Goal: Task Accomplishment & Management: Manage account settings

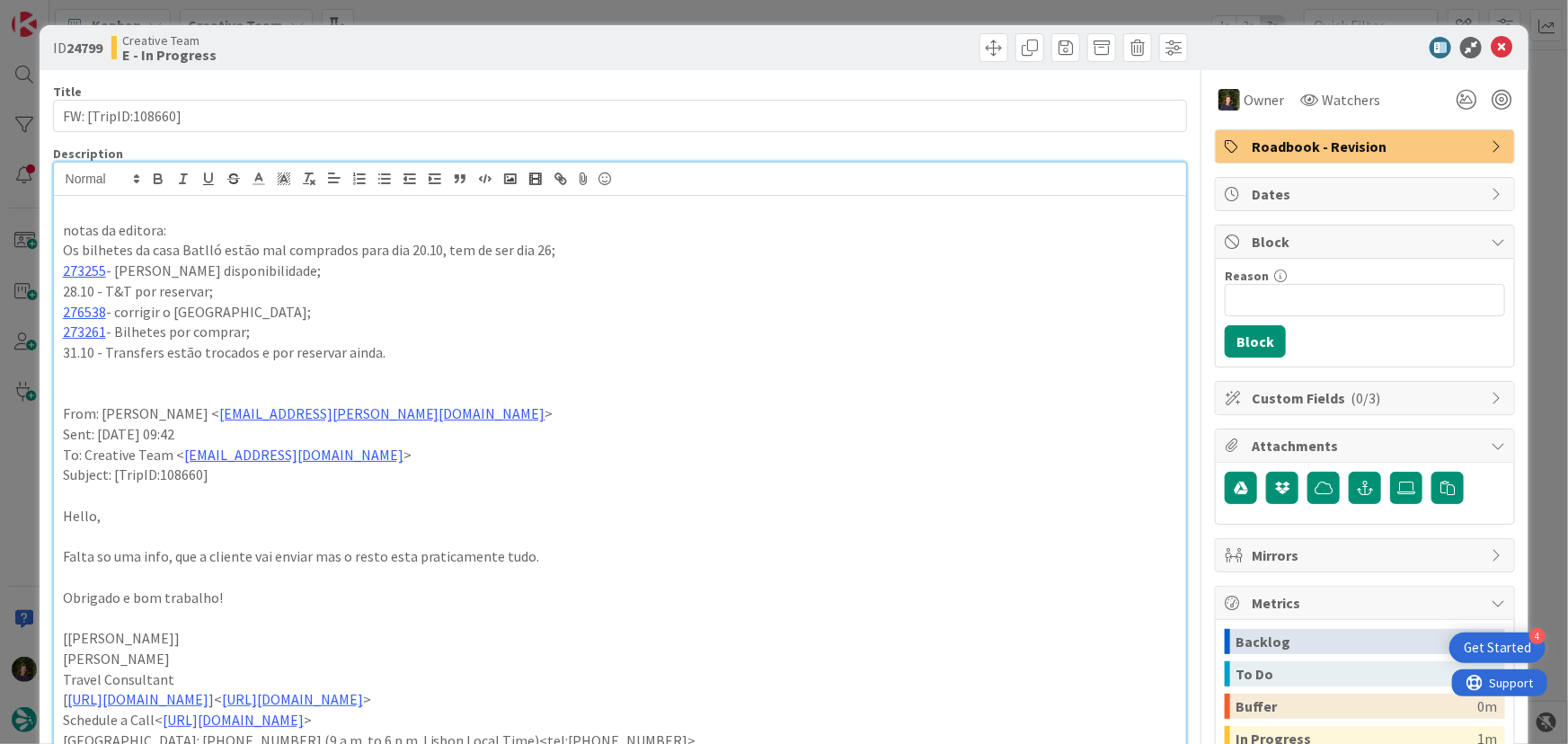
click at [86, 216] on p at bounding box center [620, 210] width 1115 height 21
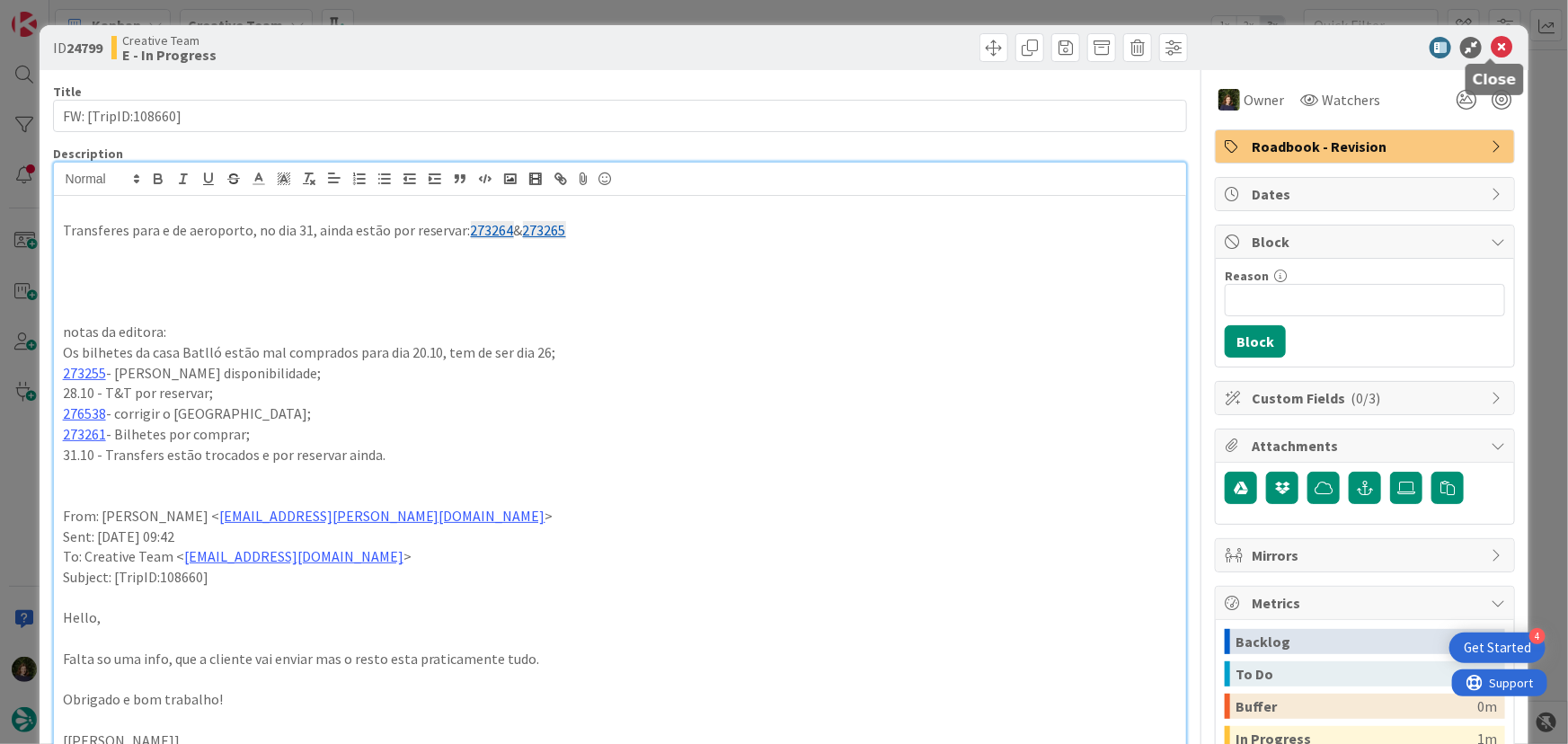
click at [1491, 44] on icon at bounding box center [1502, 48] width 22 height 22
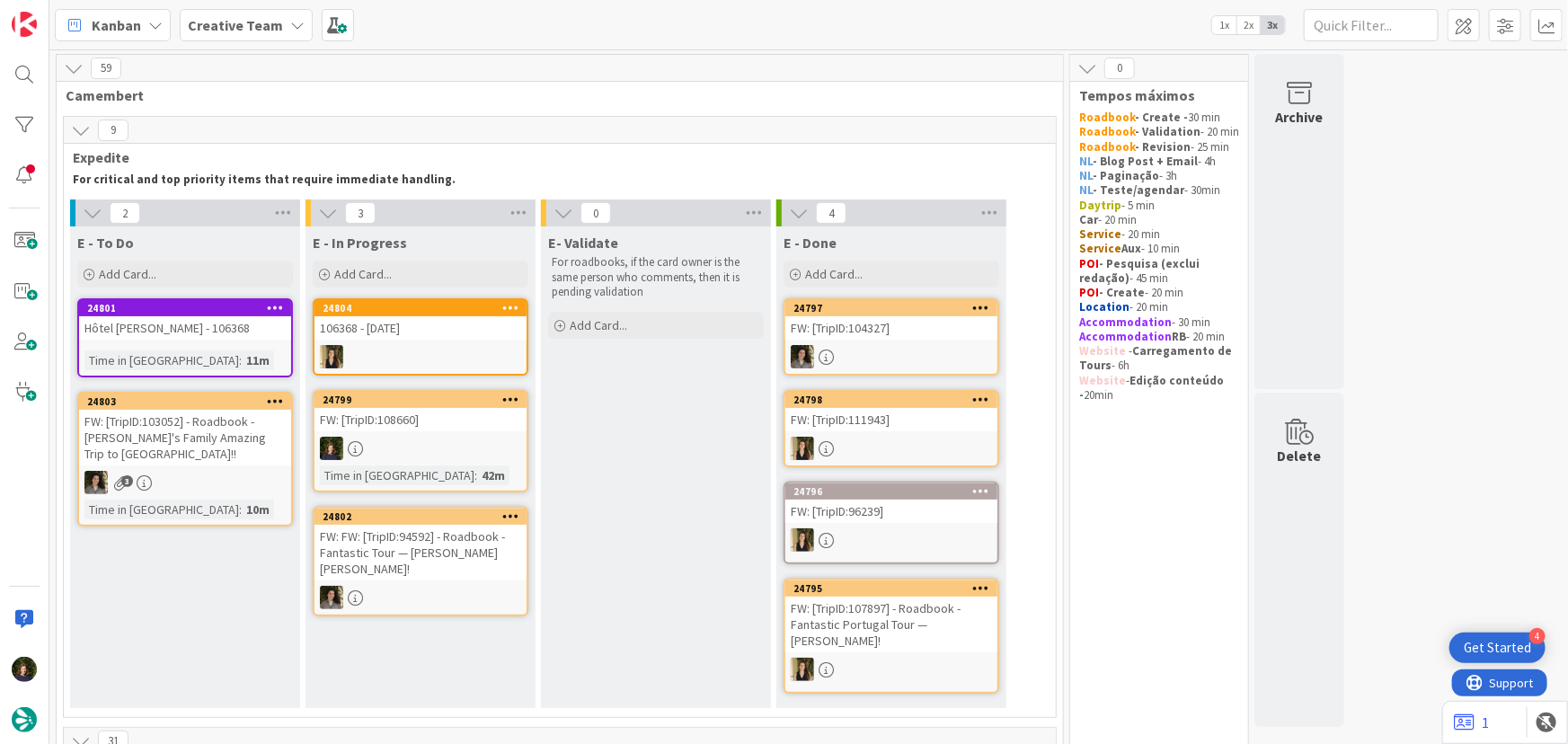
click at [473, 452] on div at bounding box center [420, 449] width 212 height 24
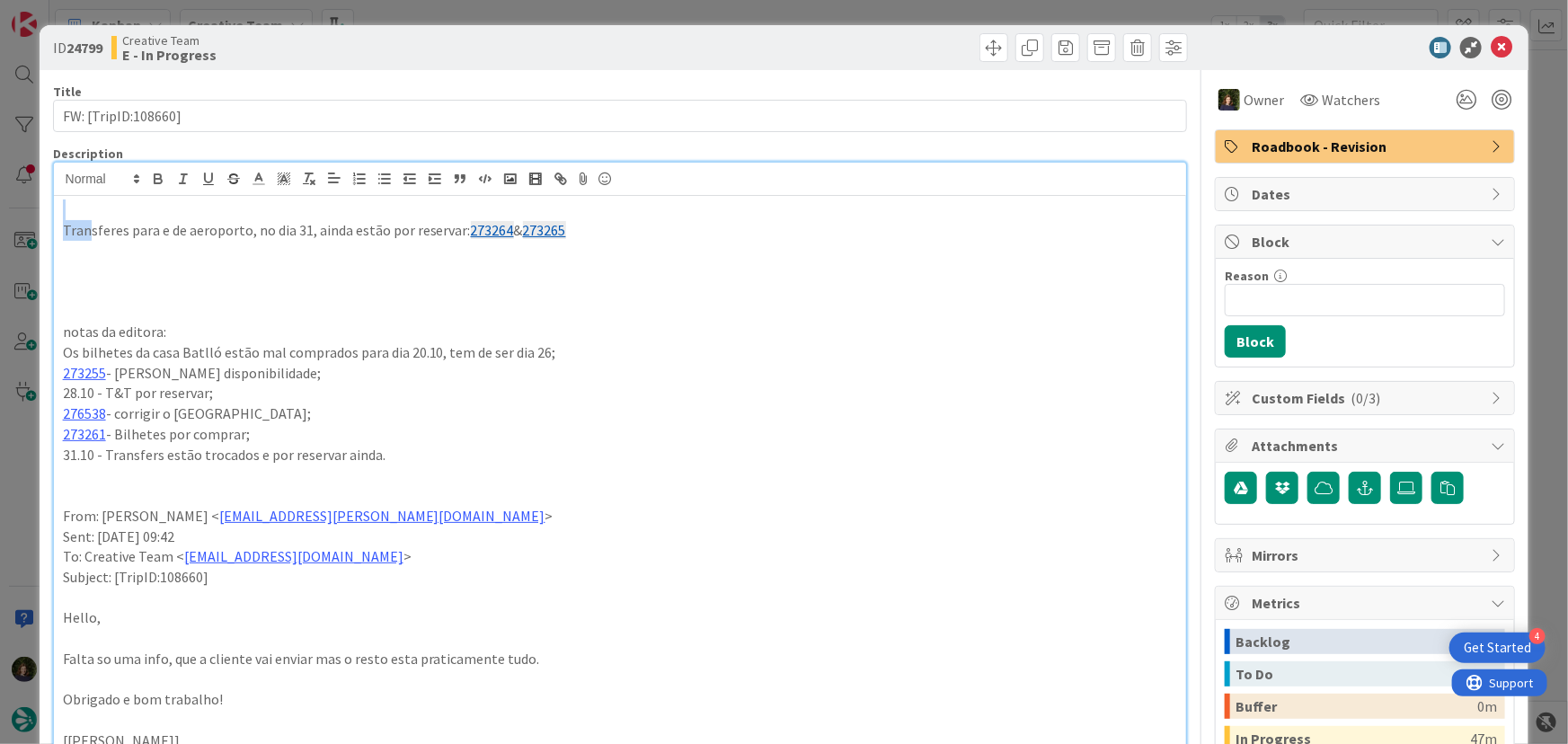
drag, startPoint x: 586, startPoint y: 204, endPoint x: 229, endPoint y: 270, distance: 363.0
click at [129, 246] on div "Transferes para e de aeroporto, no dia 31, ainda estão por reservar: 273264 & 2…" at bounding box center [620, 625] width 1133 height 858
copy div "Transferes para e de aeroporto, no dia 31, ainda estão por reservar: 273264 & 2…"
drag, startPoint x: 1491, startPoint y: 45, endPoint x: 1336, endPoint y: 119, distance: 171.8
click at [1491, 45] on icon at bounding box center [1502, 48] width 22 height 22
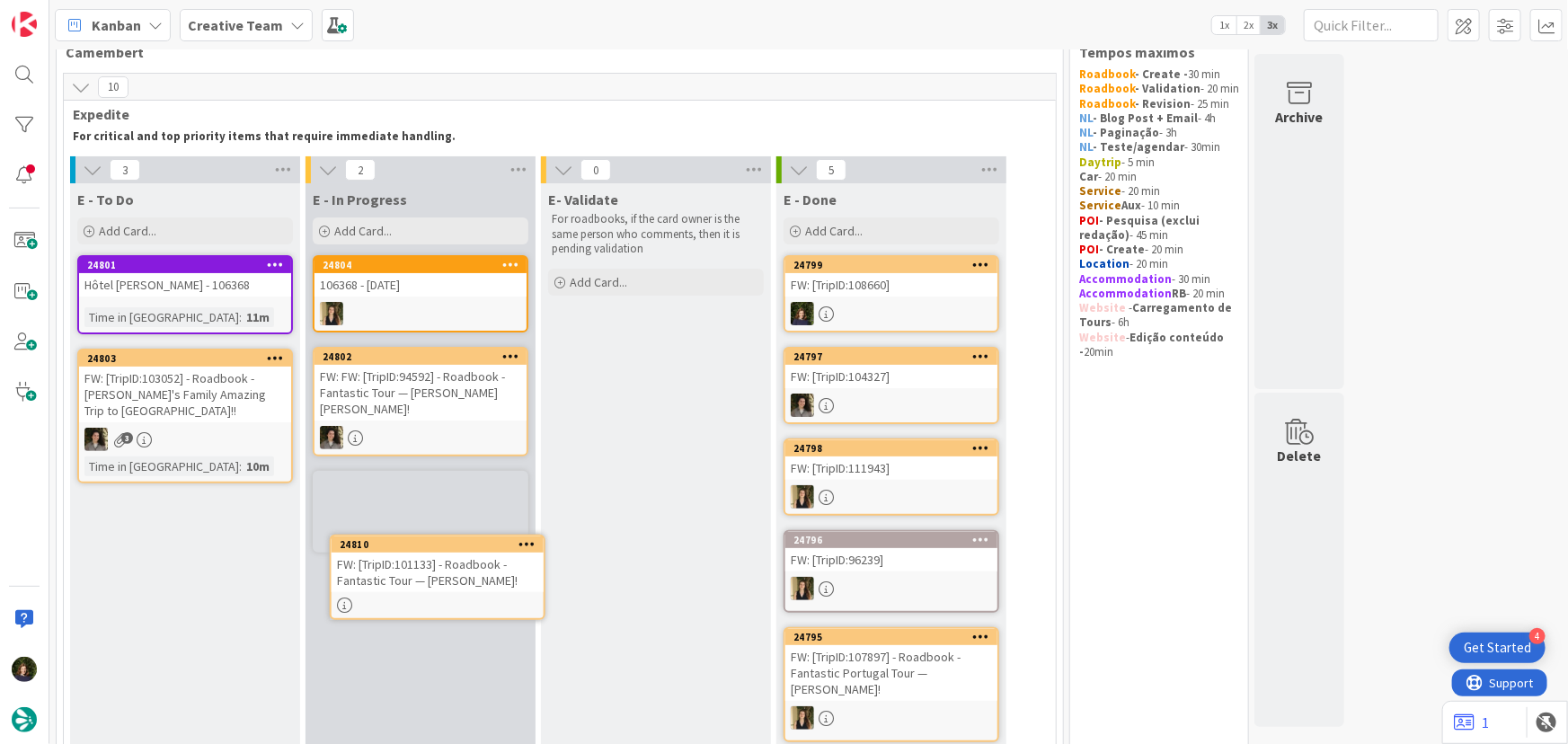
scroll to position [55, 0]
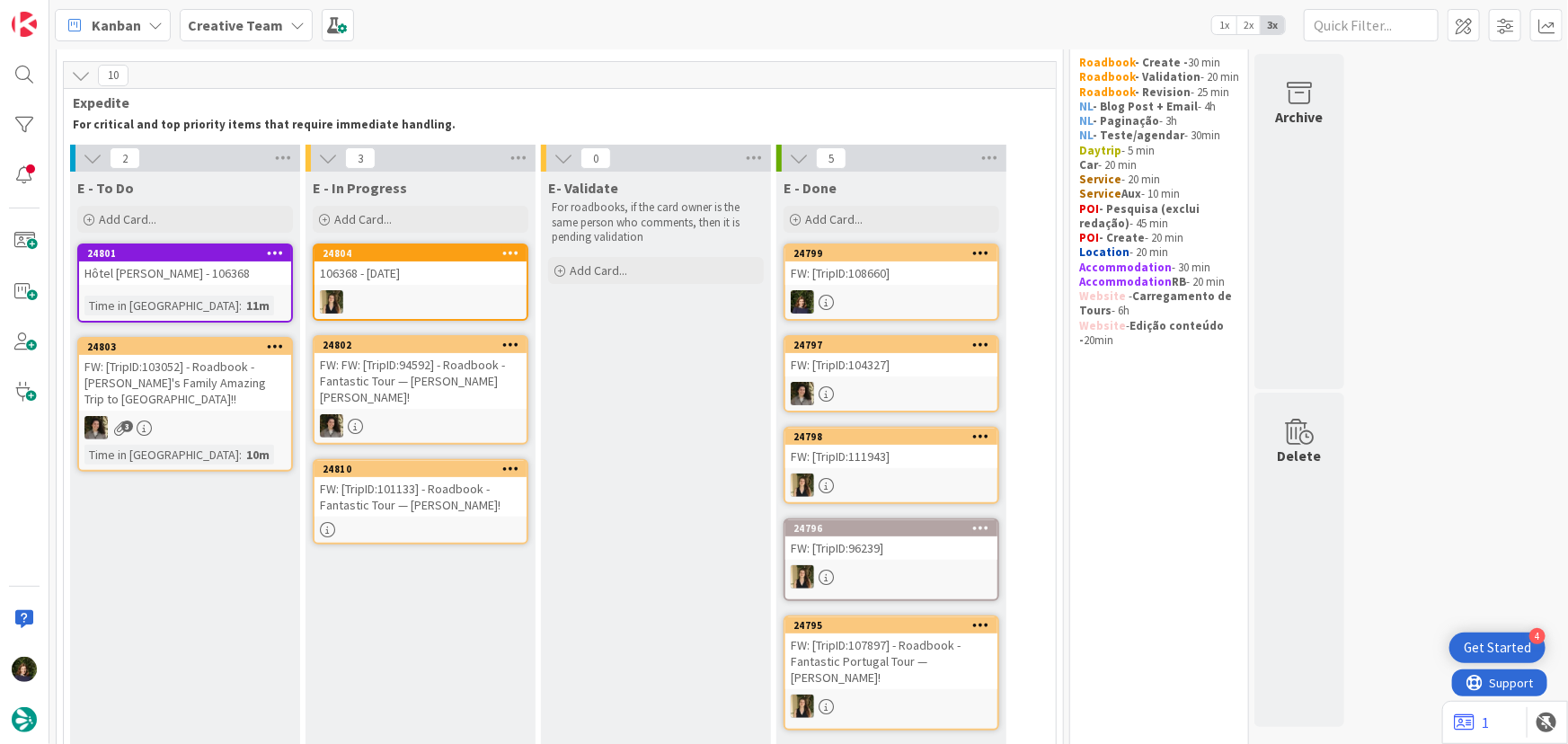
click at [412, 500] on div "FW: [TripID:101133] - Roadbook - Fantastic Tour — [PERSON_NAME]!" at bounding box center [420, 497] width 212 height 40
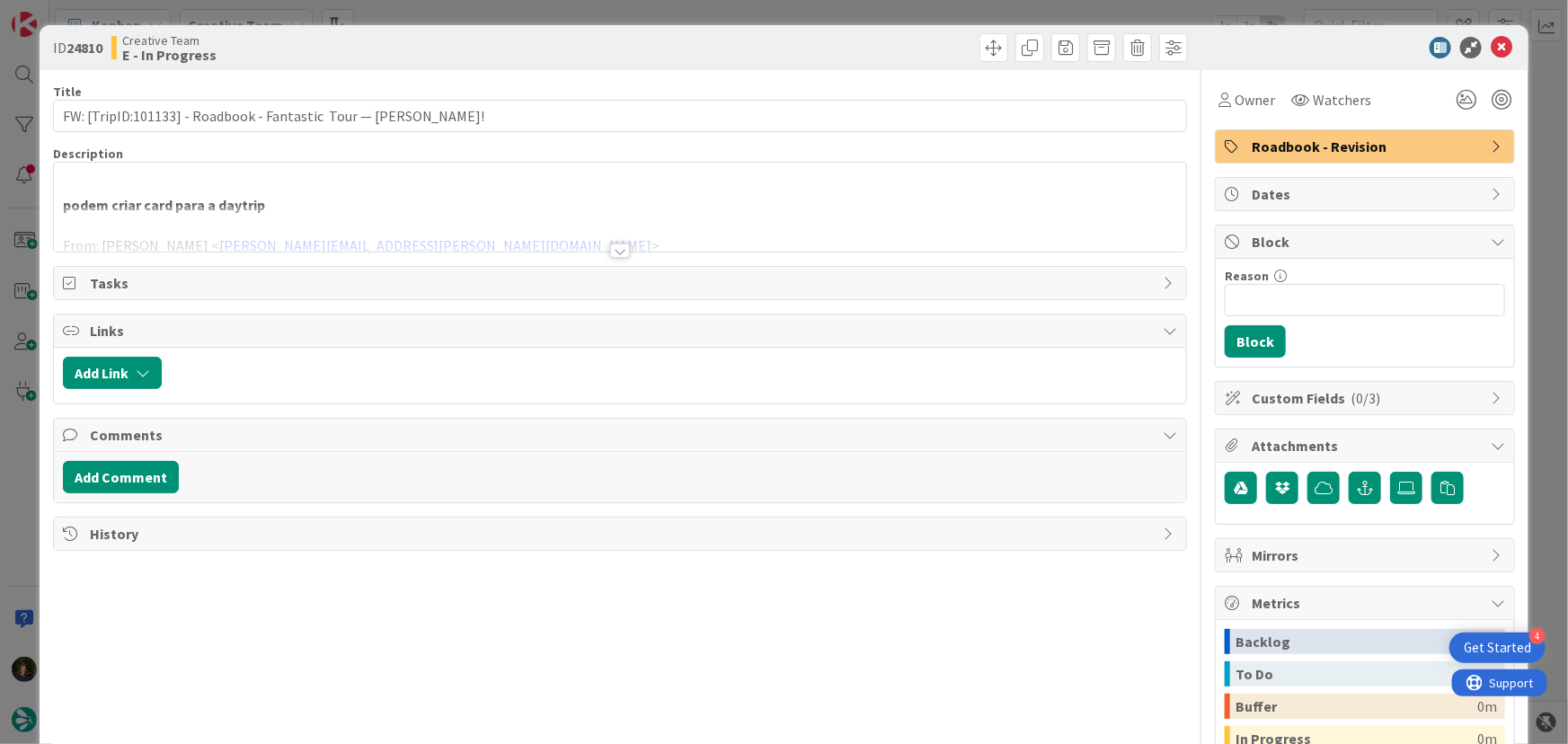
click at [614, 249] on div at bounding box center [620, 251] width 20 height 15
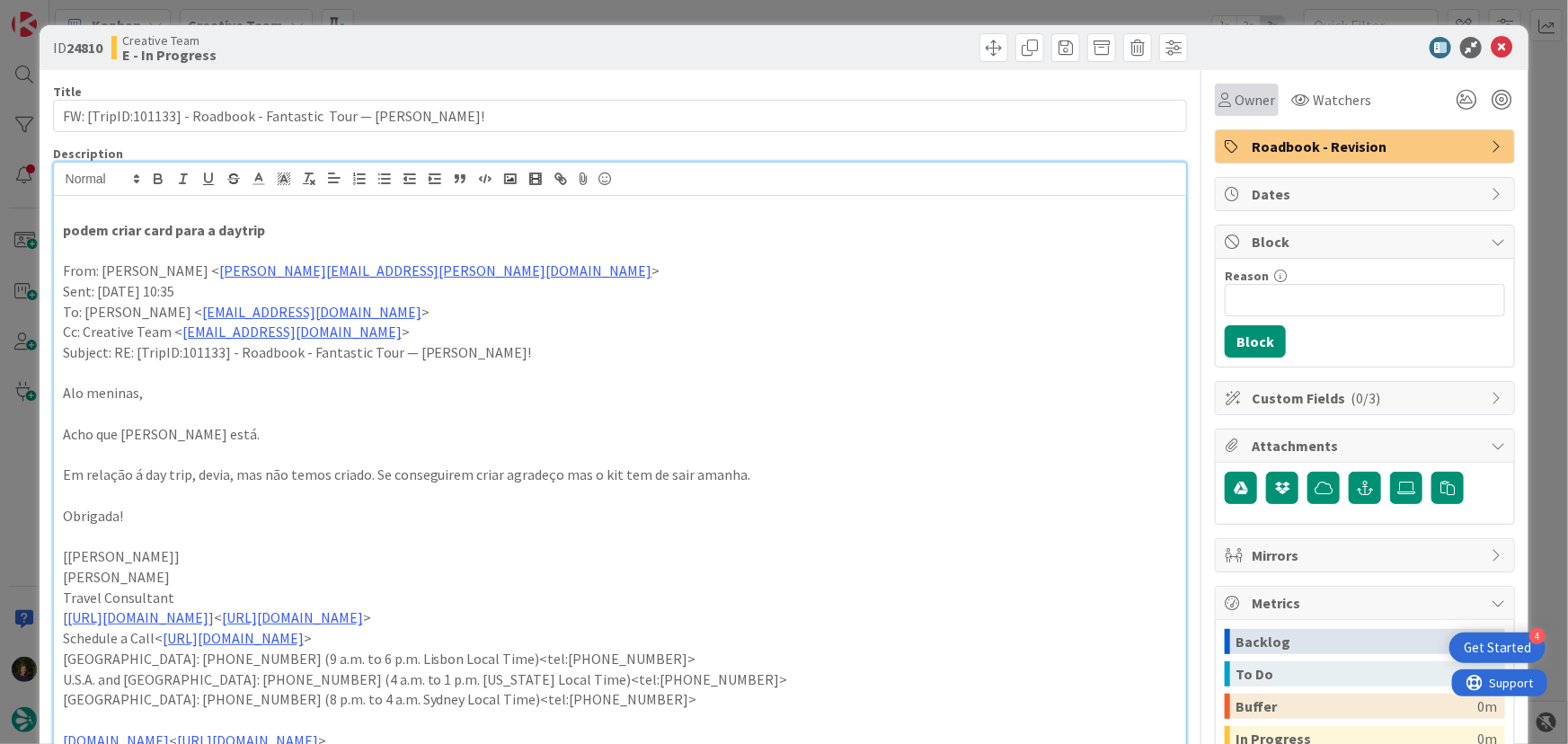
click at [1237, 90] on span "Owner" at bounding box center [1255, 100] width 41 height 22
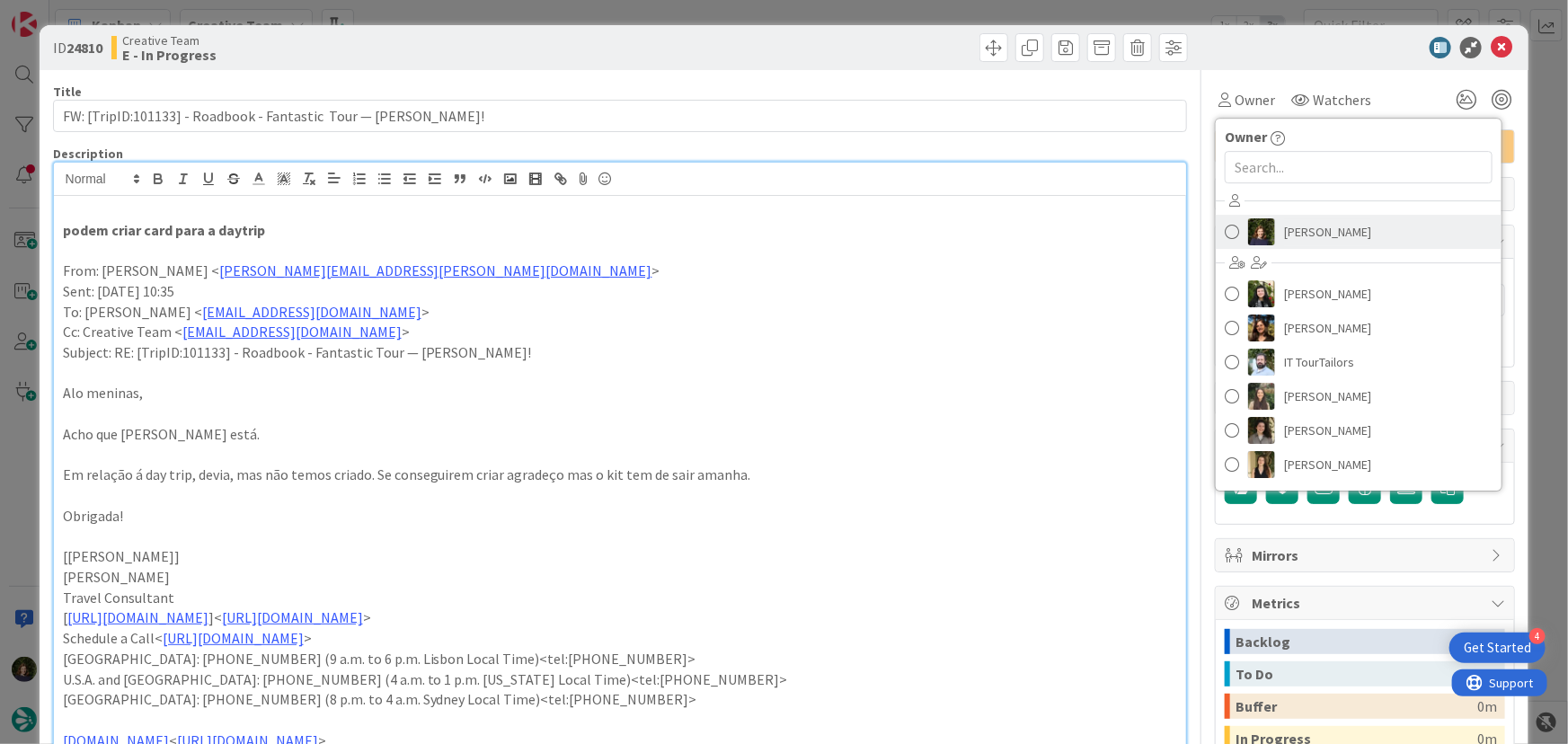
click at [1321, 231] on span "[PERSON_NAME]" at bounding box center [1327, 232] width 87 height 27
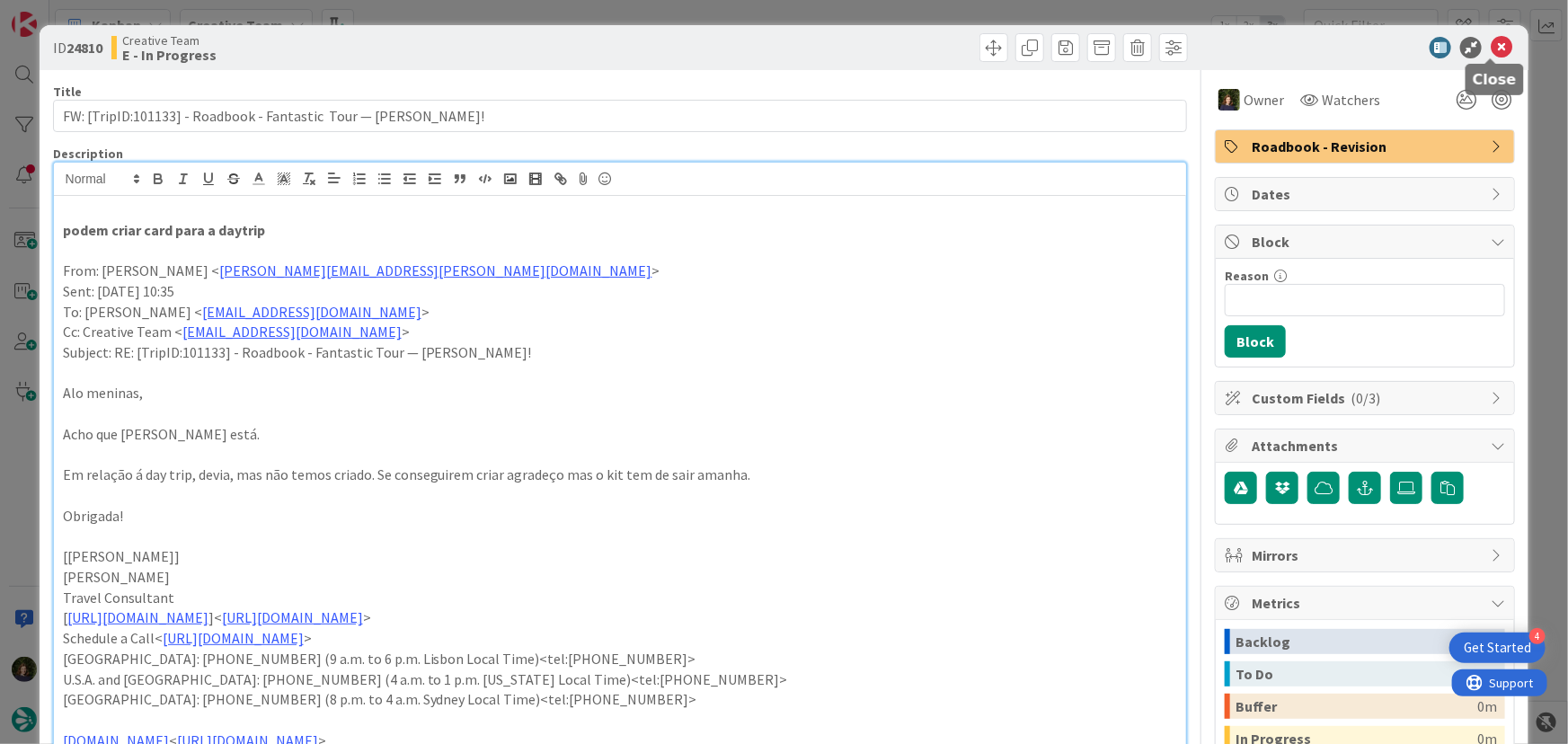
click at [1491, 53] on icon at bounding box center [1502, 48] width 22 height 22
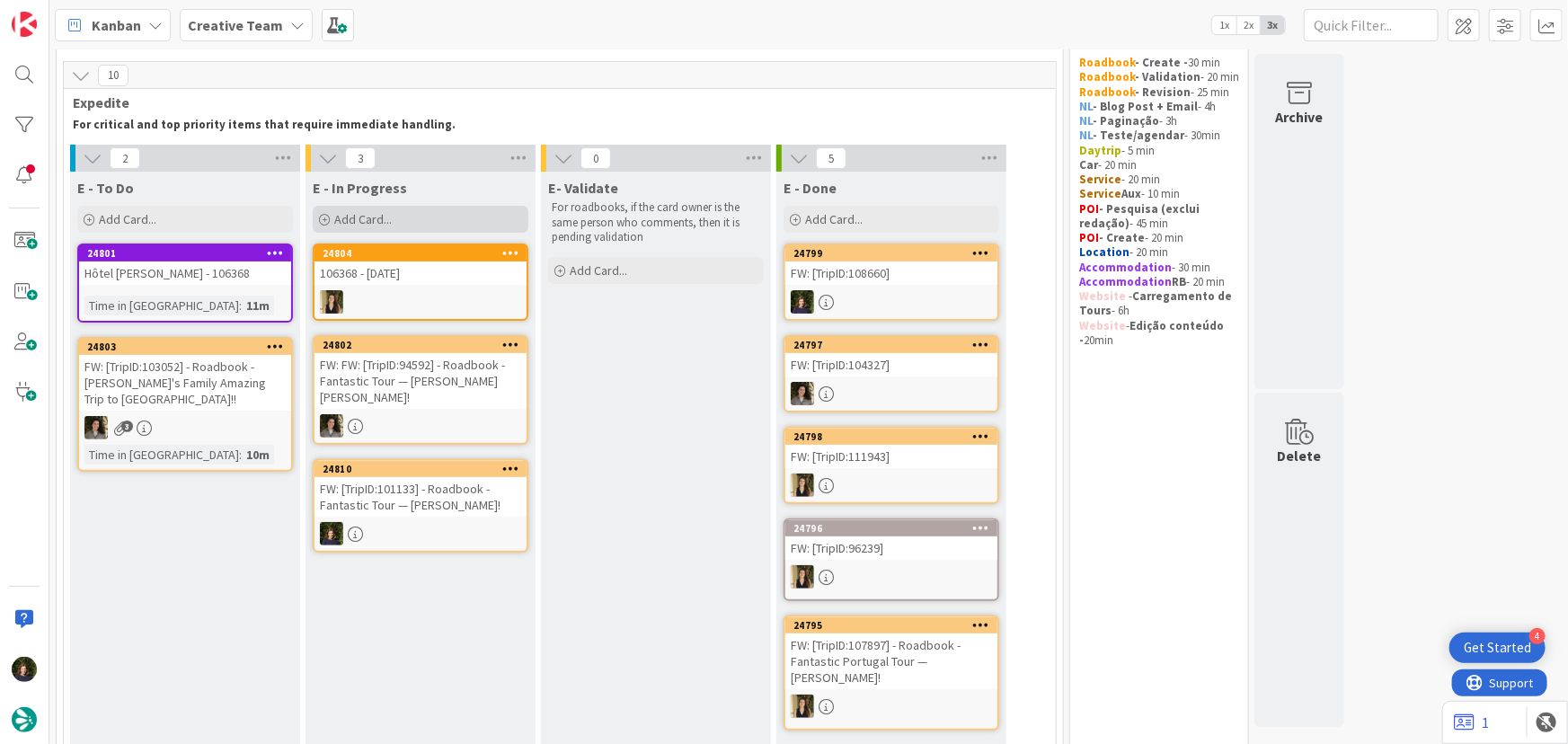
click at [373, 224] on span "Add Card..." at bounding box center [362, 220] width 57 height 16
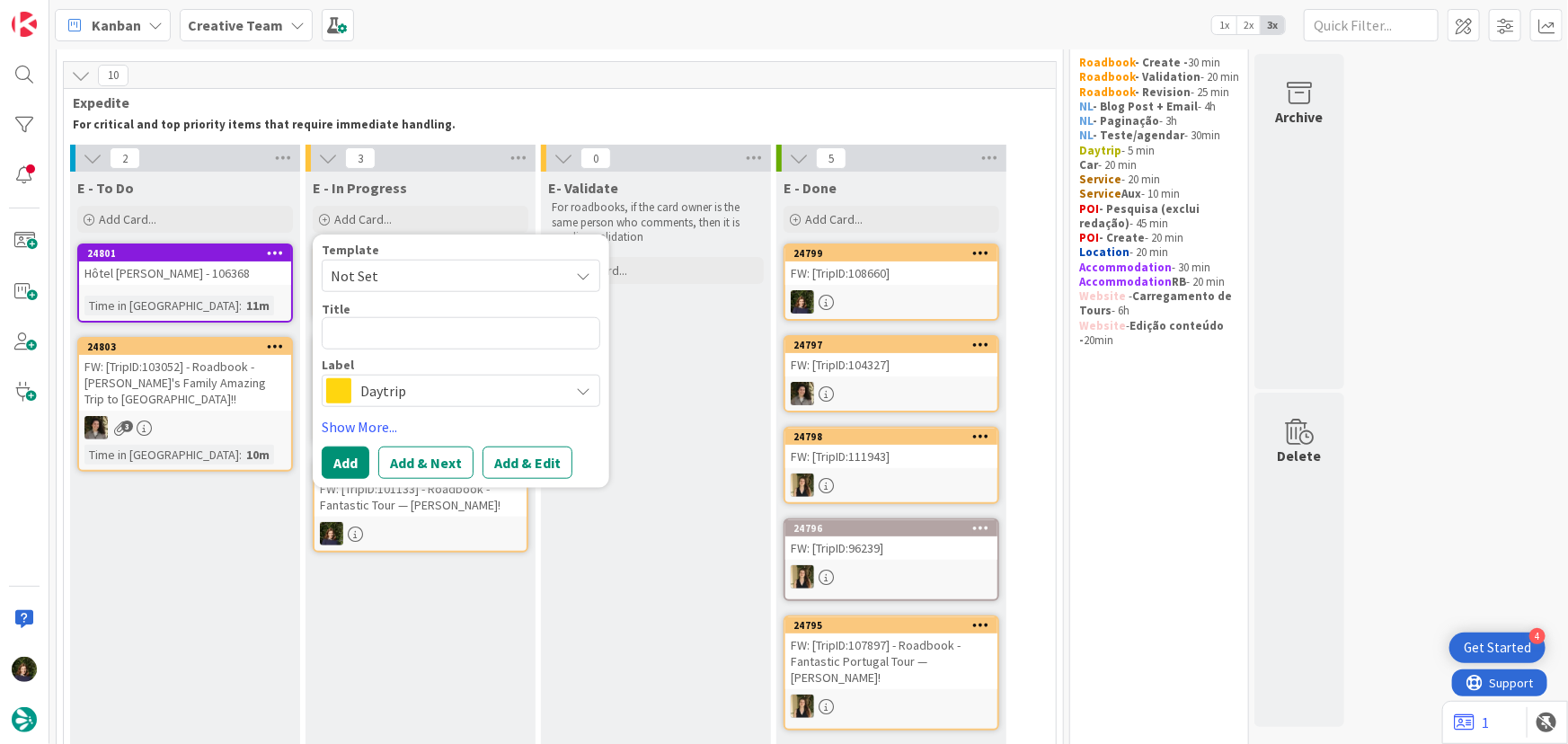
type textarea "x"
type textarea "1"
type textarea "x"
type textarea "10"
type textarea "x"
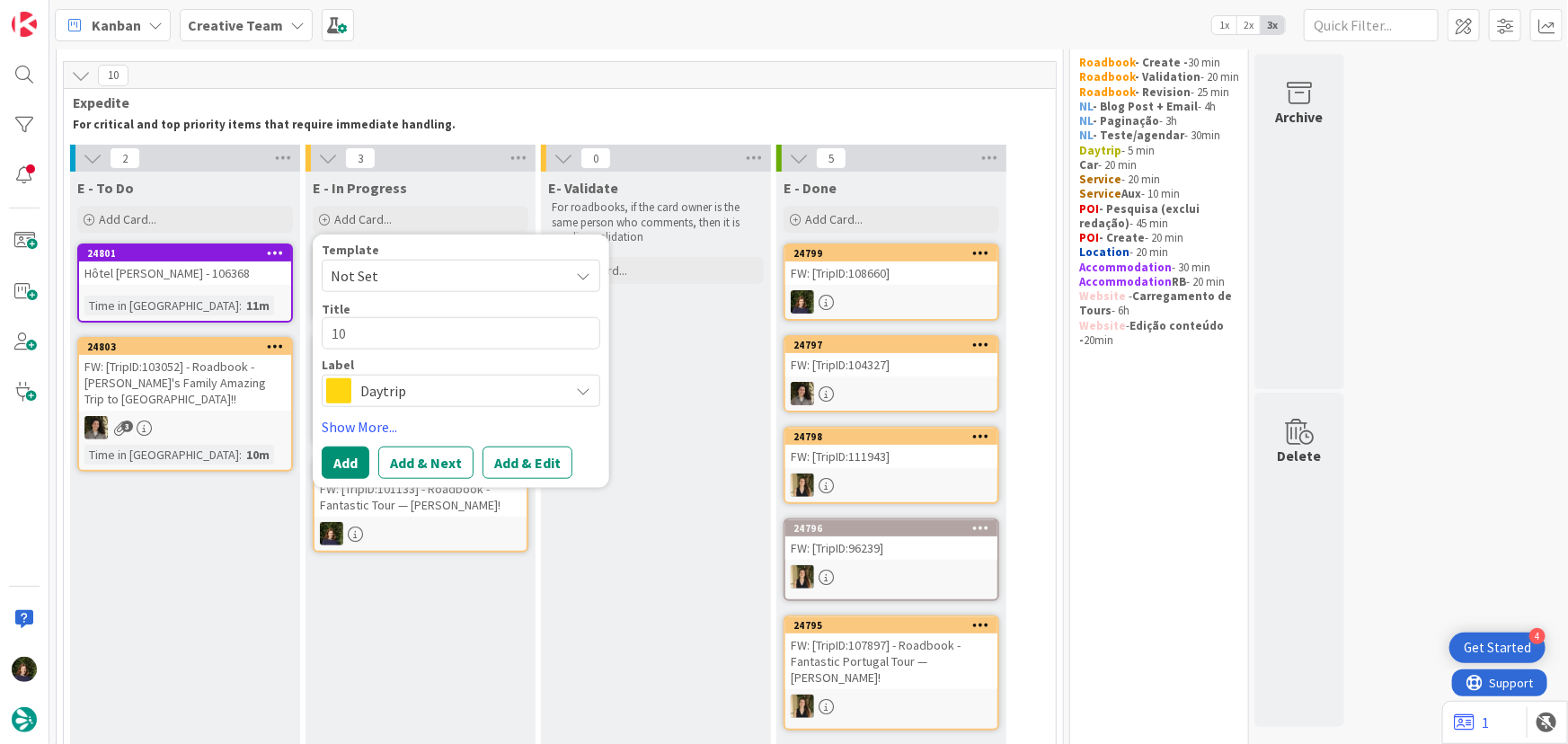
type textarea "101"
type textarea "x"
type textarea "1011"
type textarea "x"
type textarea "10113"
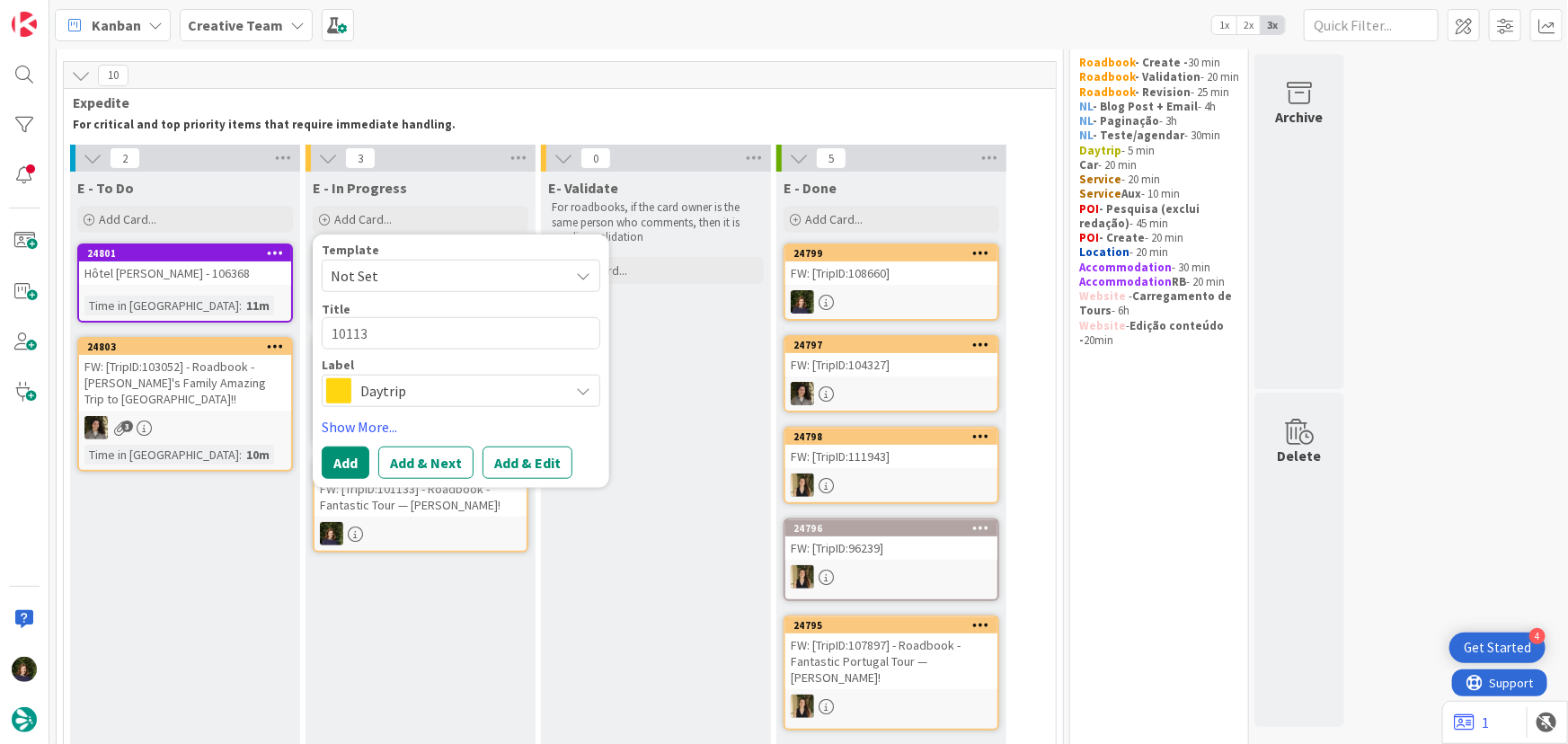
type textarea "x"
type textarea "101133"
click at [348, 456] on button "Add" at bounding box center [345, 463] width 47 height 33
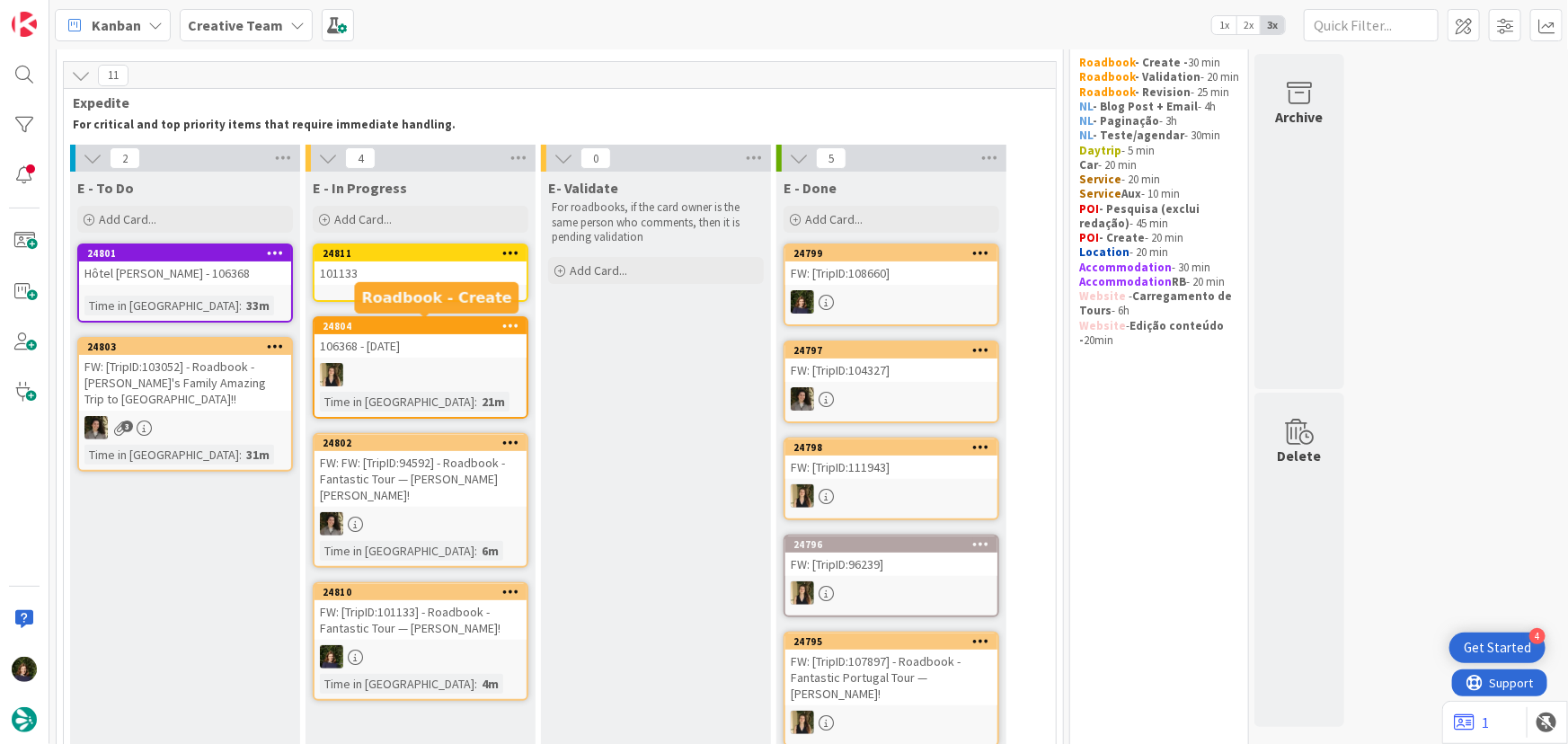
click at [378, 272] on div "101133" at bounding box center [420, 273] width 212 height 24
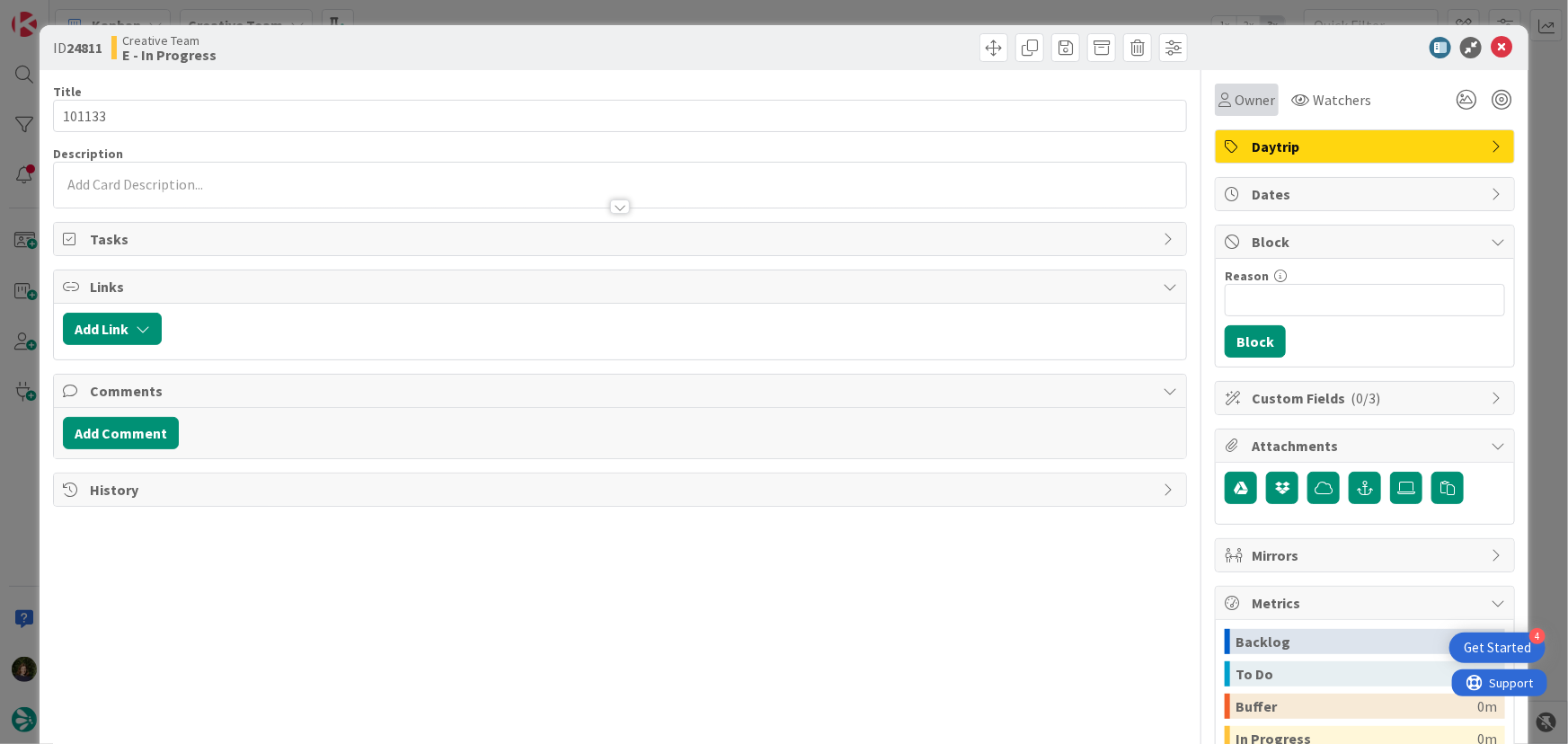
click at [1243, 94] on span "Owner" at bounding box center [1255, 100] width 41 height 22
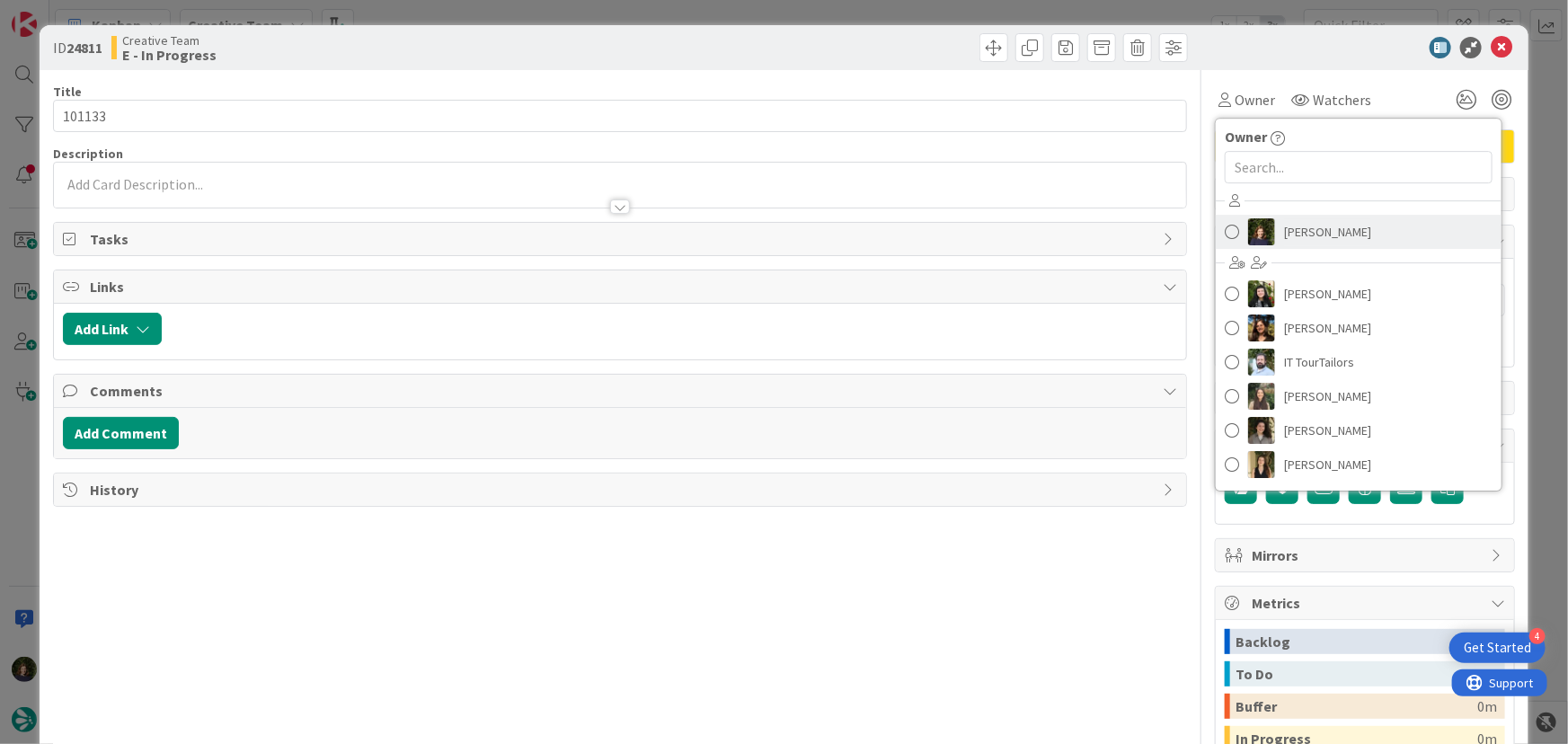
click at [1295, 233] on span "[PERSON_NAME]" at bounding box center [1327, 232] width 87 height 27
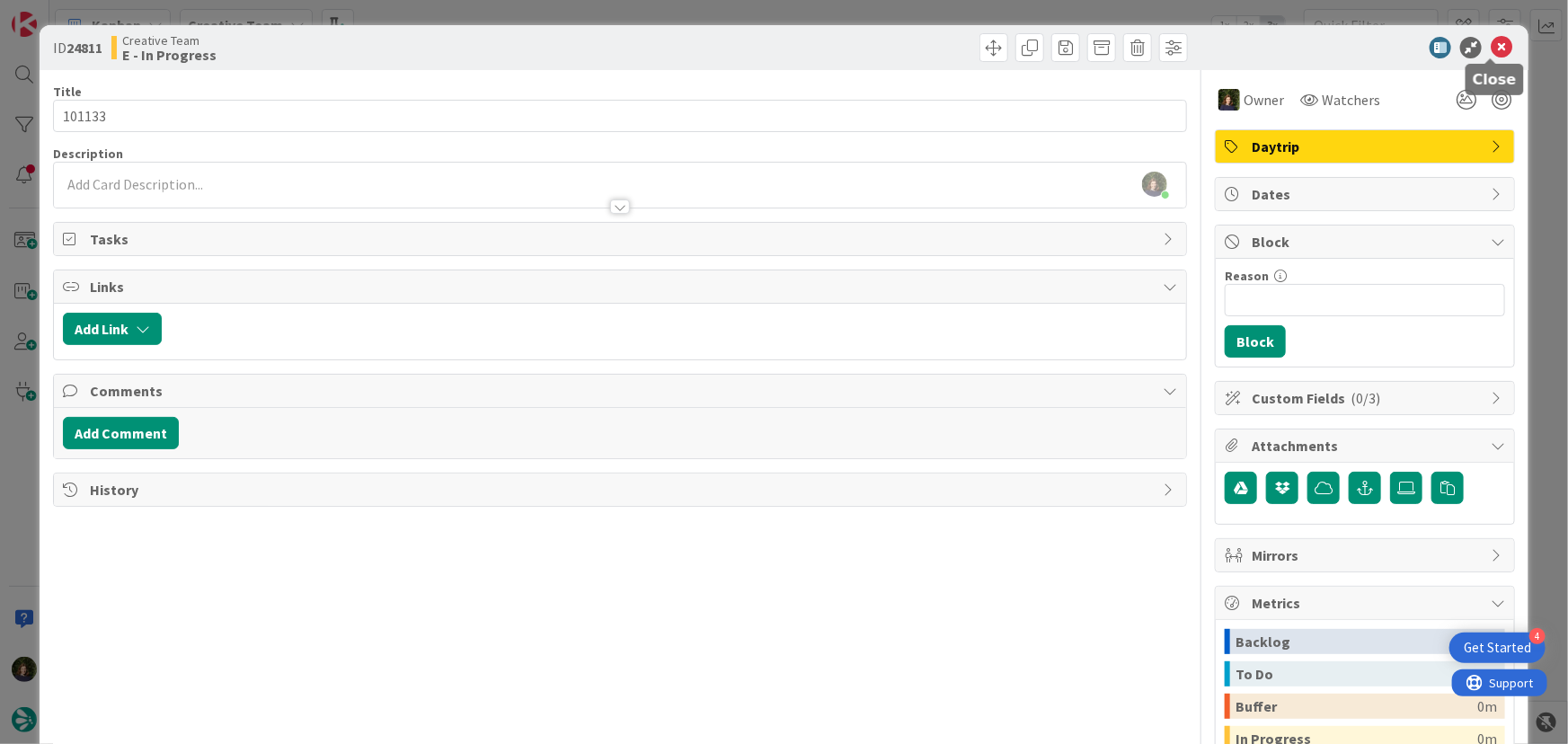
click at [1491, 50] on icon at bounding box center [1502, 48] width 22 height 22
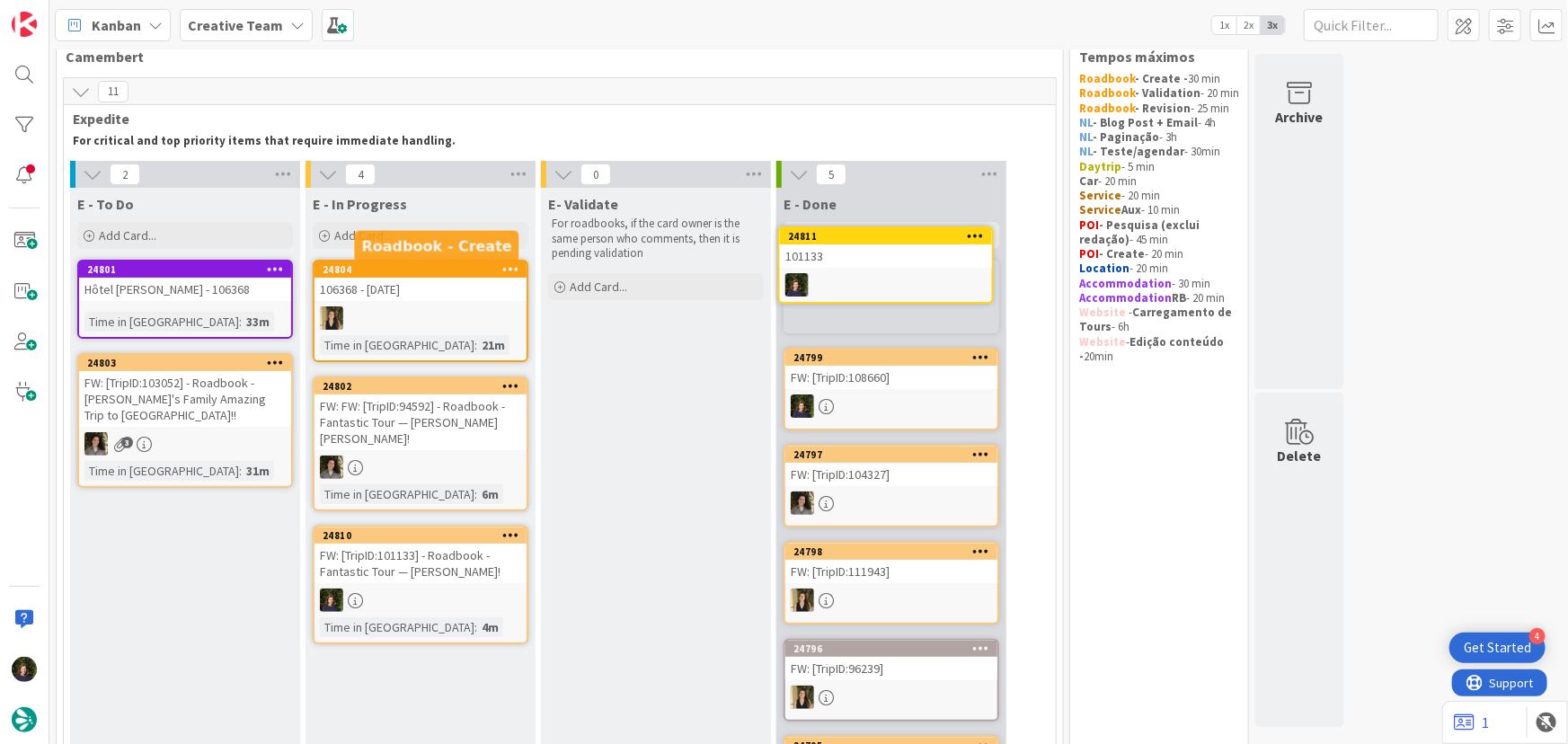
scroll to position [25, 0]
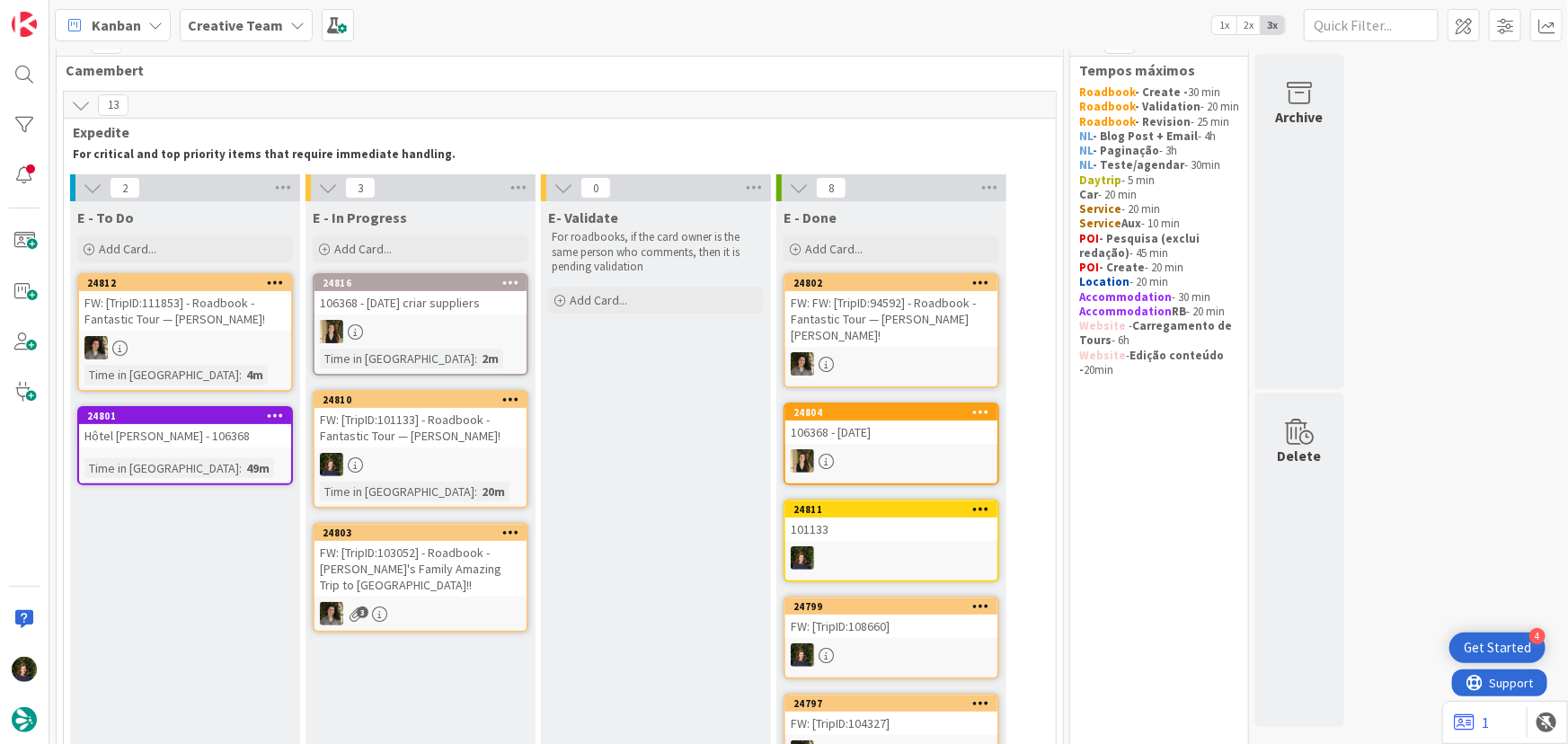
click at [419, 414] on div "FW: [TripID:101133] - Roadbook - Fantastic Tour — [PERSON_NAME]!" at bounding box center [420, 428] width 212 height 40
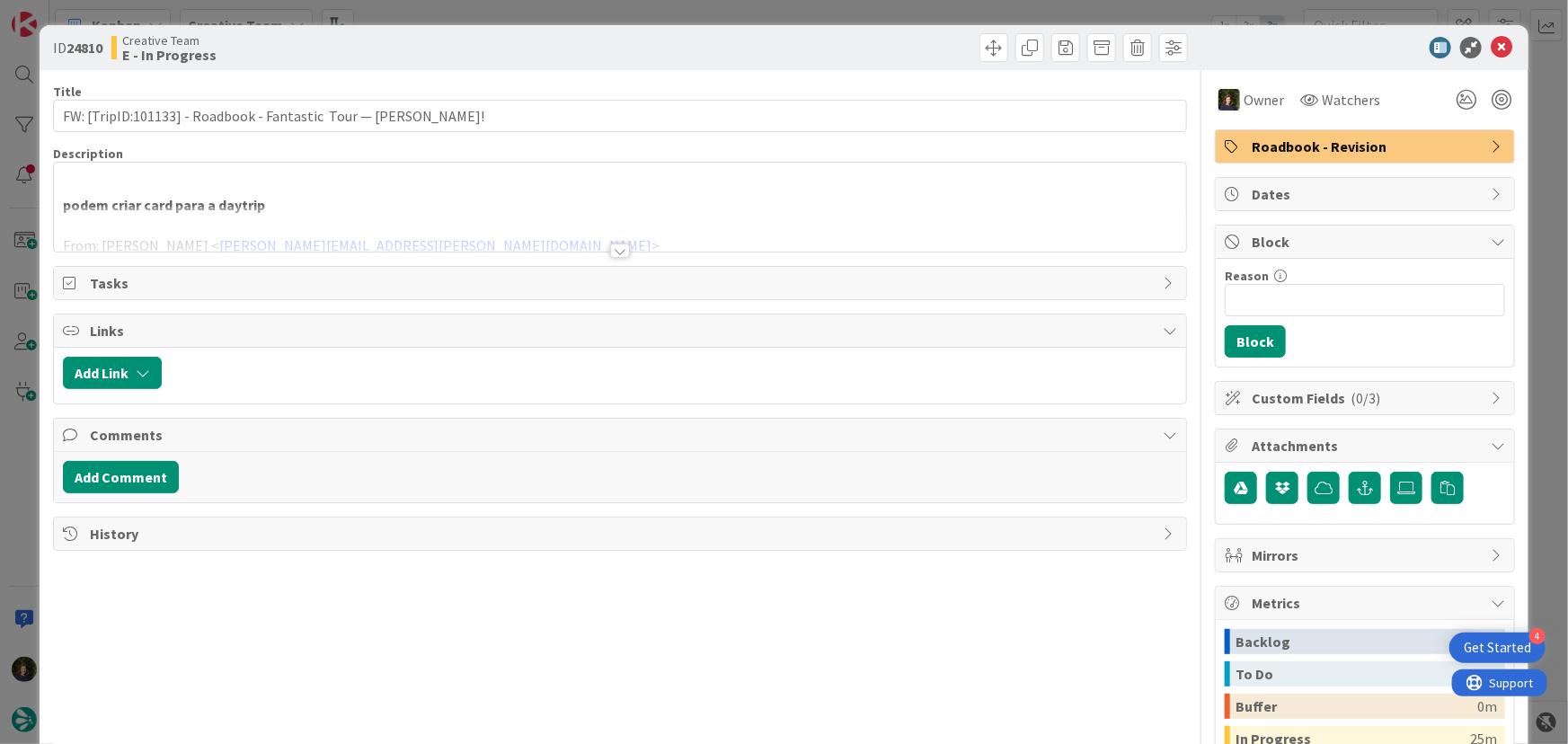
click at [615, 248] on div at bounding box center [620, 251] width 20 height 15
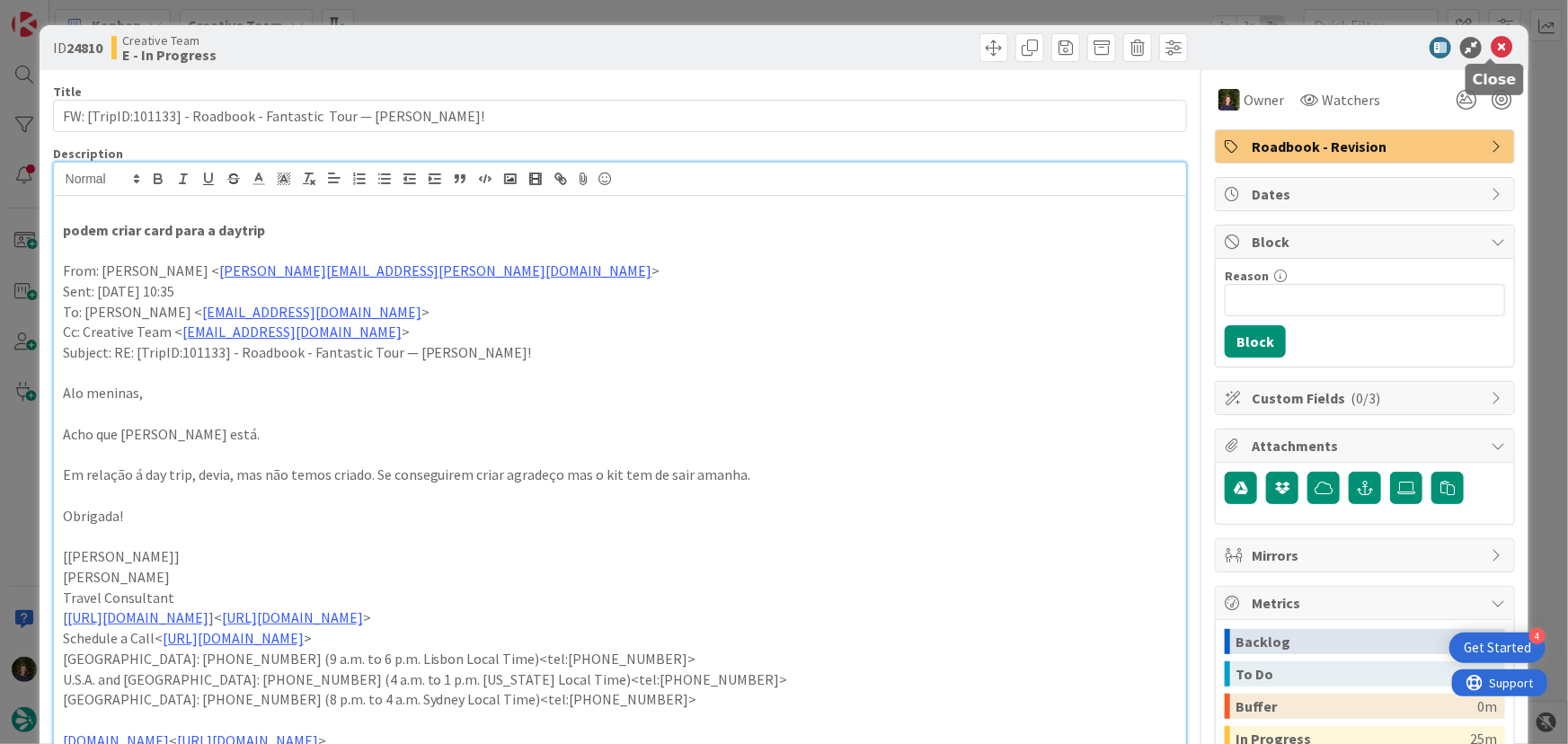
drag, startPoint x: 1496, startPoint y: 46, endPoint x: 1468, endPoint y: 64, distance: 33.3
click at [1496, 46] on icon at bounding box center [1502, 48] width 22 height 22
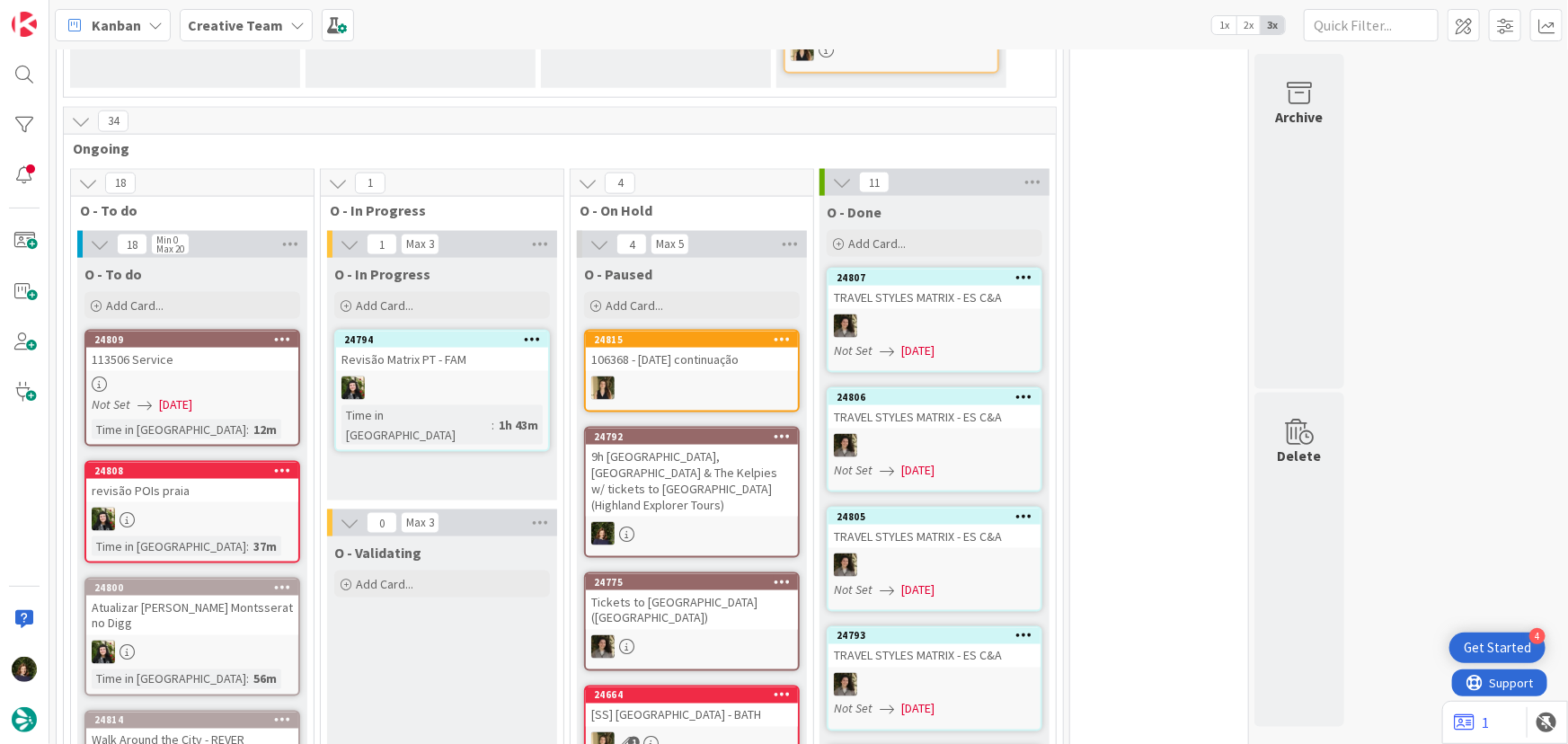
scroll to position [1315, 0]
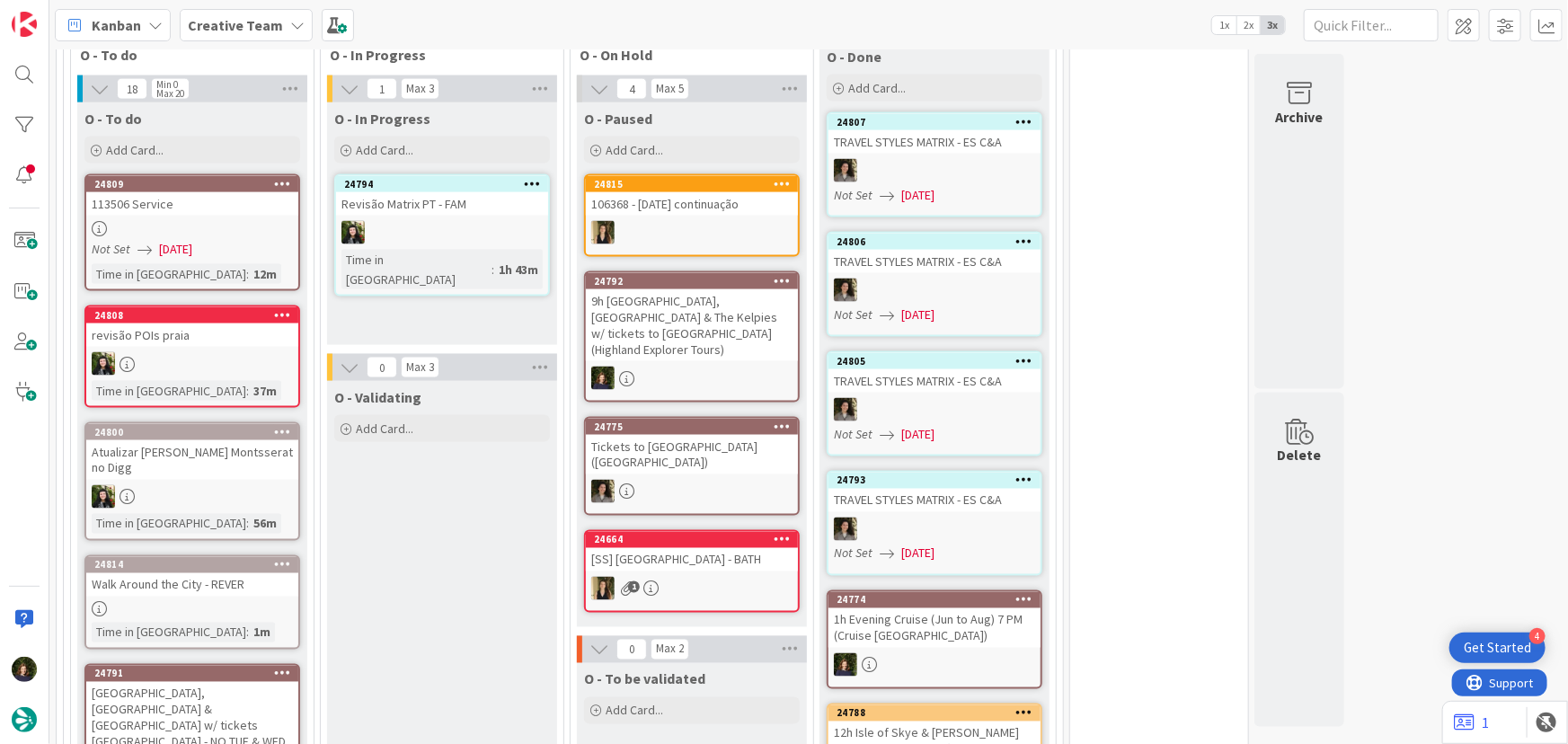
click at [171, 223] on div at bounding box center [192, 228] width 212 height 15
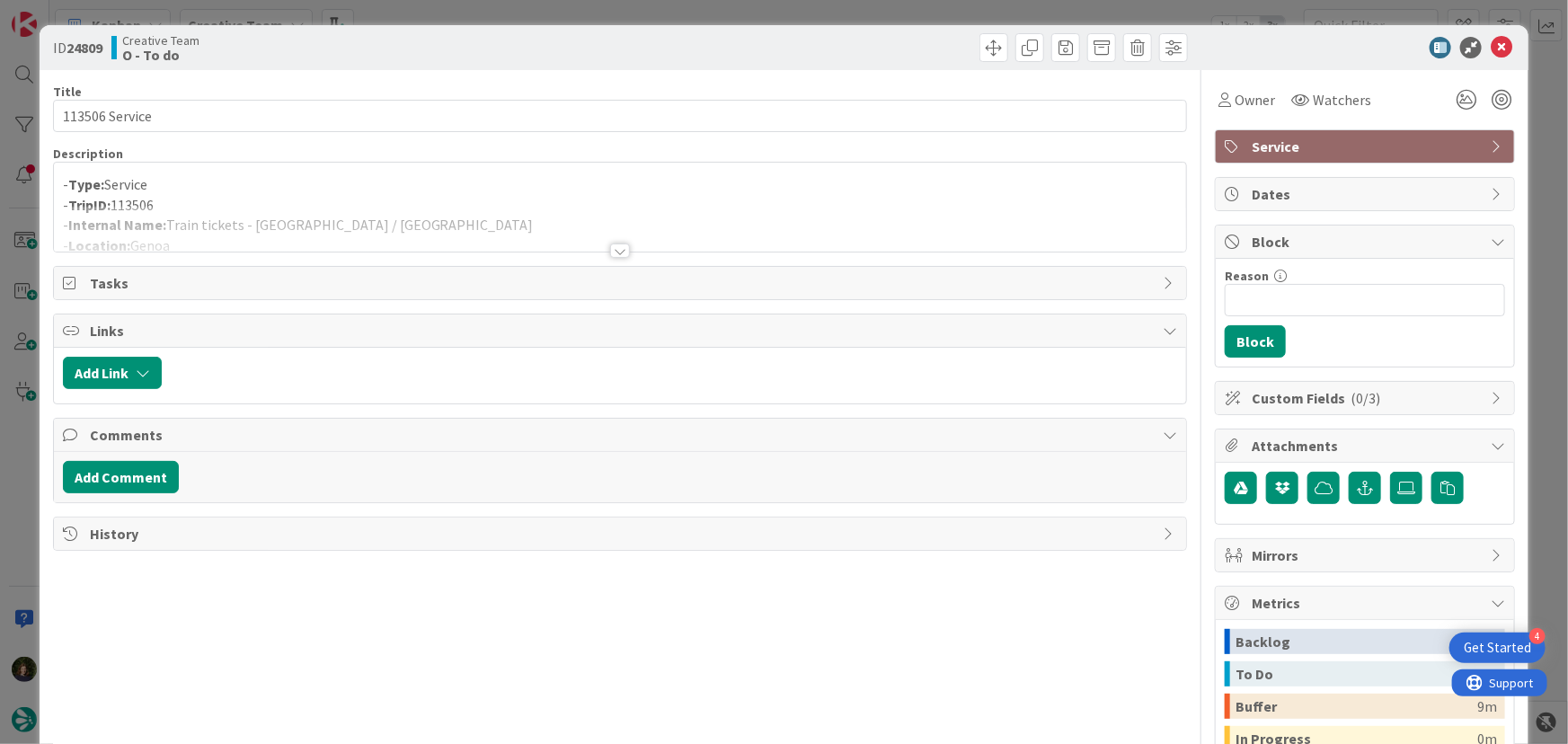
click at [614, 251] on div at bounding box center [620, 251] width 20 height 15
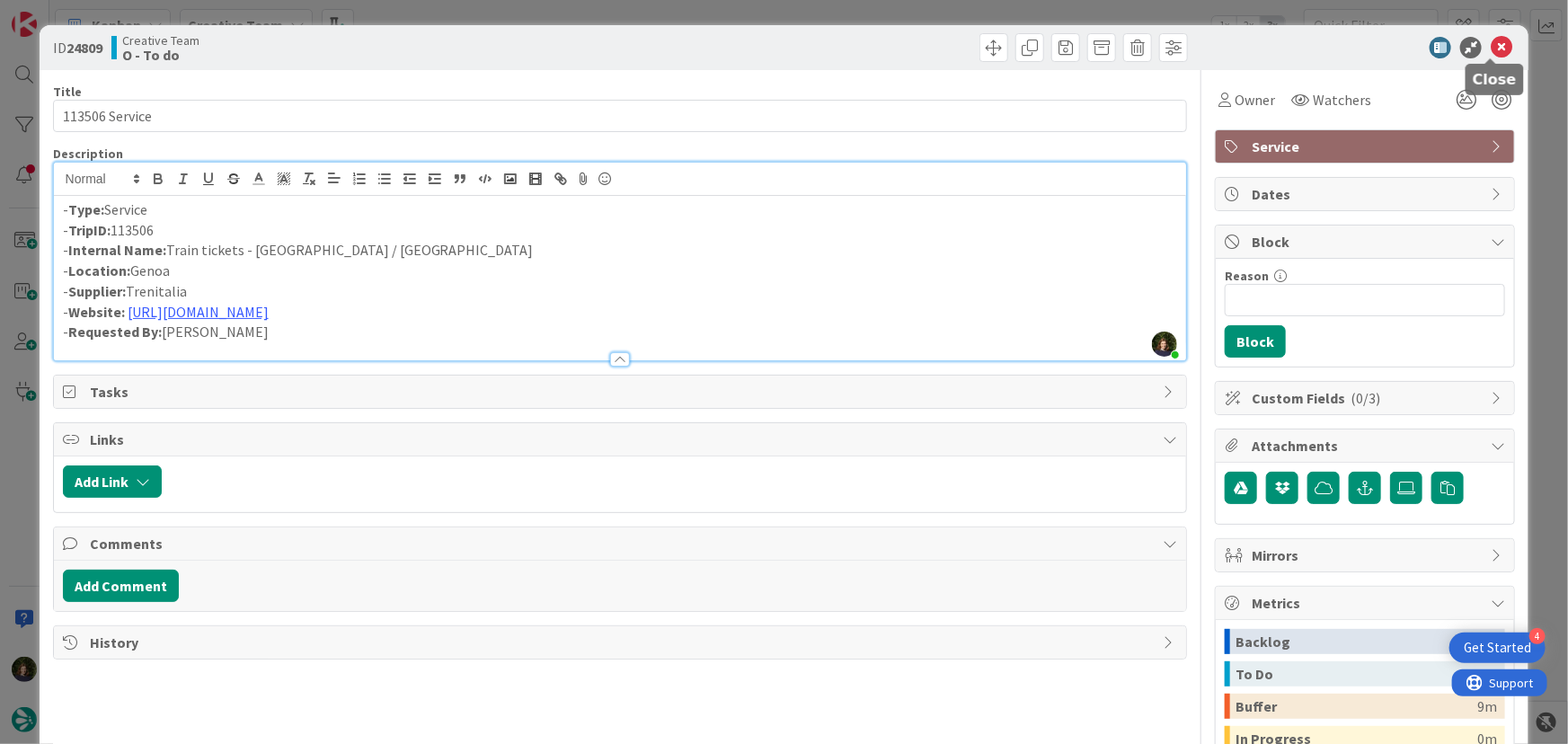
click at [1491, 47] on icon at bounding box center [1502, 48] width 22 height 22
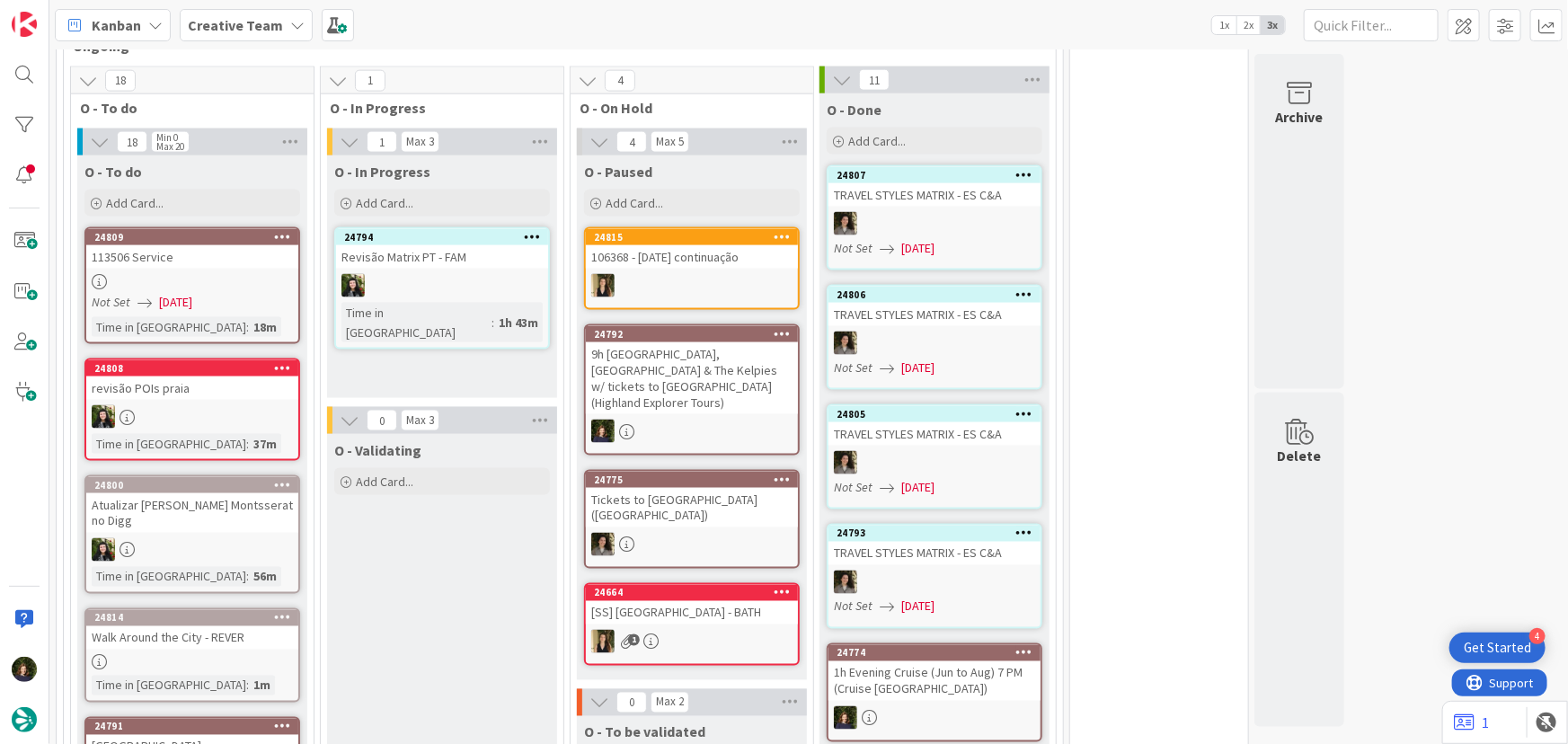
scroll to position [1234, 0]
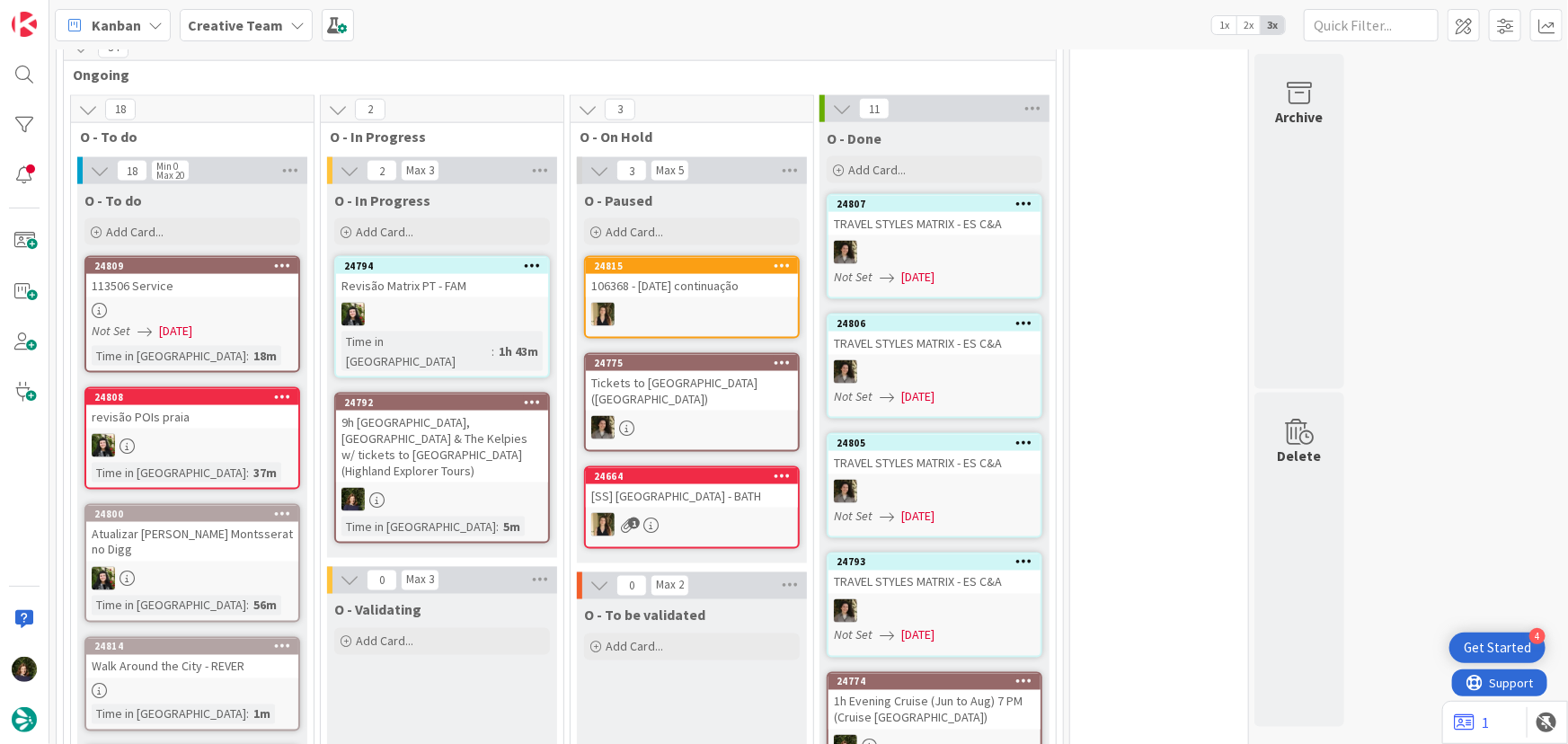
click at [436, 488] on div at bounding box center [442, 500] width 212 height 24
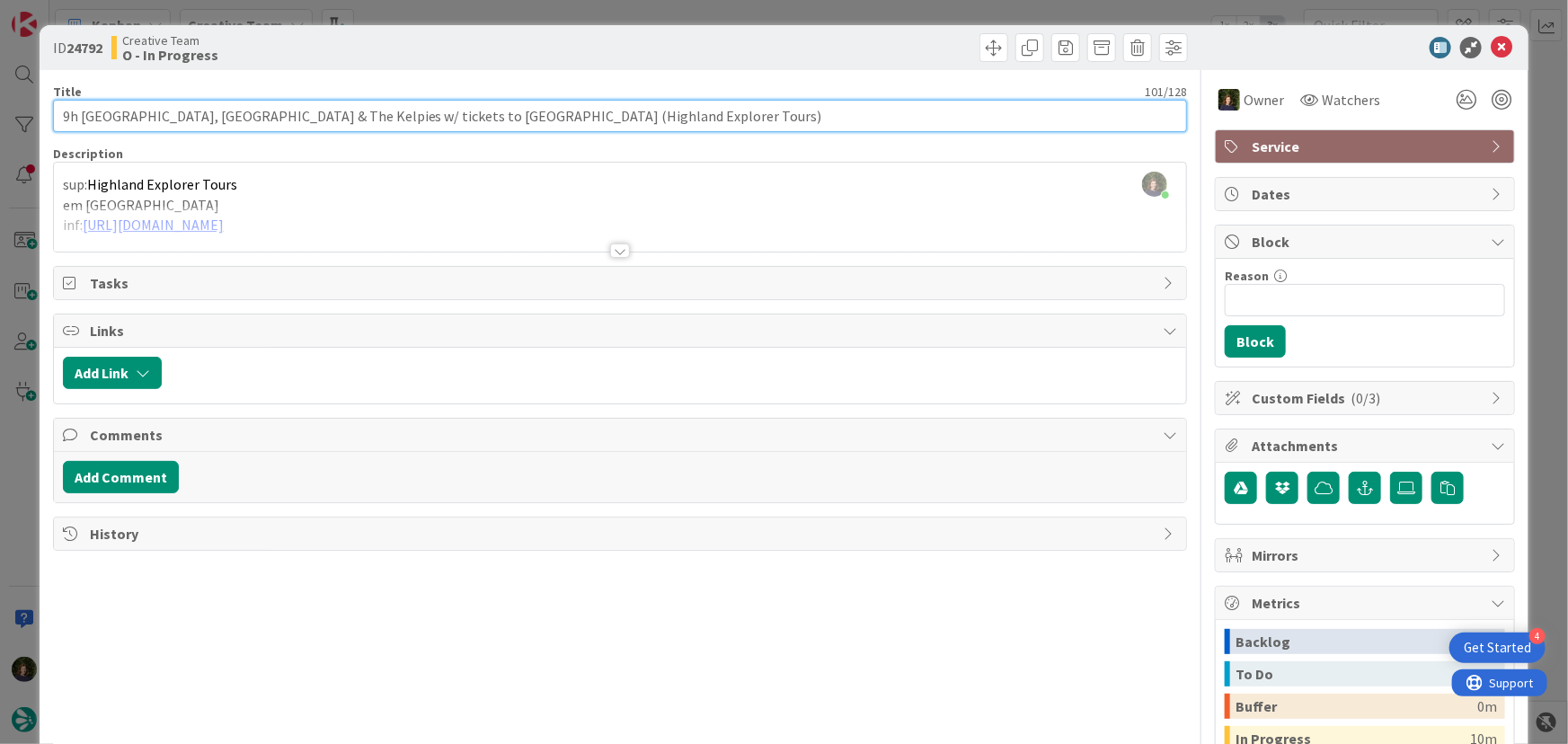
drag, startPoint x: 55, startPoint y: 117, endPoint x: 494, endPoint y: 116, distance: 439.0
click at [494, 116] on input "9h [GEOGRAPHIC_DATA], [GEOGRAPHIC_DATA] & The Kelpies w/ tickets to [GEOGRAPHIC…" at bounding box center [620, 116] width 1135 height 33
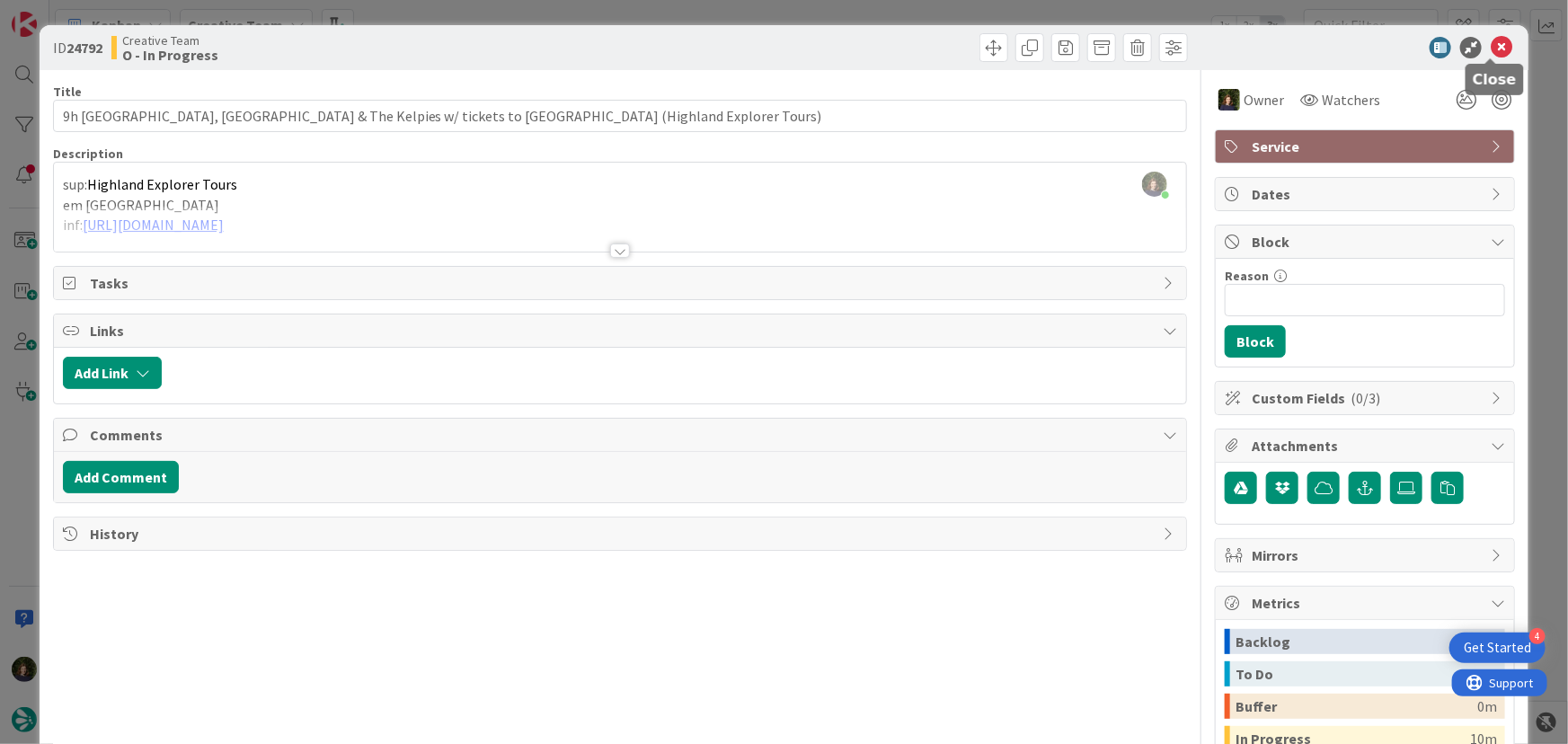
click at [1492, 41] on icon at bounding box center [1502, 48] width 22 height 22
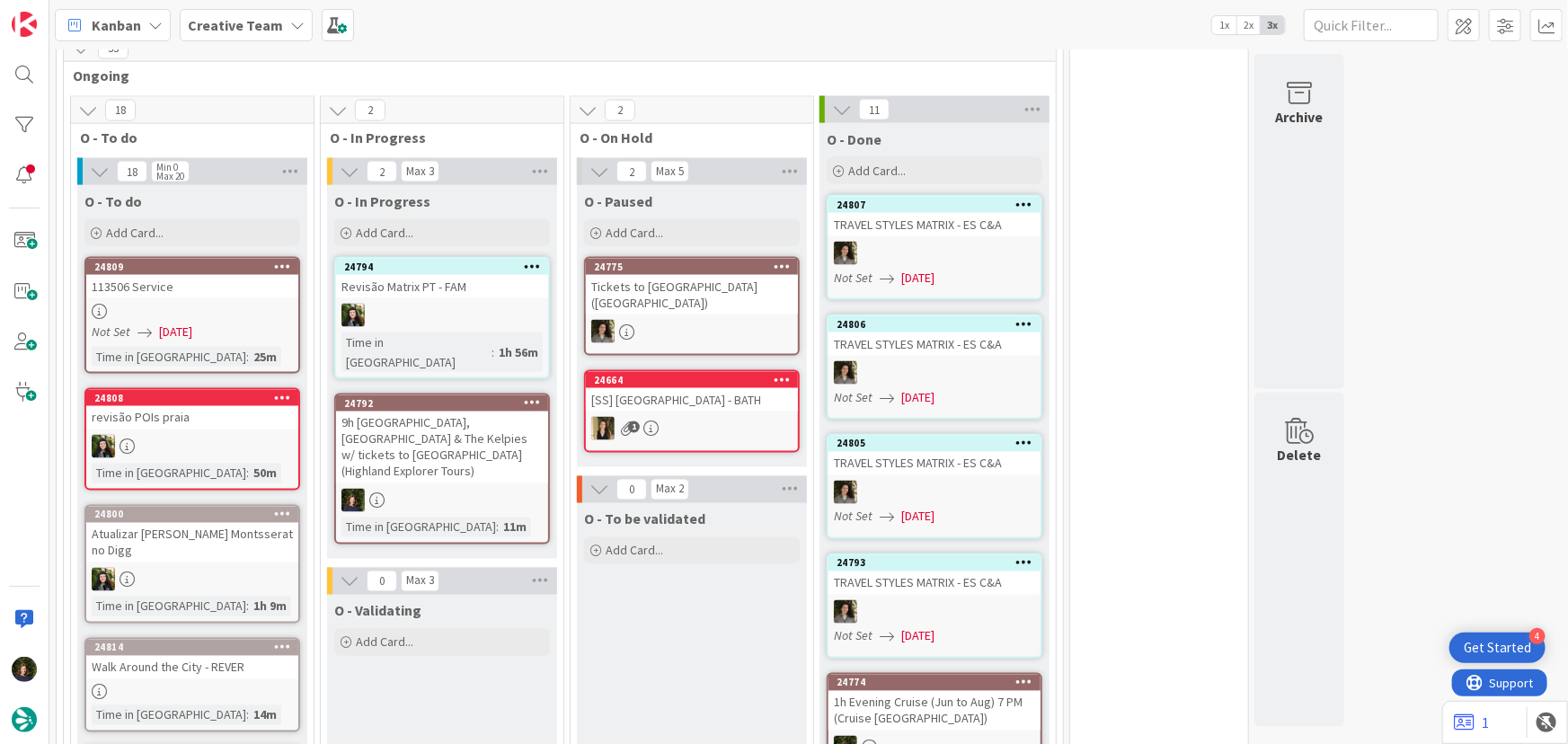
click at [390, 439] on div "9h [GEOGRAPHIC_DATA], [GEOGRAPHIC_DATA] & The Kelpies w/ tickets to [GEOGRAPHIC…" at bounding box center [442, 447] width 212 height 72
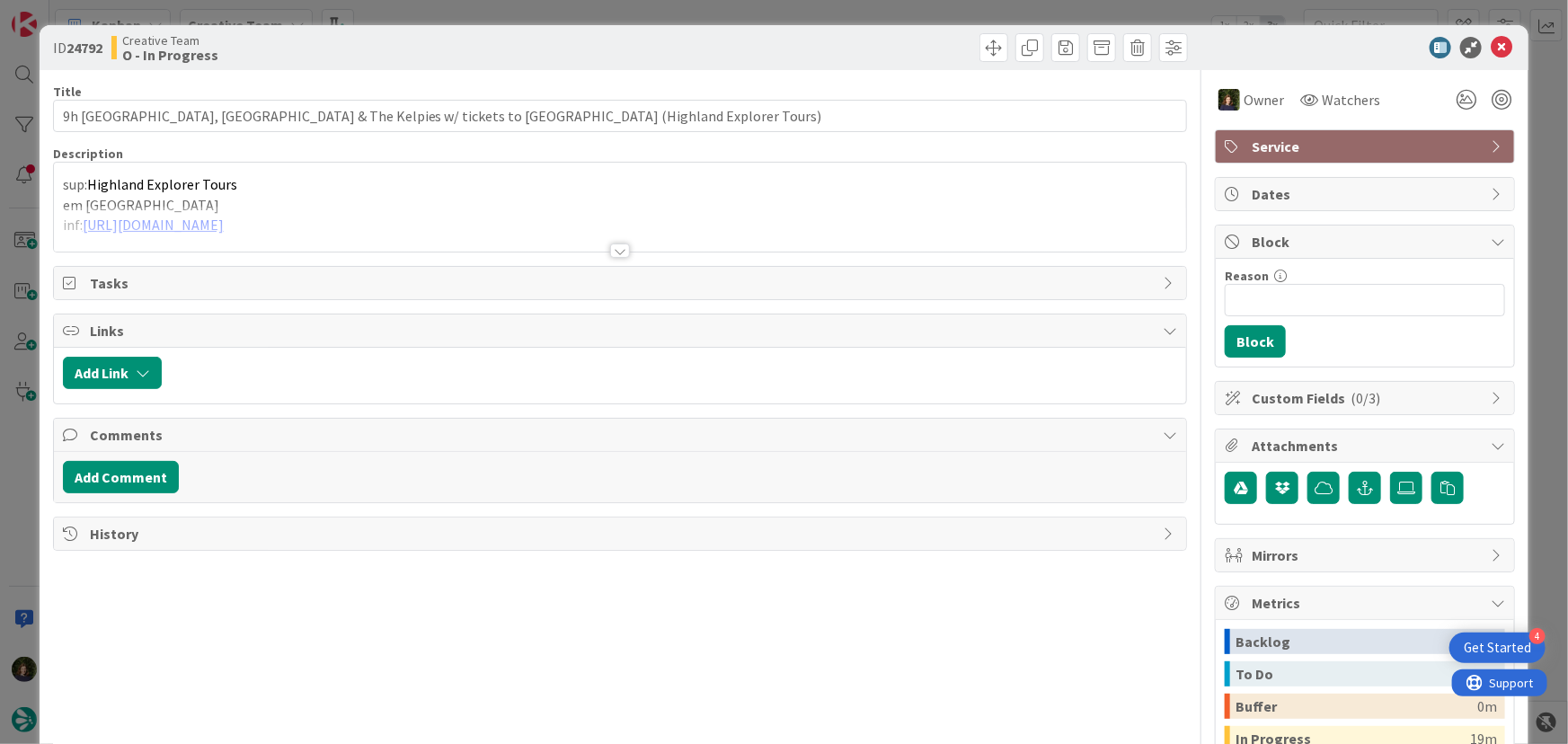
click at [613, 250] on div at bounding box center [620, 251] width 20 height 15
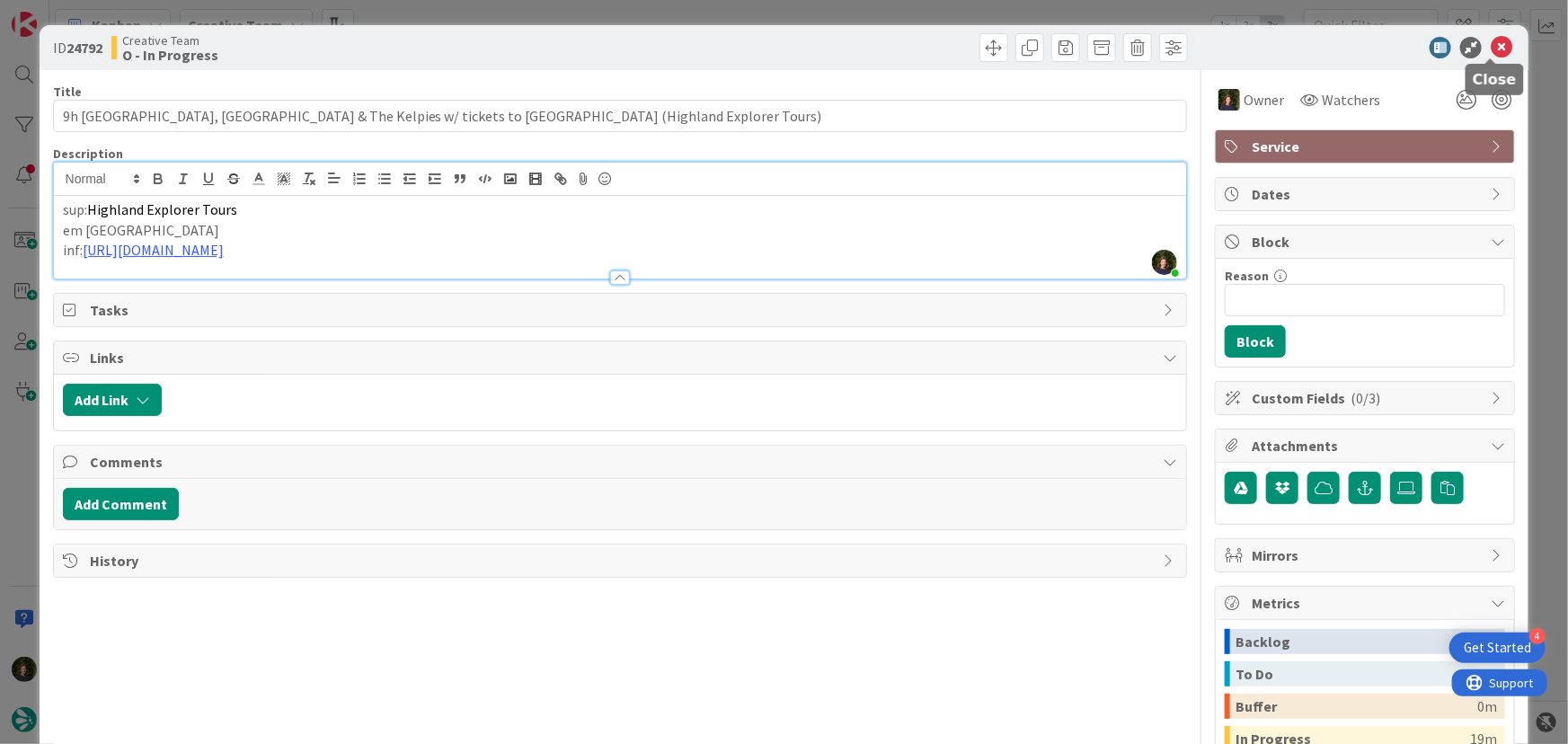
drag, startPoint x: 1485, startPoint y: 45, endPoint x: 1437, endPoint y: 96, distance: 70.0
click at [1491, 45] on icon at bounding box center [1502, 48] width 22 height 22
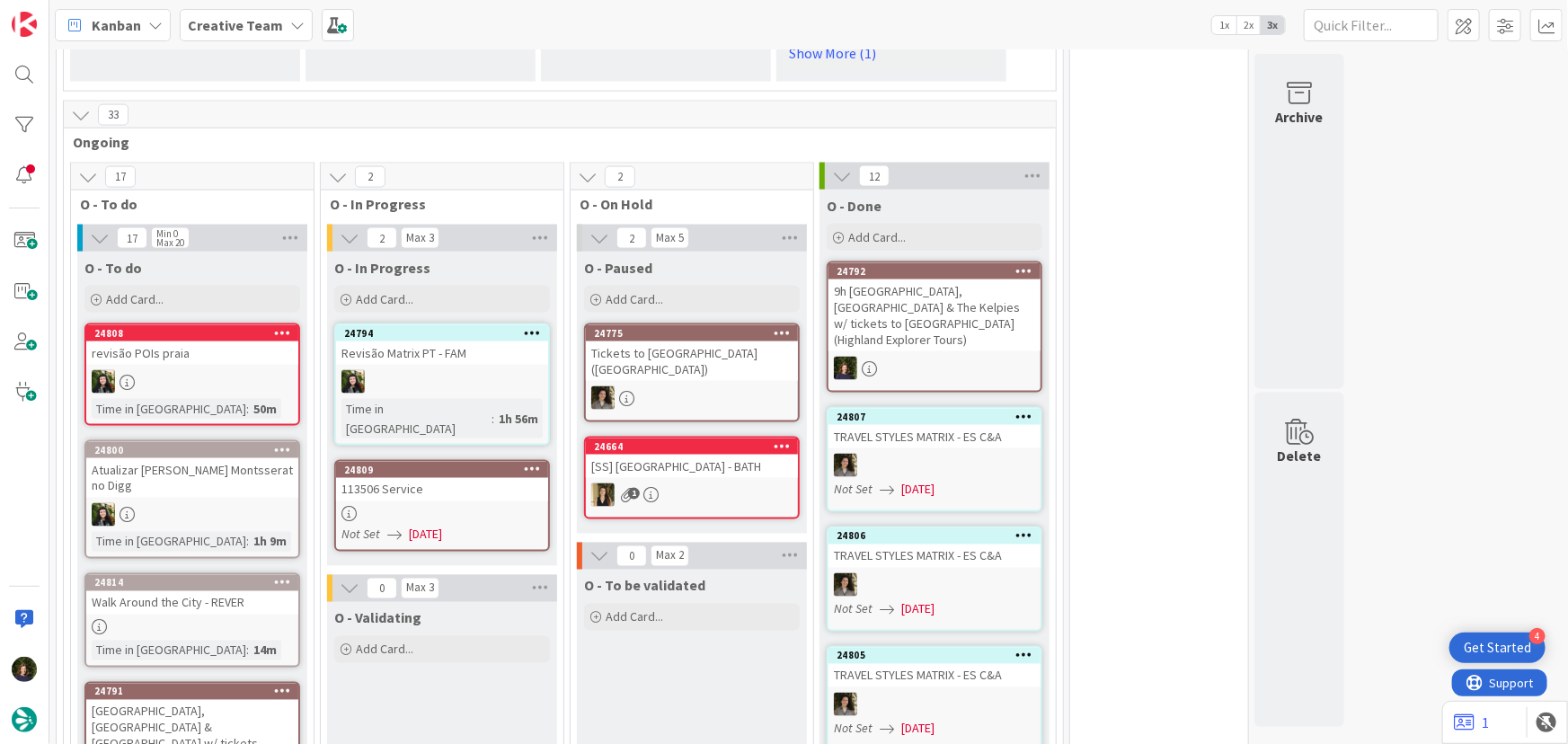
click at [439, 478] on div "113506 Service" at bounding box center [442, 490] width 212 height 24
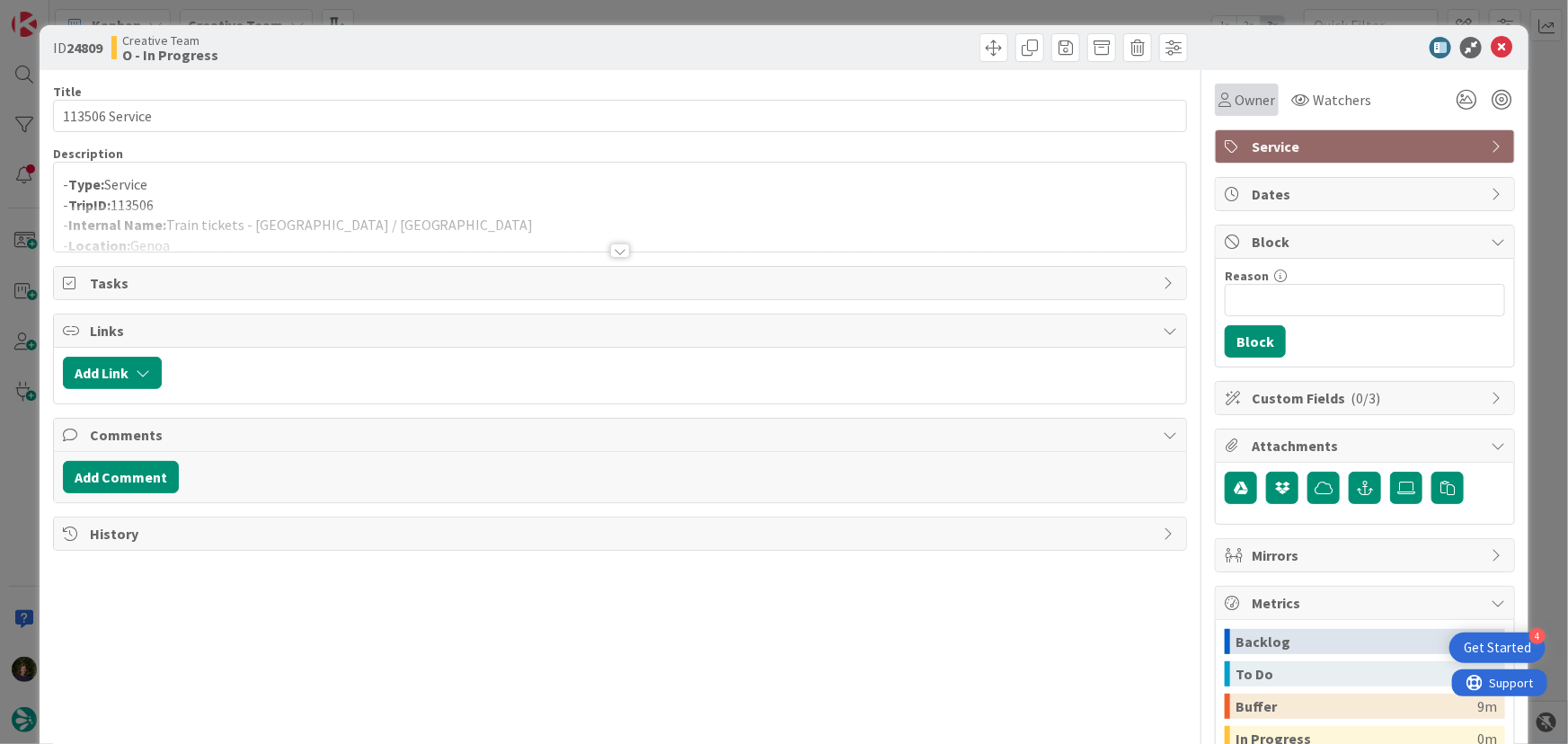
click at [1241, 98] on span "Owner" at bounding box center [1255, 100] width 41 height 22
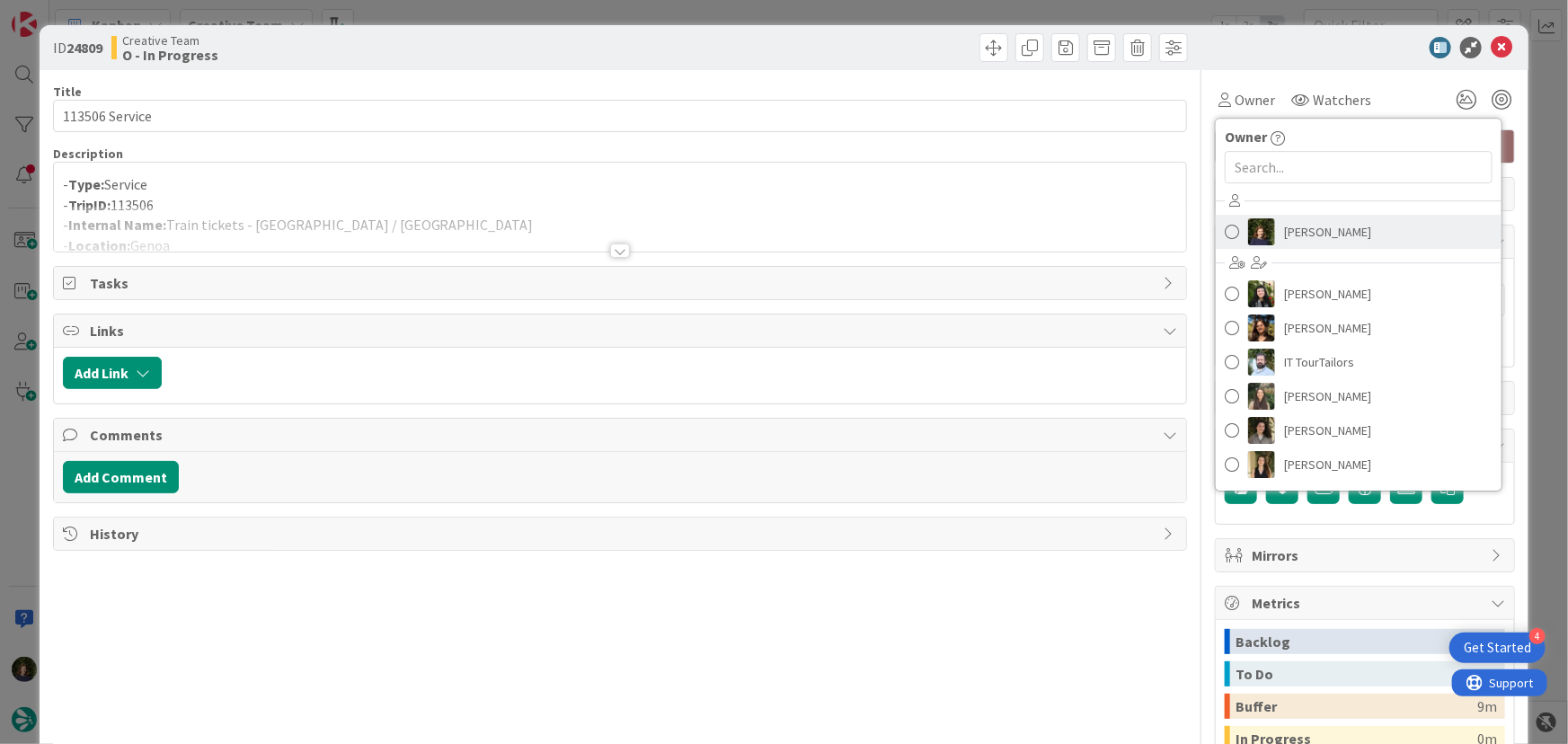
click at [1307, 232] on span "[PERSON_NAME]" at bounding box center [1327, 232] width 87 height 27
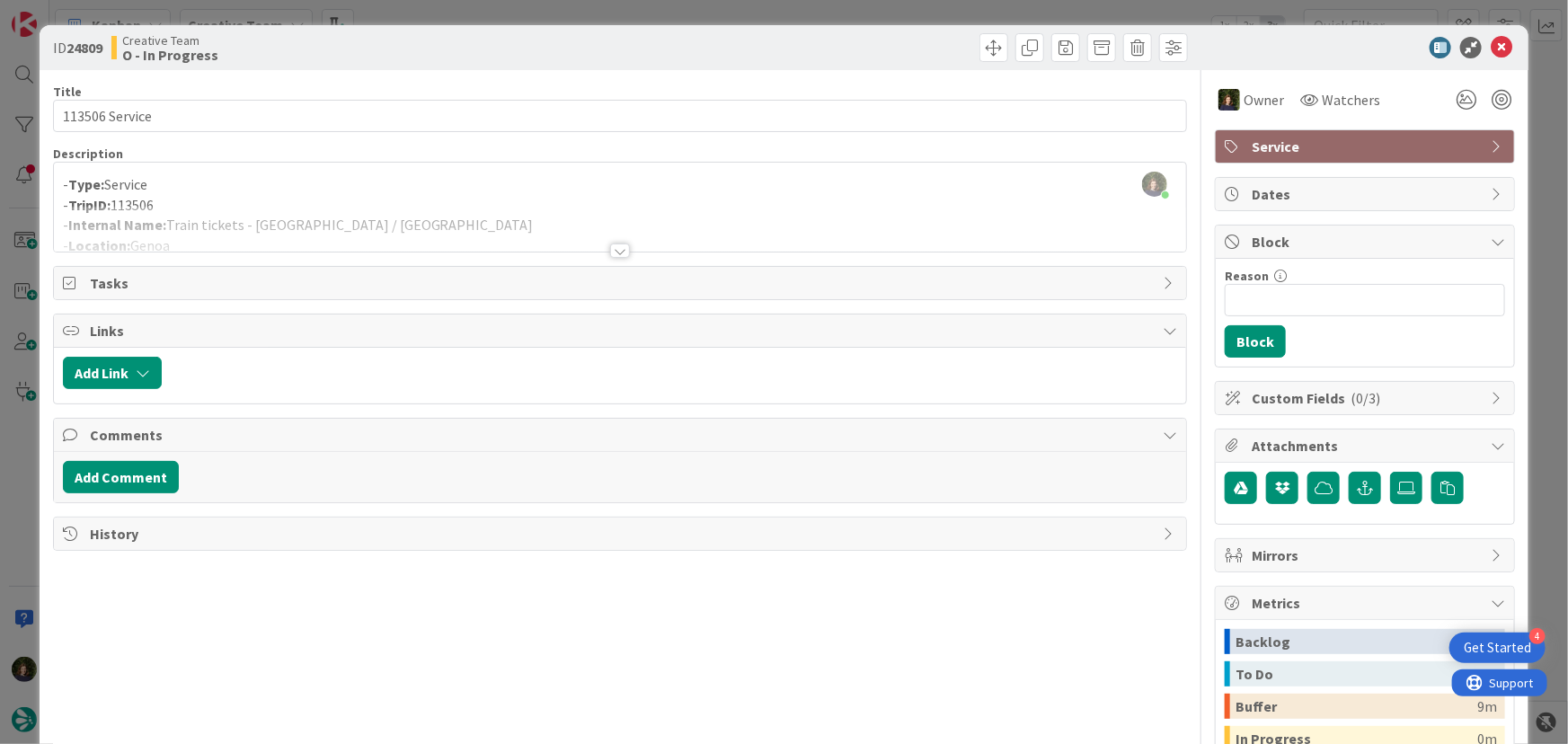
click at [619, 247] on div at bounding box center [620, 251] width 20 height 15
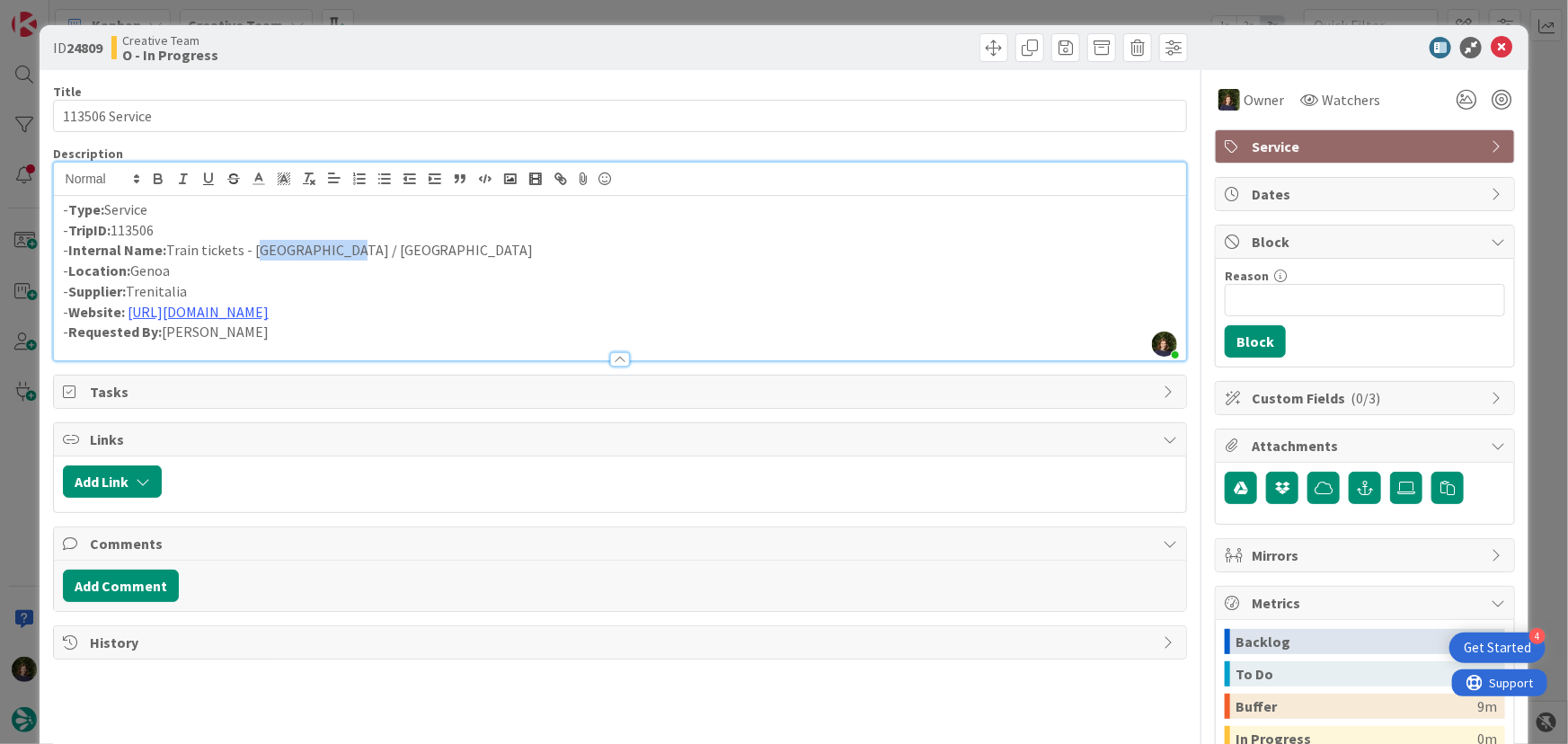
drag, startPoint x: 251, startPoint y: 250, endPoint x: 331, endPoint y: 246, distance: 80.1
click at [332, 244] on p "- Internal Name: Train tickets - [GEOGRAPHIC_DATA] / [GEOGRAPHIC_DATA]" at bounding box center [620, 250] width 1115 height 21
copy p "[GEOGRAPHIC_DATA] / [GEOGRAPHIC_DATA]"
drag, startPoint x: 168, startPoint y: 247, endPoint x: 346, endPoint y: 247, distance: 178.0
click at [346, 247] on p "- Internal Name: Train tickets - [GEOGRAPHIC_DATA] / [GEOGRAPHIC_DATA]" at bounding box center [620, 250] width 1115 height 21
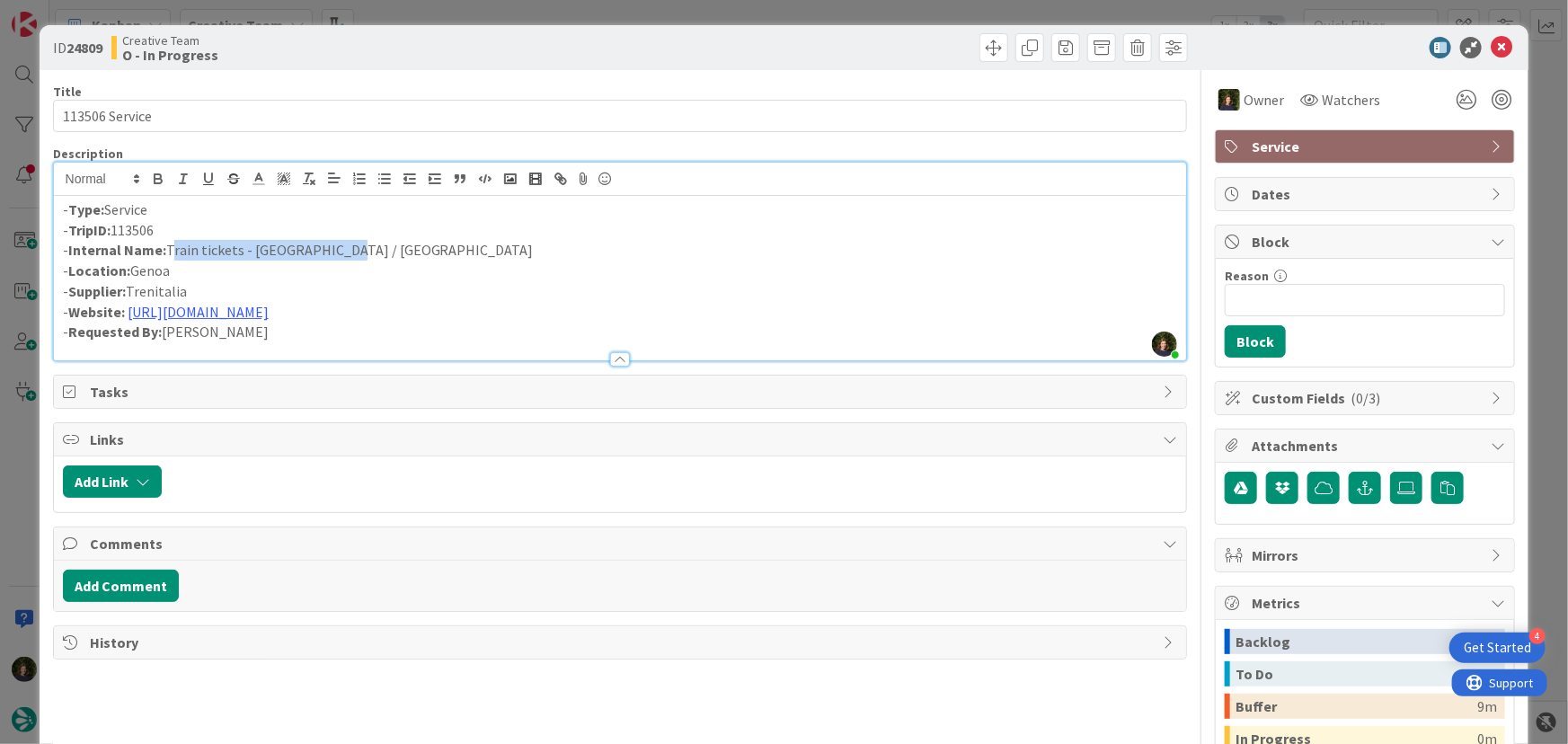
copy p "Train tickets - [GEOGRAPHIC_DATA] / [GEOGRAPHIC_DATA]"
drag, startPoint x: 202, startPoint y: 232, endPoint x: 70, endPoint y: 230, distance: 132.0
click at [72, 230] on p "- TripID: 113506" at bounding box center [620, 230] width 1115 height 21
copy p "TripID: 113506"
click at [1491, 43] on icon at bounding box center [1502, 48] width 22 height 22
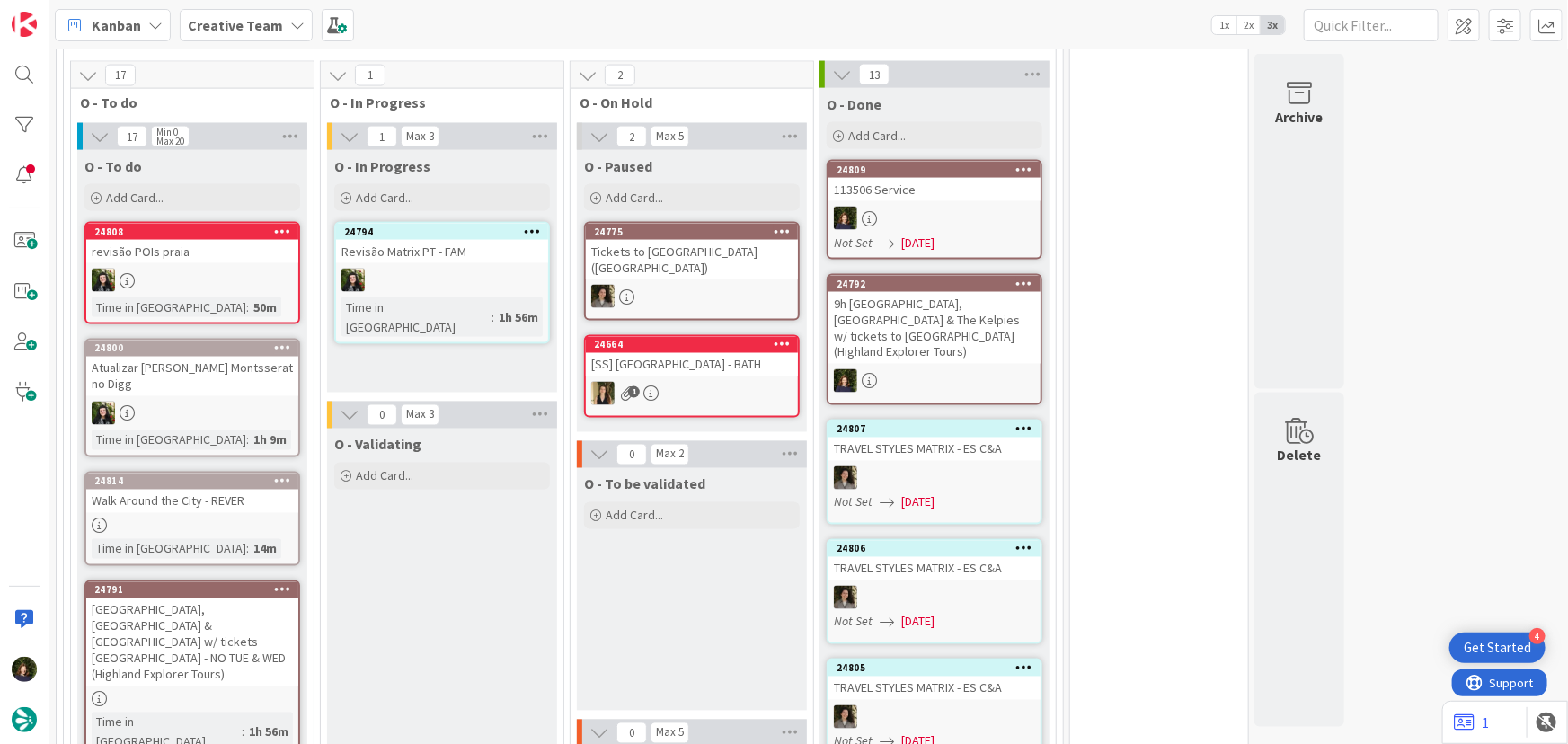
scroll to position [1552, 0]
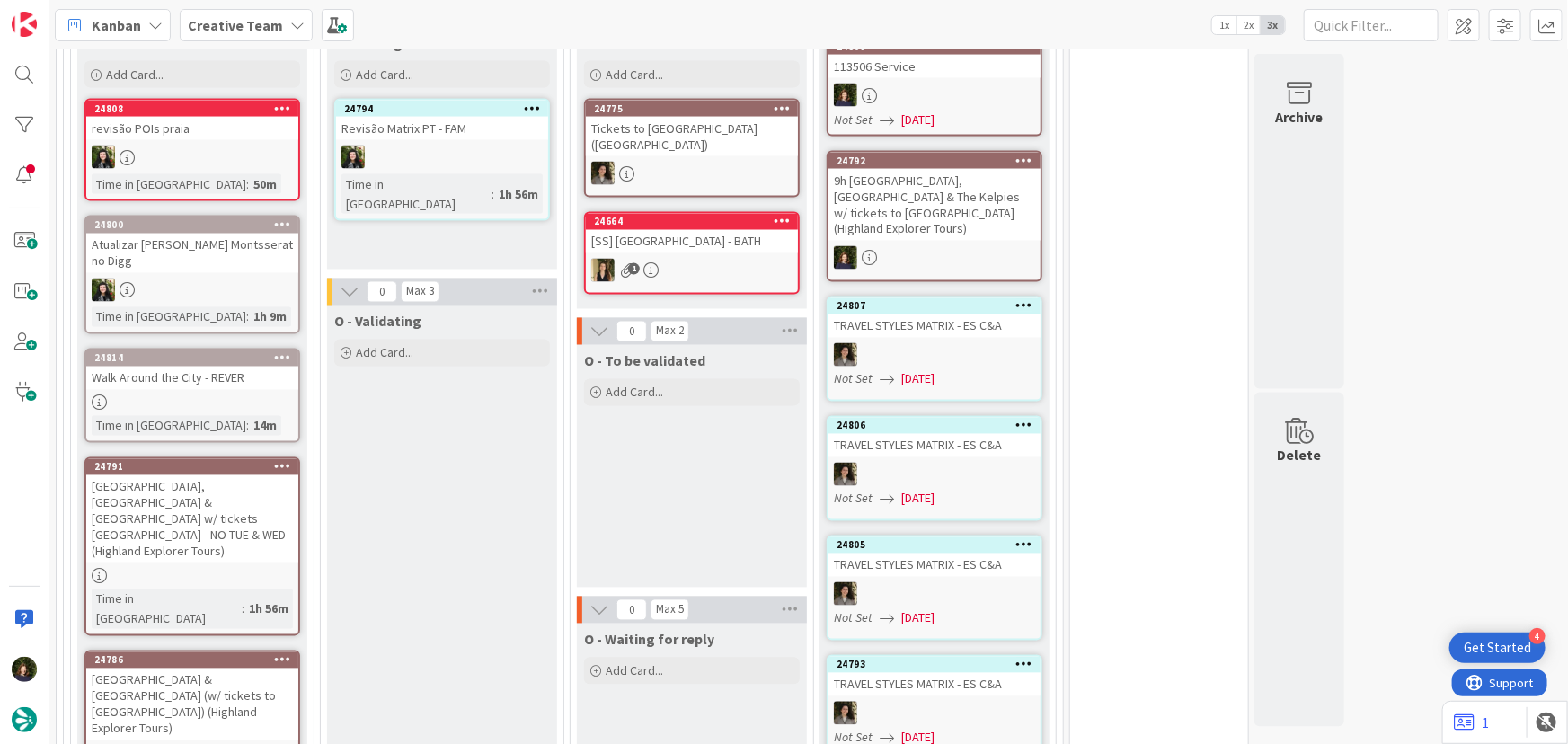
click at [166, 367] on div "Walk Around the City - REVER" at bounding box center [192, 379] width 212 height 24
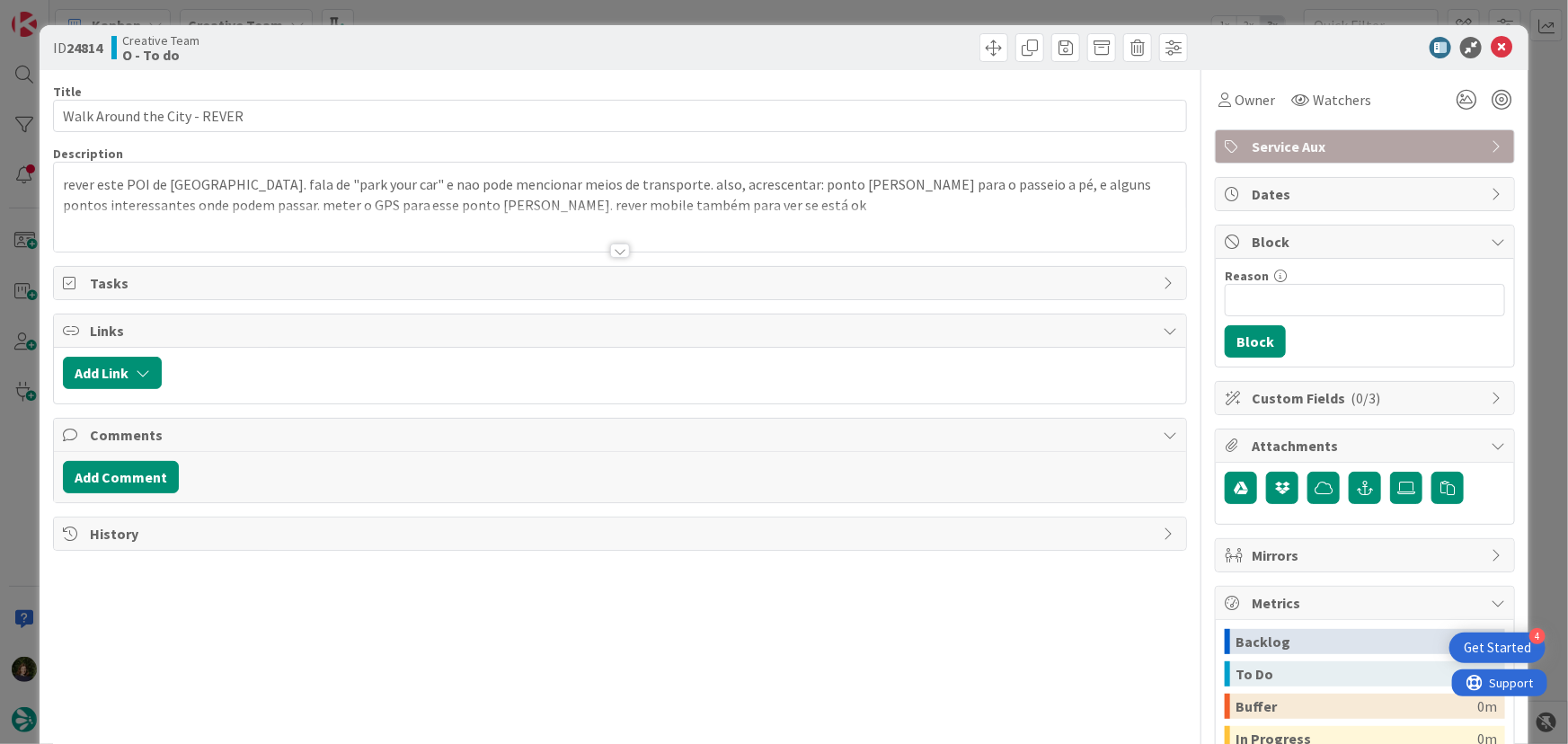
click at [620, 250] on div at bounding box center [620, 251] width 20 height 15
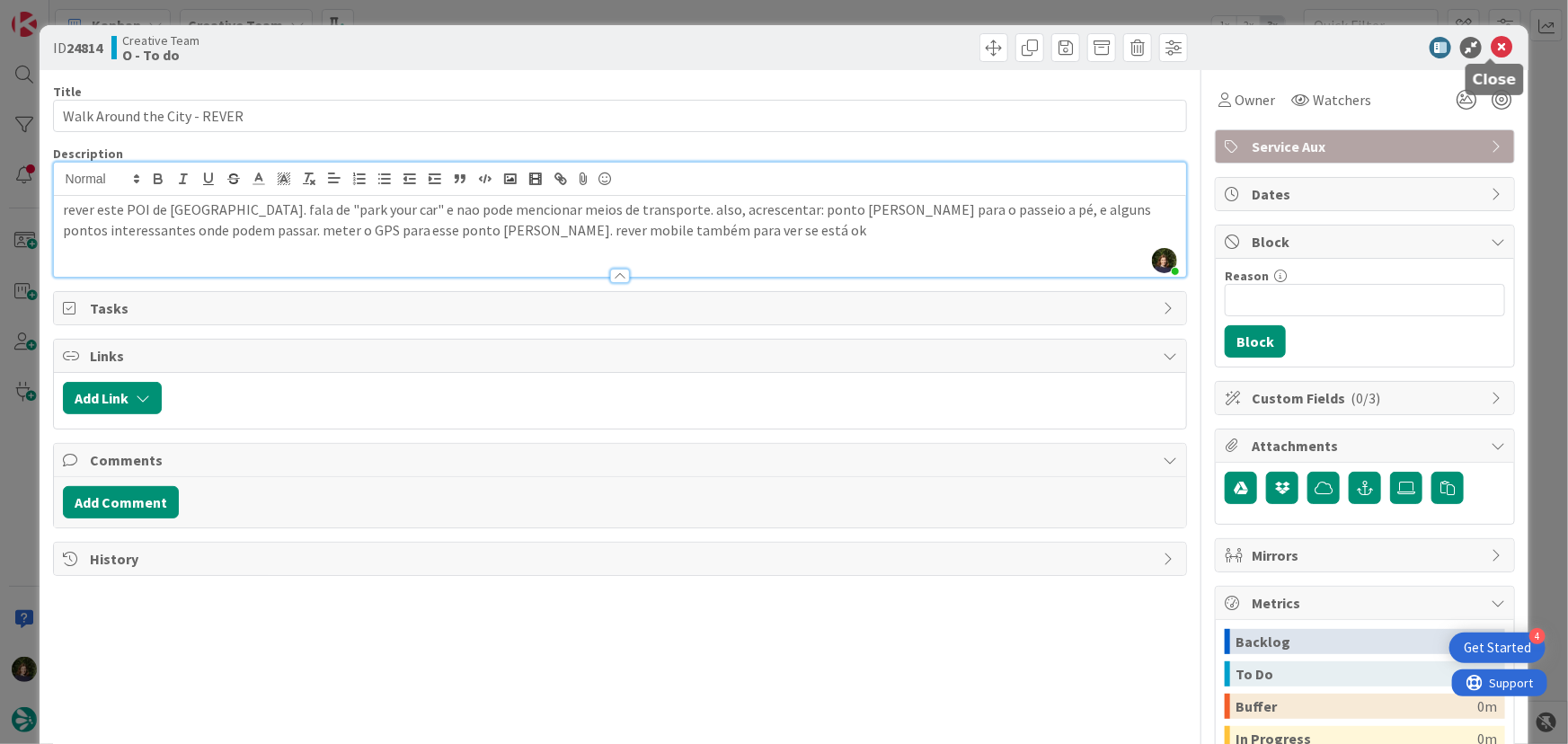
click at [1492, 49] on icon at bounding box center [1502, 48] width 22 height 22
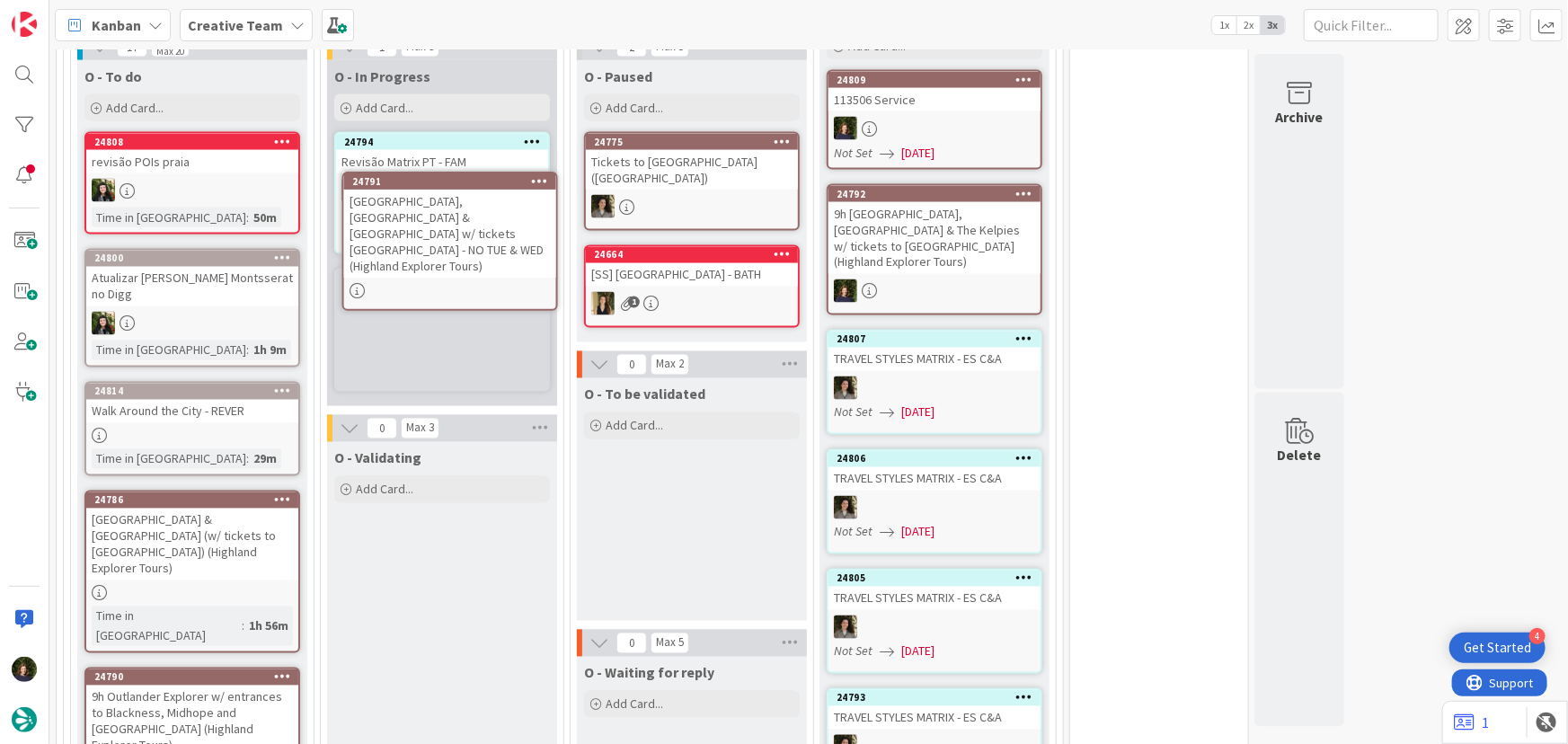
scroll to position [1507, 0]
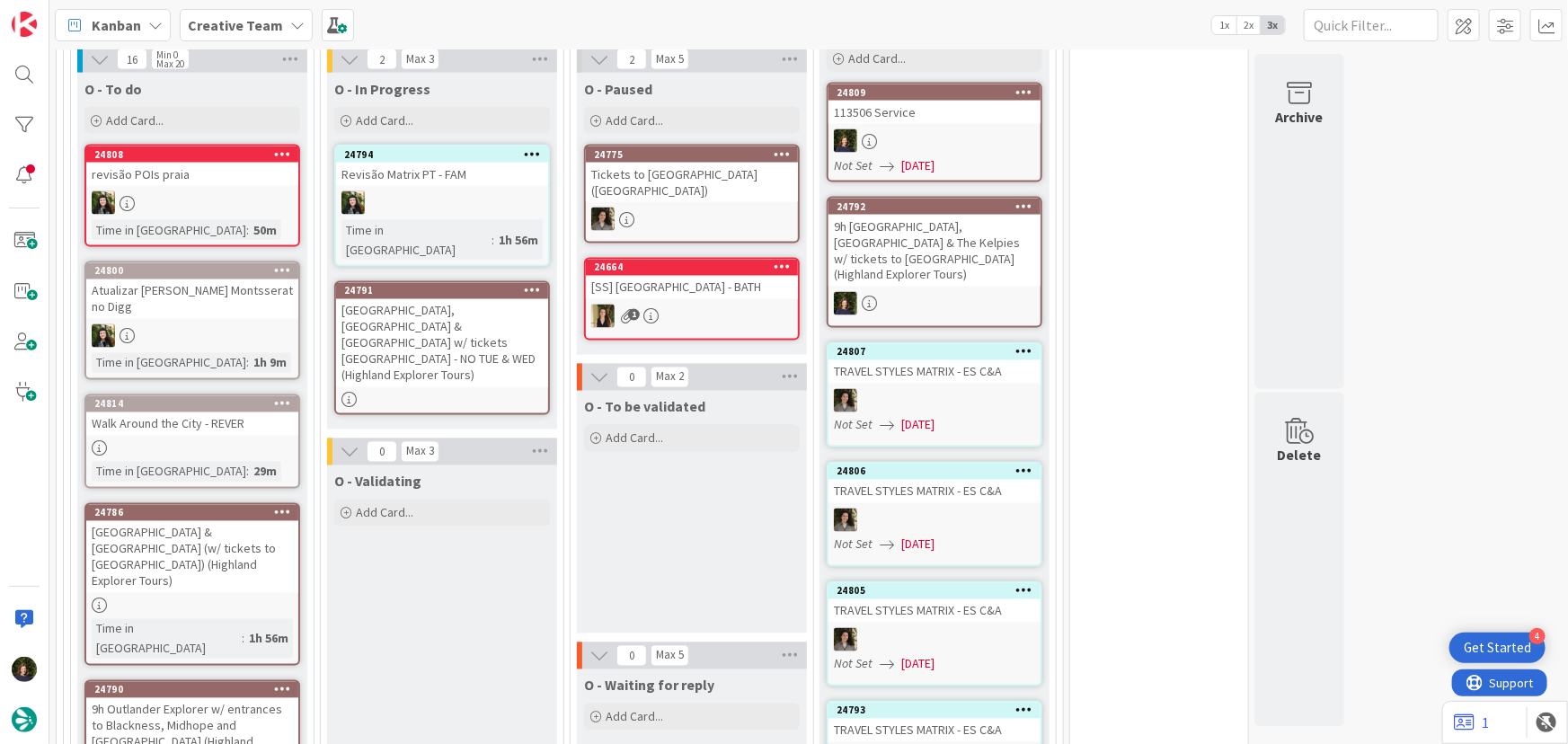
click at [430, 316] on div "[GEOGRAPHIC_DATA], [GEOGRAPHIC_DATA] & [GEOGRAPHIC_DATA] w/ tickets [GEOGRAPHIC…" at bounding box center [442, 343] width 212 height 88
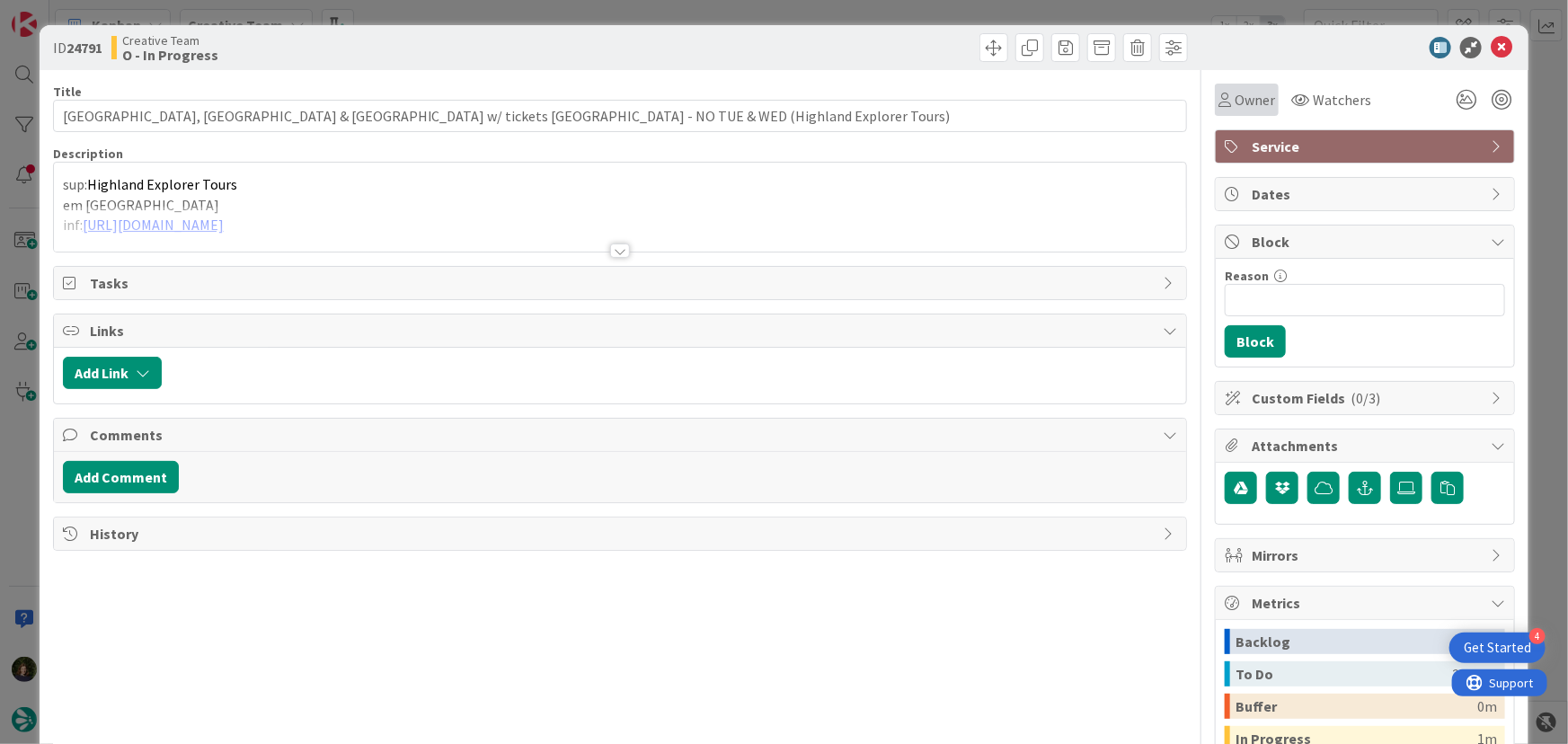
click at [1235, 92] on span "Owner" at bounding box center [1255, 100] width 41 height 22
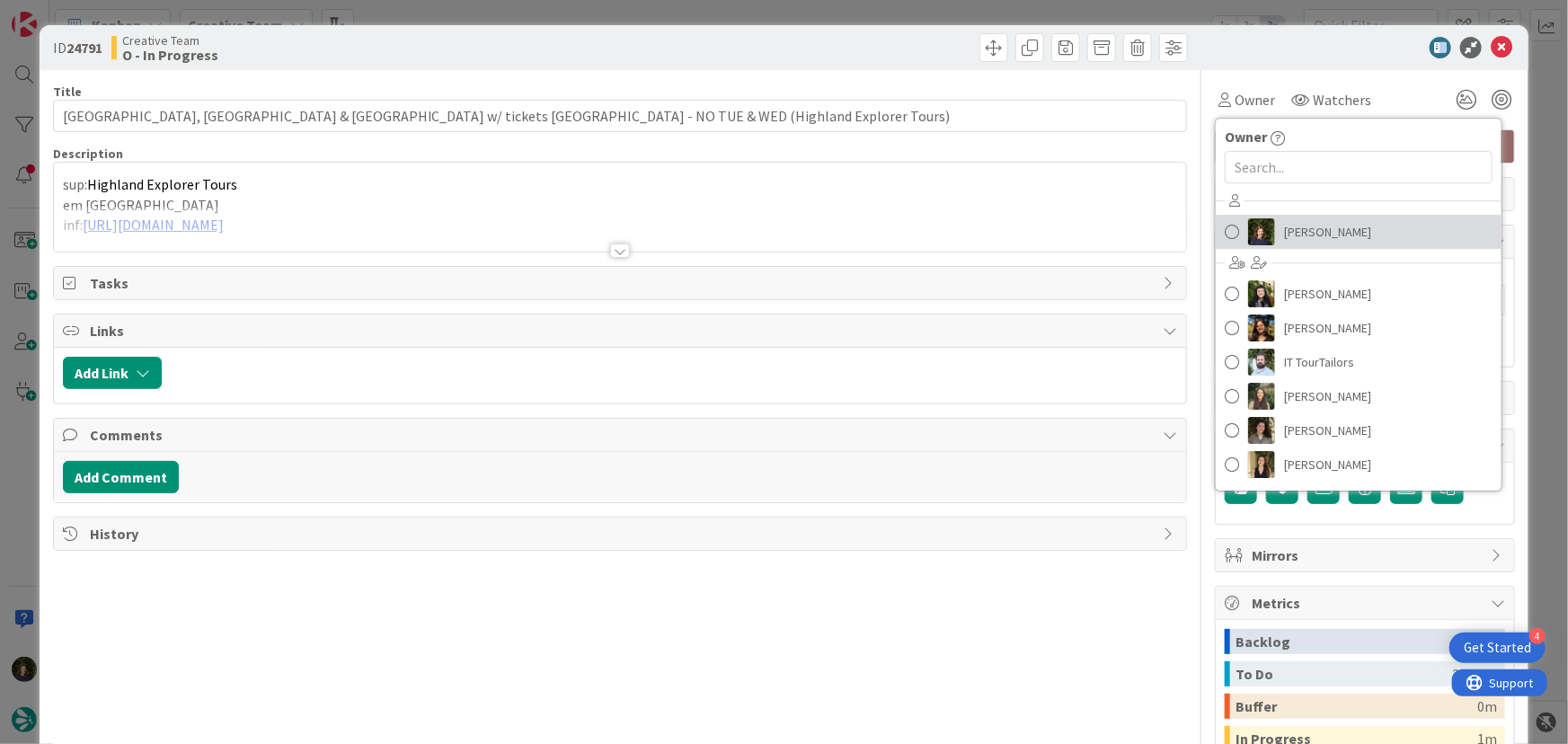
click at [1318, 228] on span "[PERSON_NAME]" at bounding box center [1327, 232] width 87 height 27
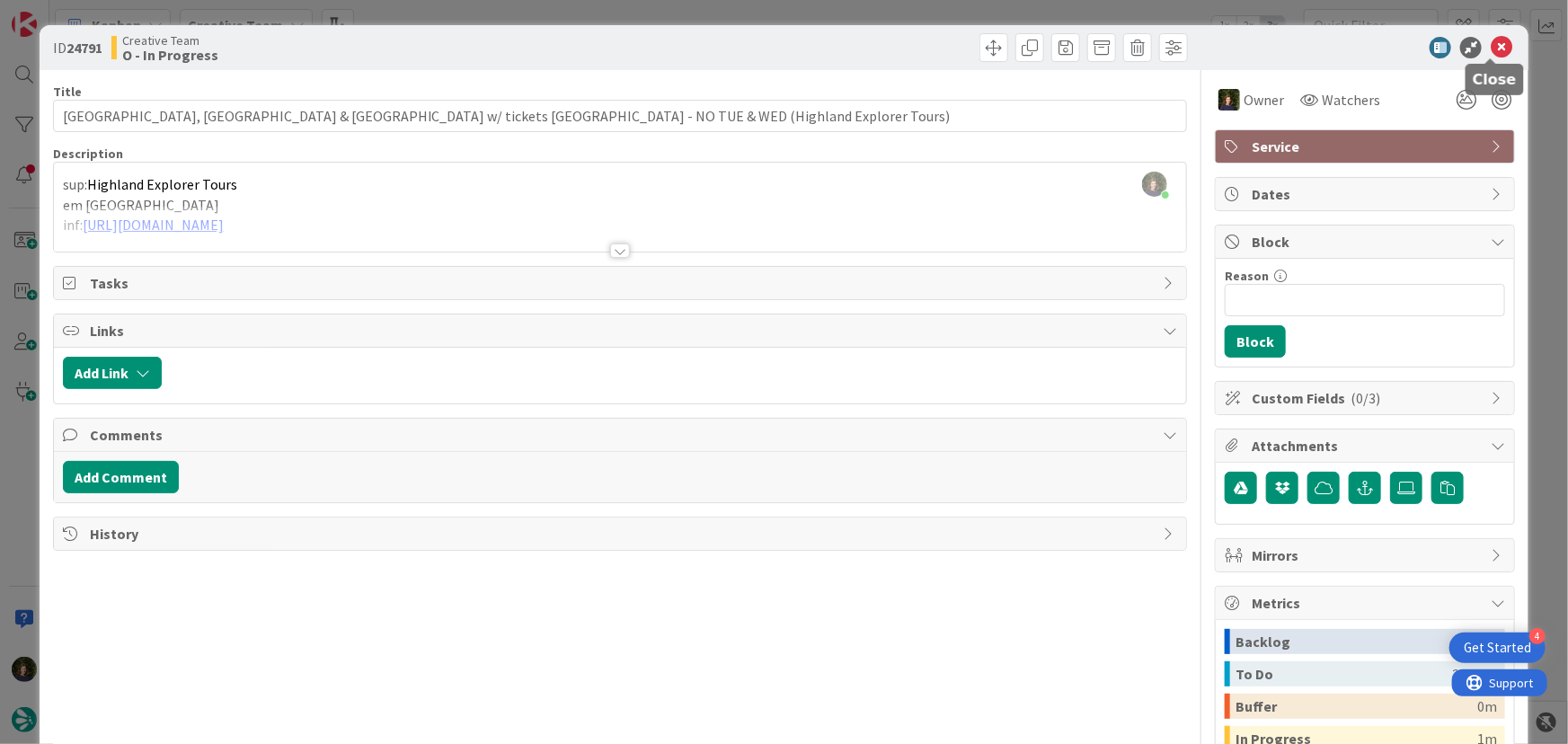
click at [1491, 49] on icon at bounding box center [1502, 48] width 22 height 22
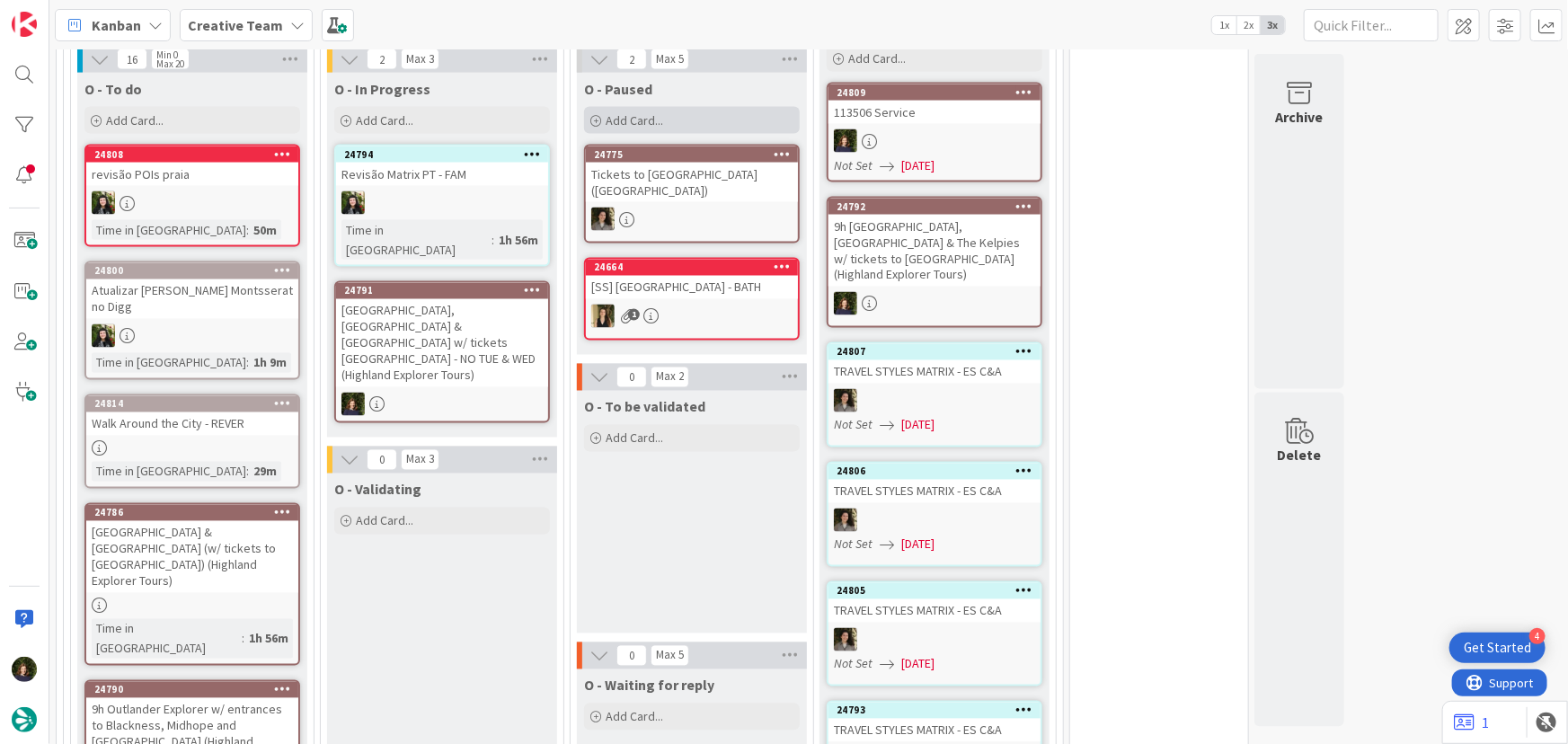
click at [676, 123] on div "Add Card..." at bounding box center [692, 121] width 216 height 27
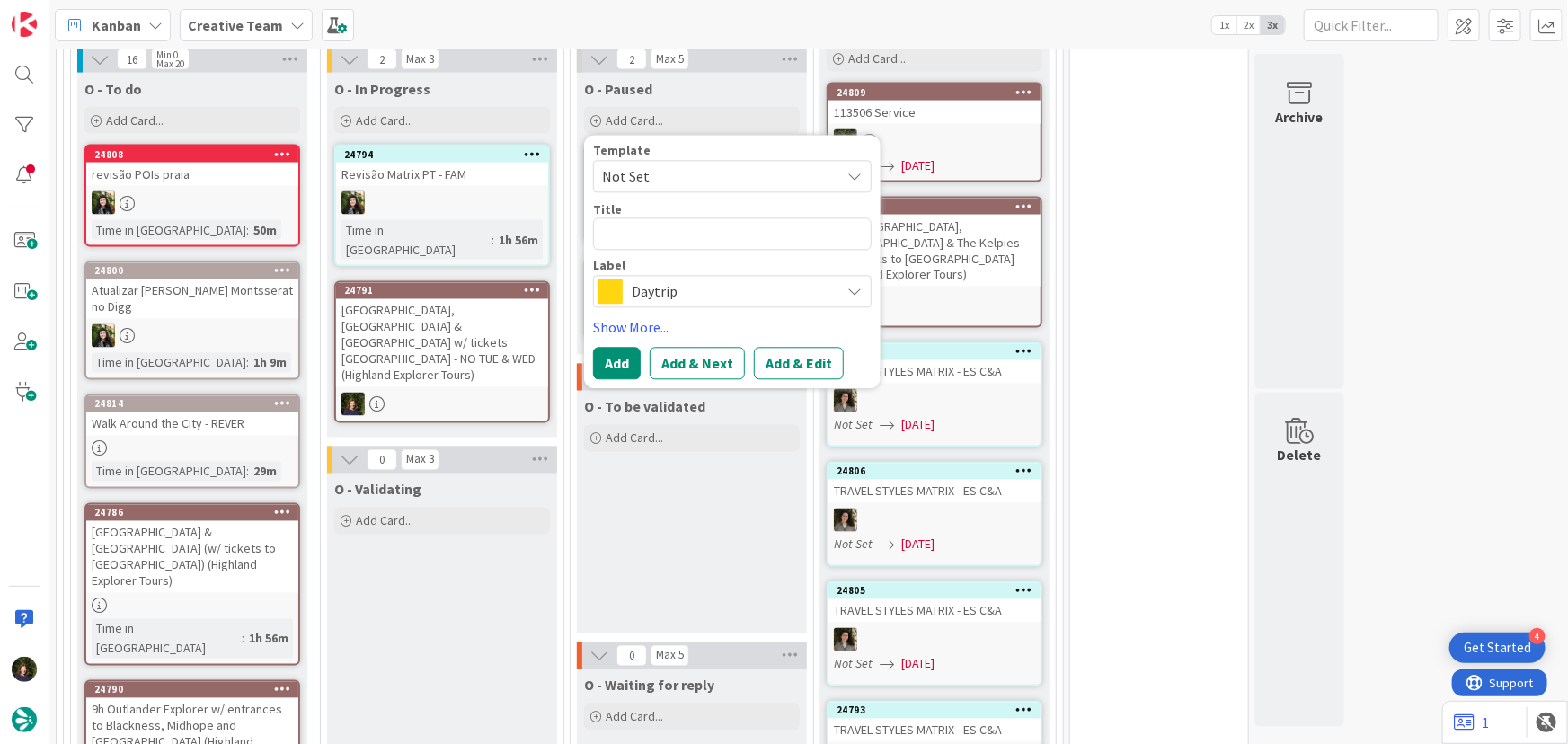
type textarea "x"
type textarea "T"
type textarea "x"
type textarea "TR"
type textarea "x"
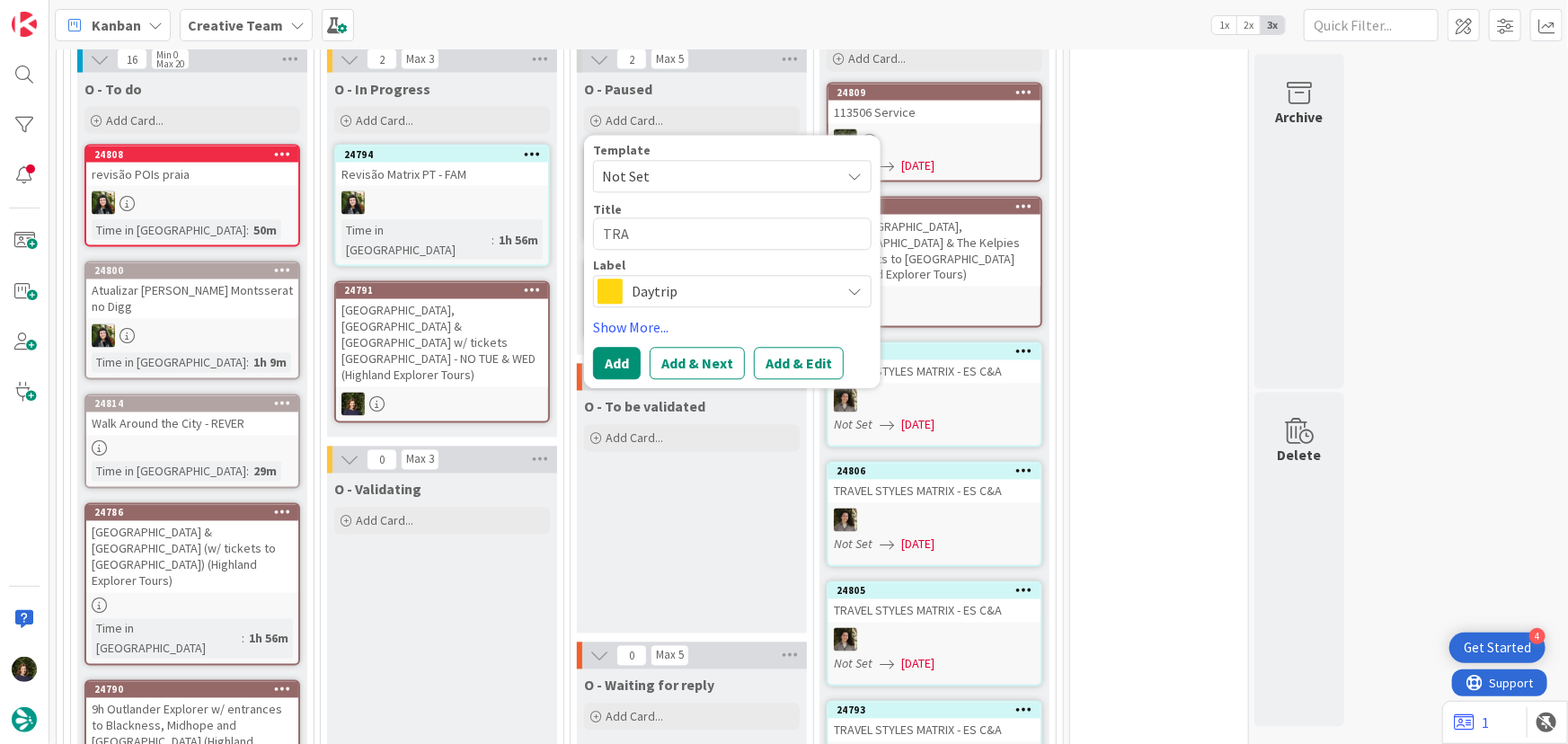
type textarea "TRAB"
type textarea "x"
type textarea "TRAB»"
type textarea "x"
type textarea "TRAB»V"
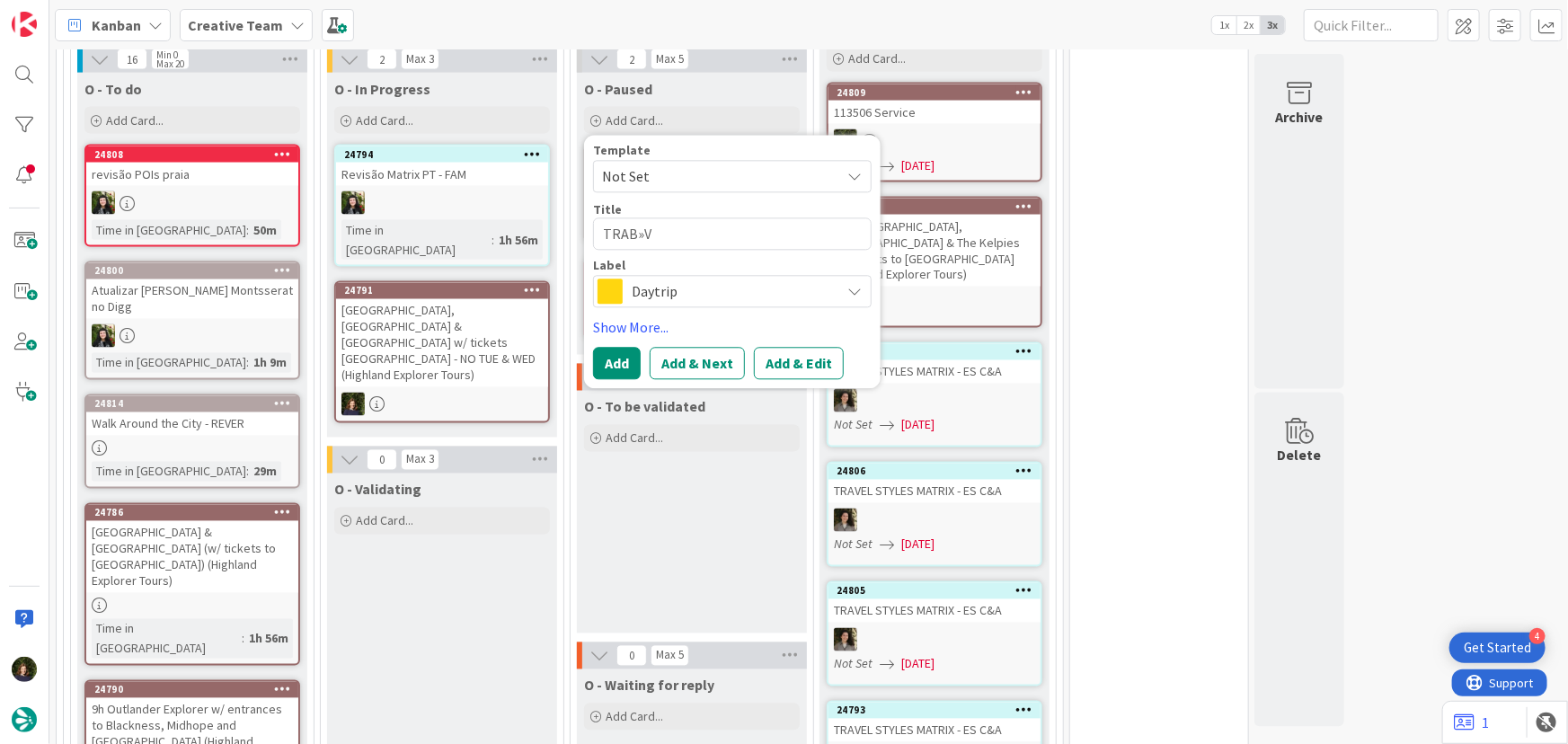
type textarea "x"
type textarea "TRAB»VE"
type textarea "x"
type textarea "TRAB»VEL"
type textarea "x"
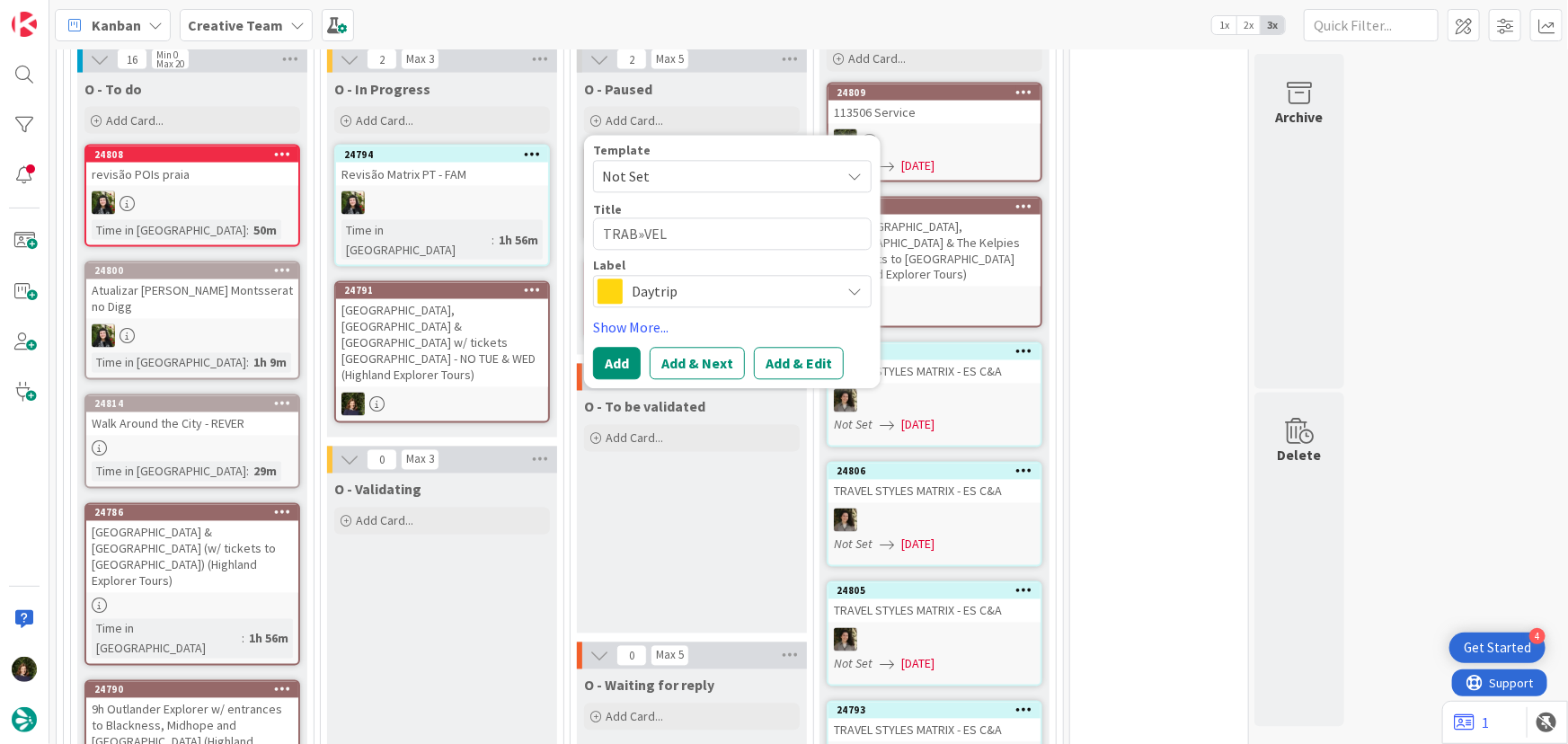
type textarea "TRAB»VEL"
type textarea "x"
type textarea "TRAB»VEL S"
type textarea "x"
type textarea "TRAB»VEL STY"
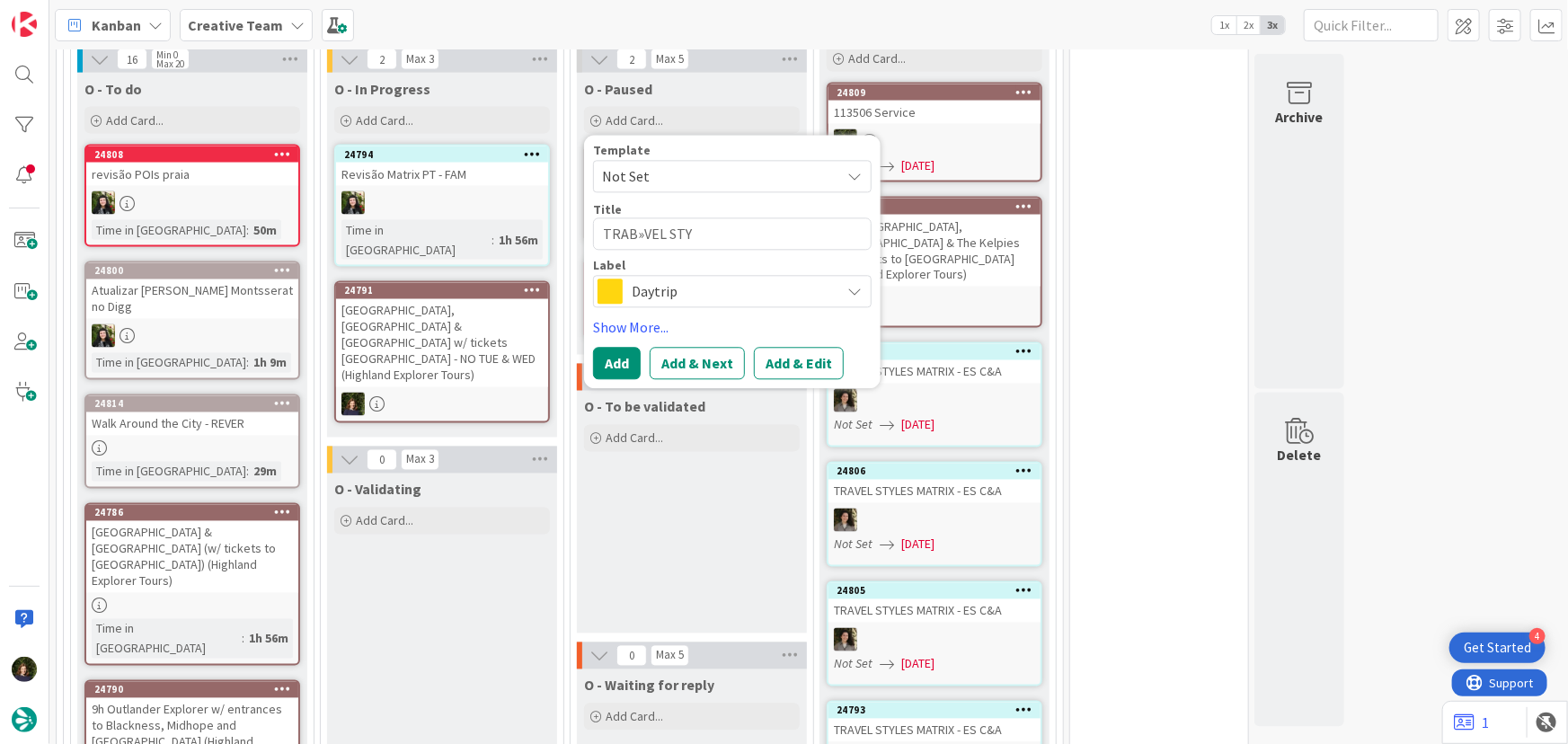
type textarea "x"
type textarea "TRAB»VEL STYL"
type textarea "x"
type textarea "TRAB»VEL STYLE"
type textarea "x"
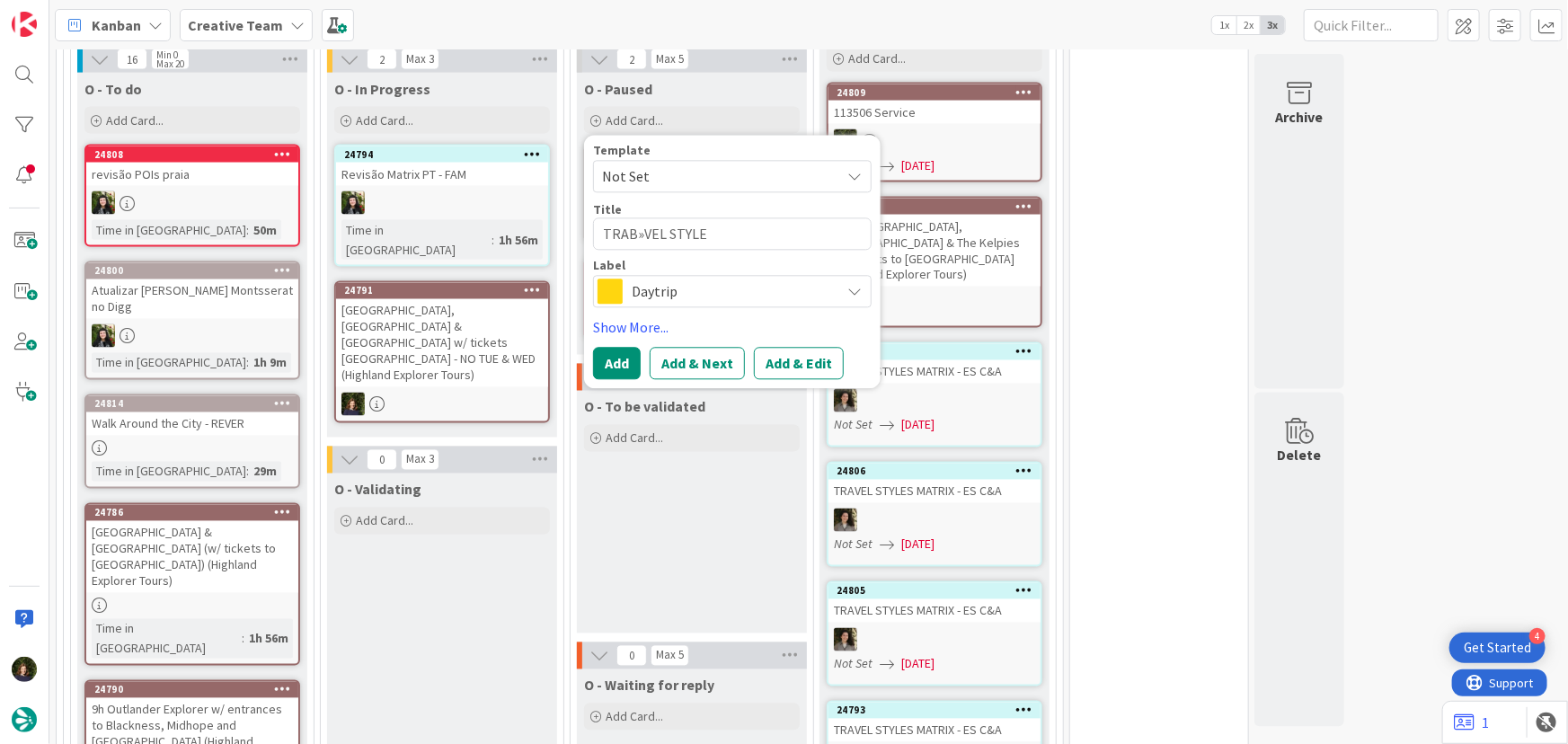
type textarea "TRAB»VEL STYLES"
type textarea "x"
type textarea "TRAB»VEL STYLES"
type textarea "x"
type textarea "TRAB»VEL STYLES M"
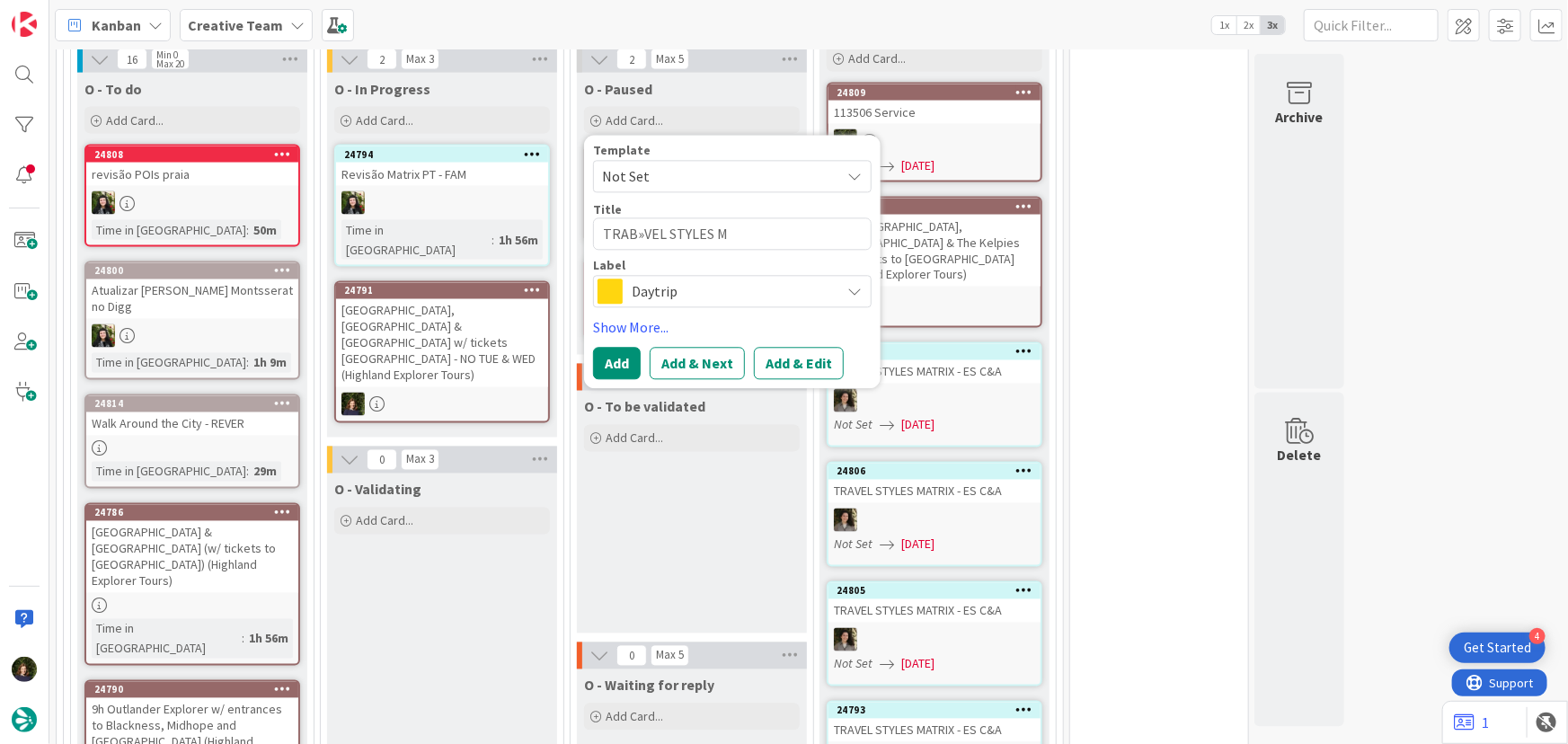
type textarea "x"
type textarea "TRAB»VEL STYLES MA"
type textarea "x"
type textarea "TRAB»VEL STYLES MAT"
type textarea "x"
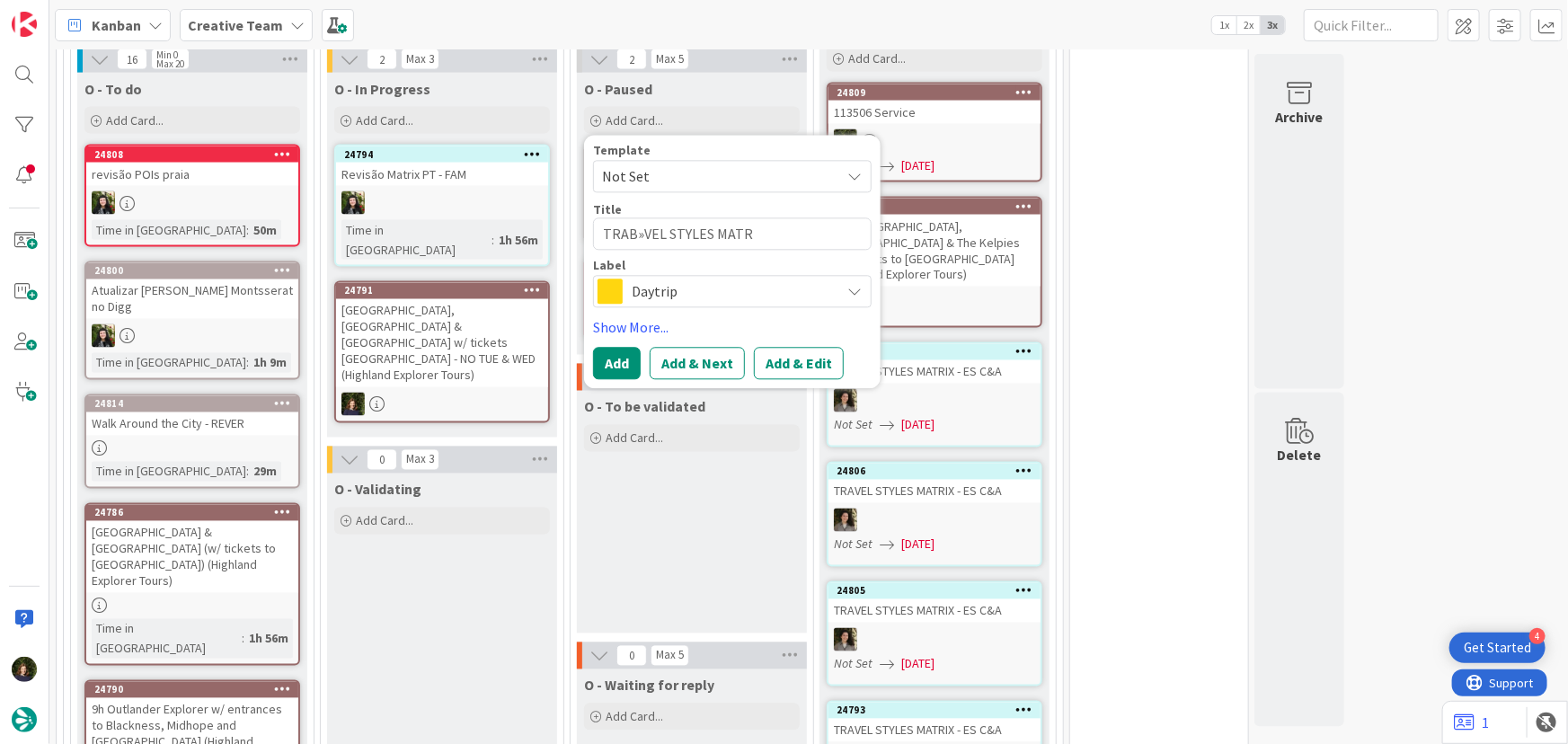
type textarea "TRAB»VEL STYLES MATRI"
type textarea "x"
type textarea "TRAB»VEL STYLES MATRIX"
type textarea "x"
type textarea "TRABVEL STYLES MATRIX"
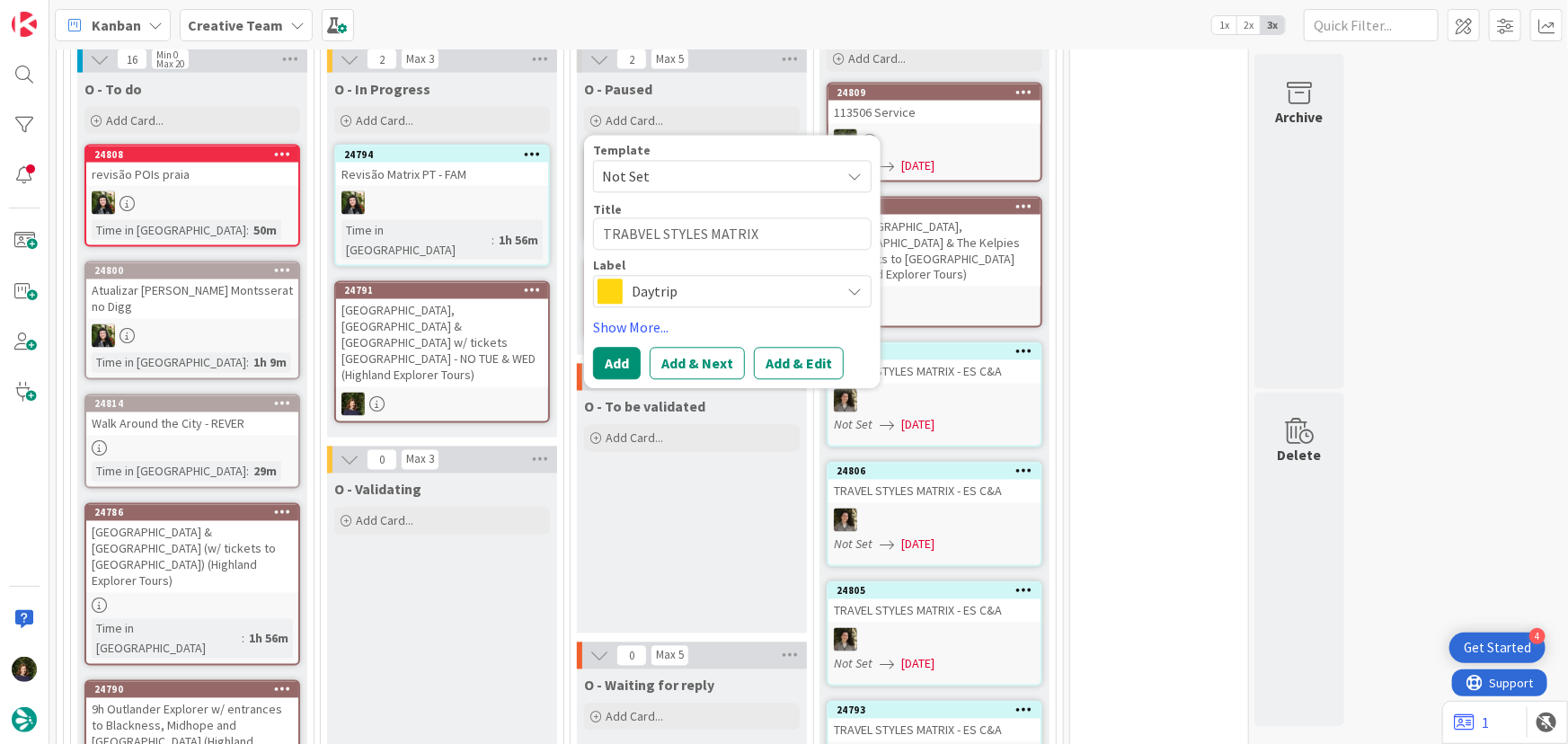
type textarea "x"
type textarea "TRAVEL STYLES MATRIX-"
type textarea "x"
type textarea "TRAVEL STYLES MATRIX-"
type textarea "x"
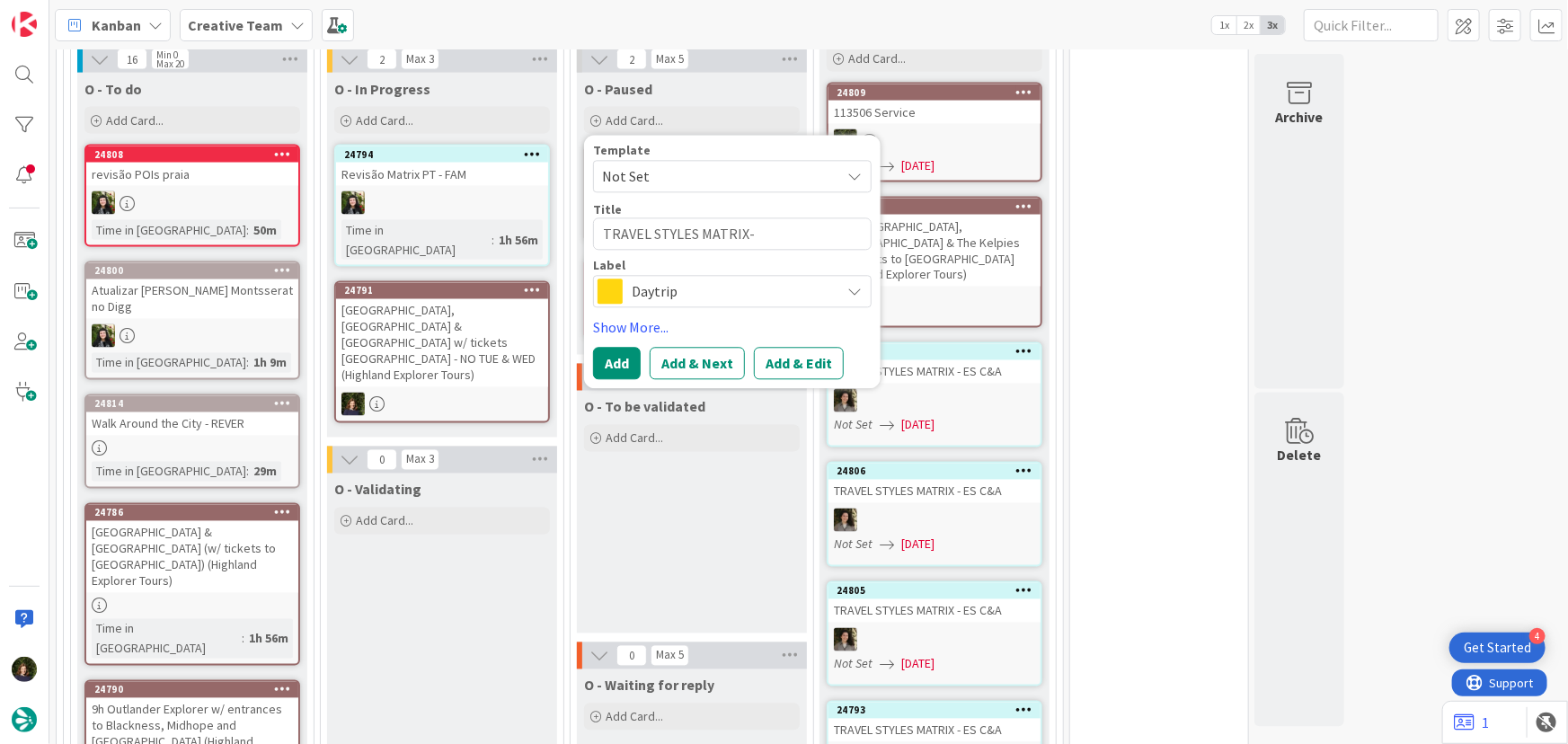
type textarea "TRAVEL STYLES MATRIX-"
type textarea "x"
type textarea "TRAVEL STYLES MATRIX"
type textarea "x"
type textarea "TRAVEL STYLES MATRIX"
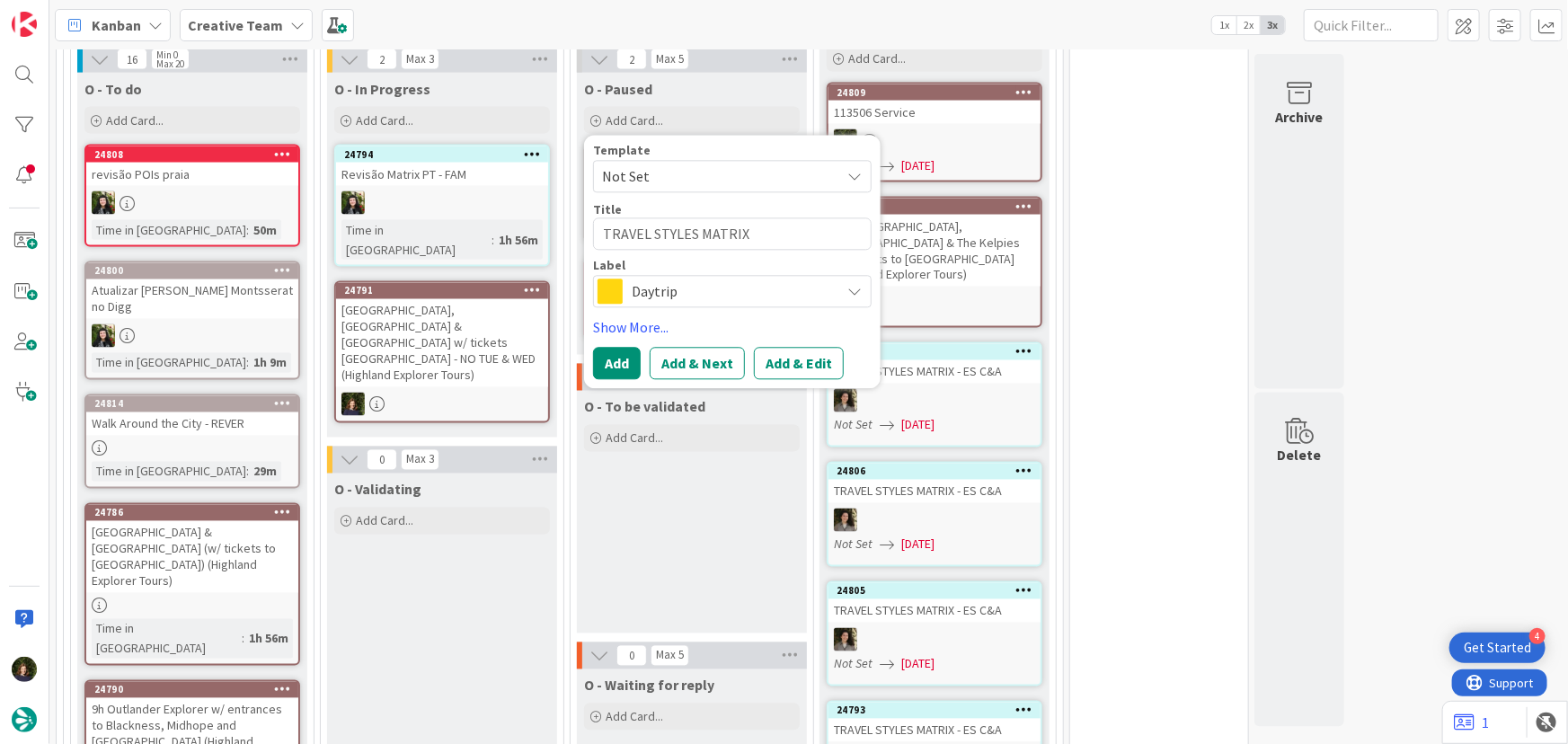
type textarea "x"
type textarea "TRAVEL STYLES MATRIX -"
type textarea "x"
type textarea "TRAVEL STYLES MATRIX -"
type textarea "x"
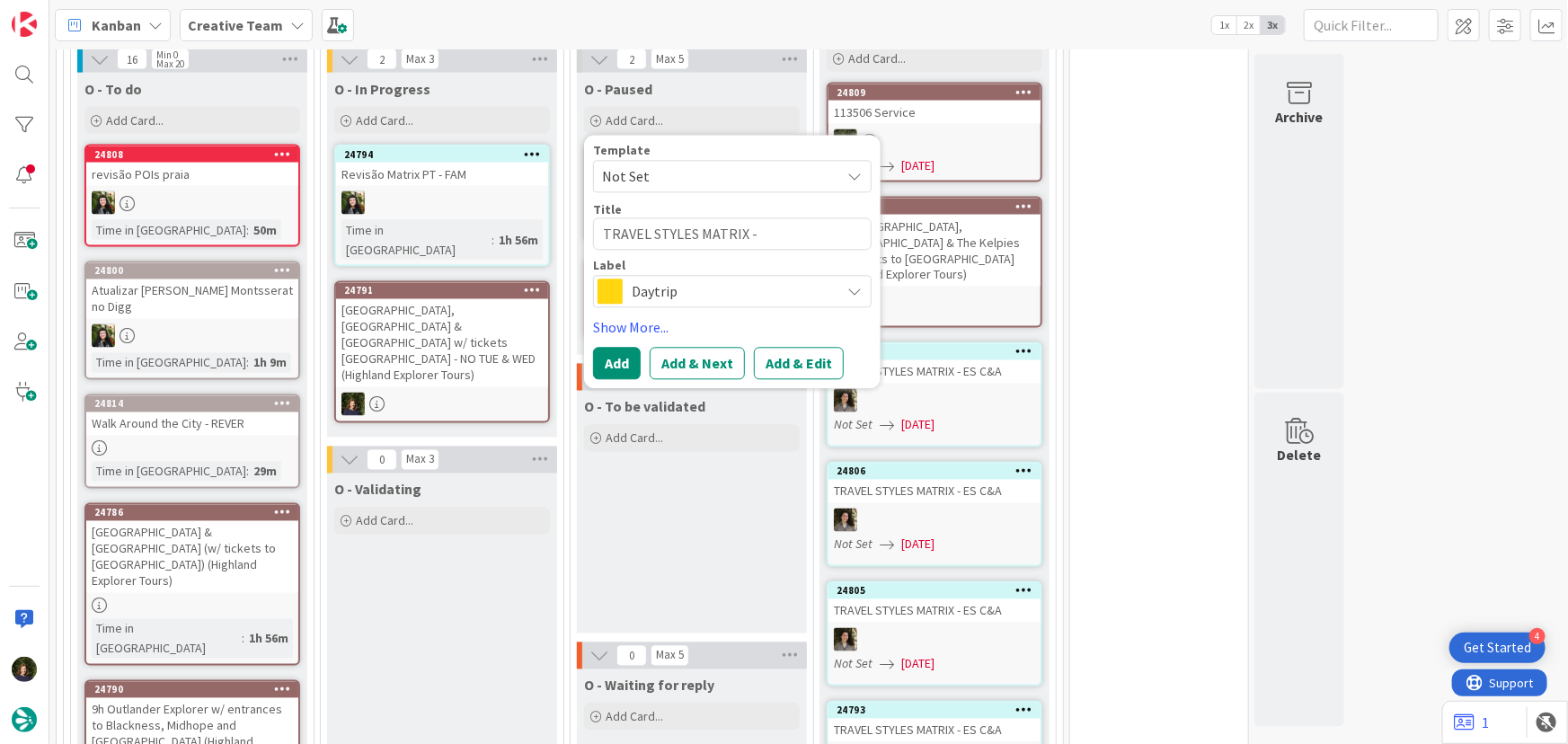
type textarea "TRAVEL STYLES MATRIX - E"
type textarea "x"
type textarea "TRAVEL STYLES MATRIX - ES"
type textarea "x"
type textarea "TRAVEL STYLES MATRIX - E"
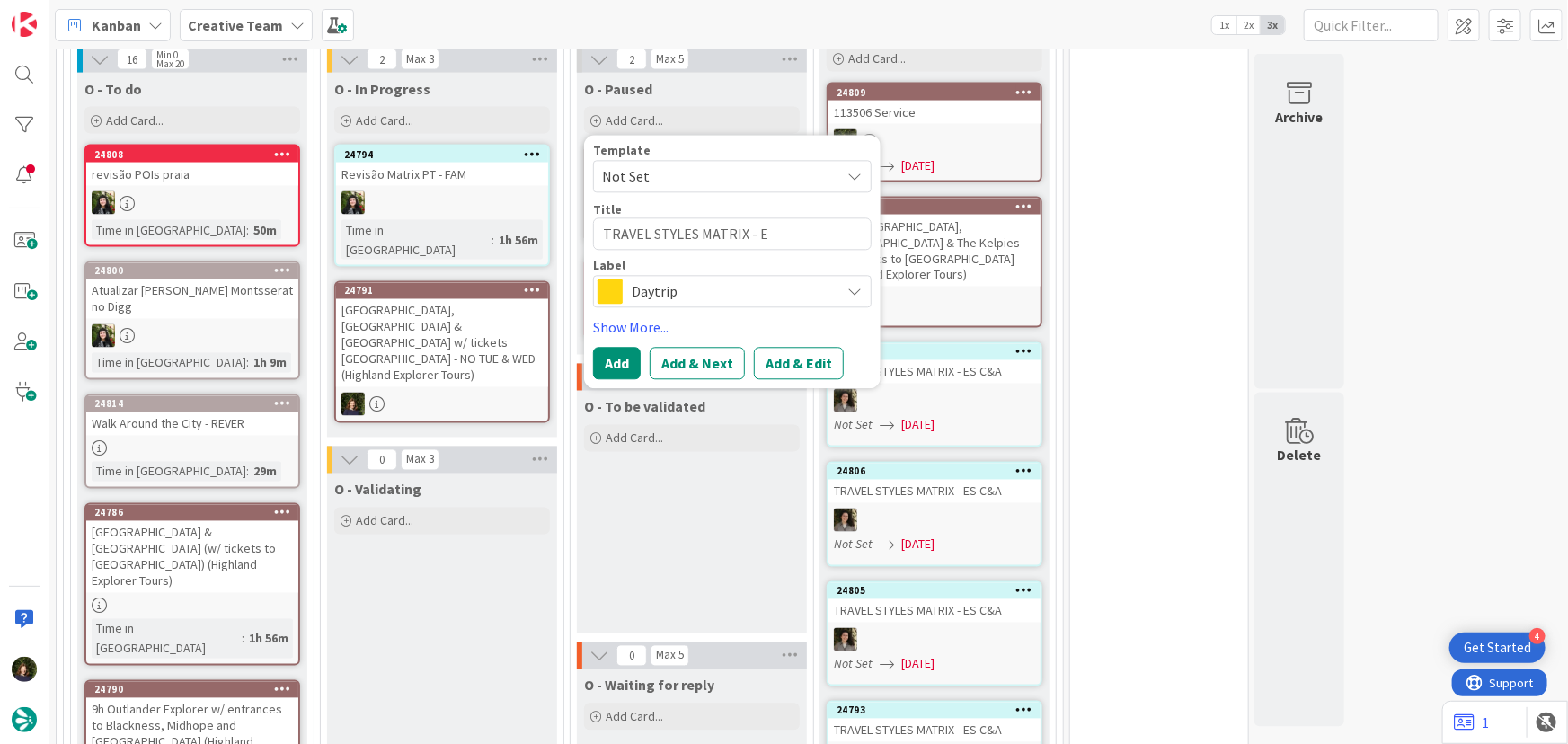
type textarea "x"
type textarea "TRAVEL STYLES MATRIX -"
type textarea "x"
type textarea "TRAVEL STYLES MATRIX - S"
type textarea "x"
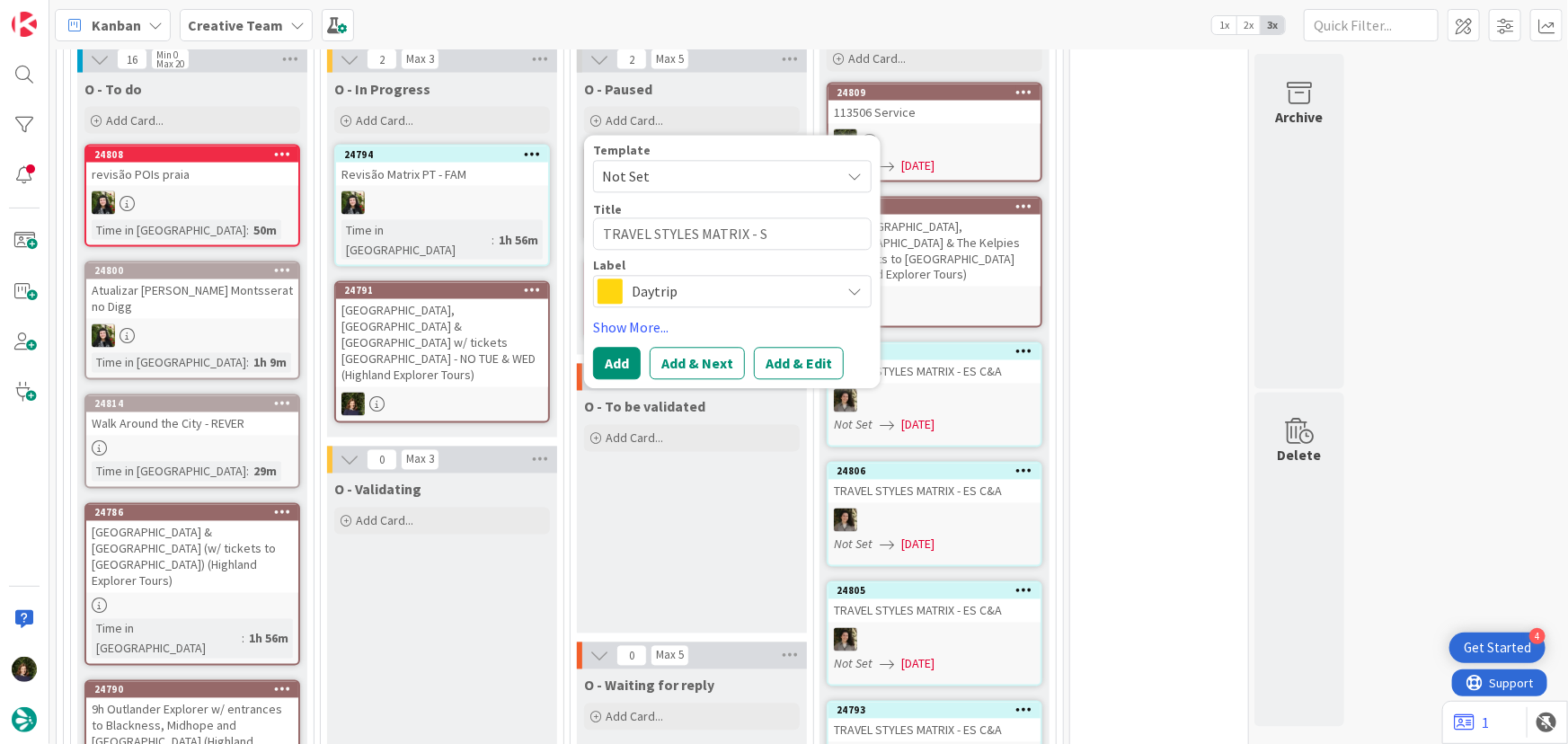
type textarea "TRAVEL STYLES MATRIX - SP"
type textarea "x"
type textarea "TRAVEL STYLES MATRIX - S"
type textarea "x"
type textarea "TRAVEL STYLES MATRIX - F"
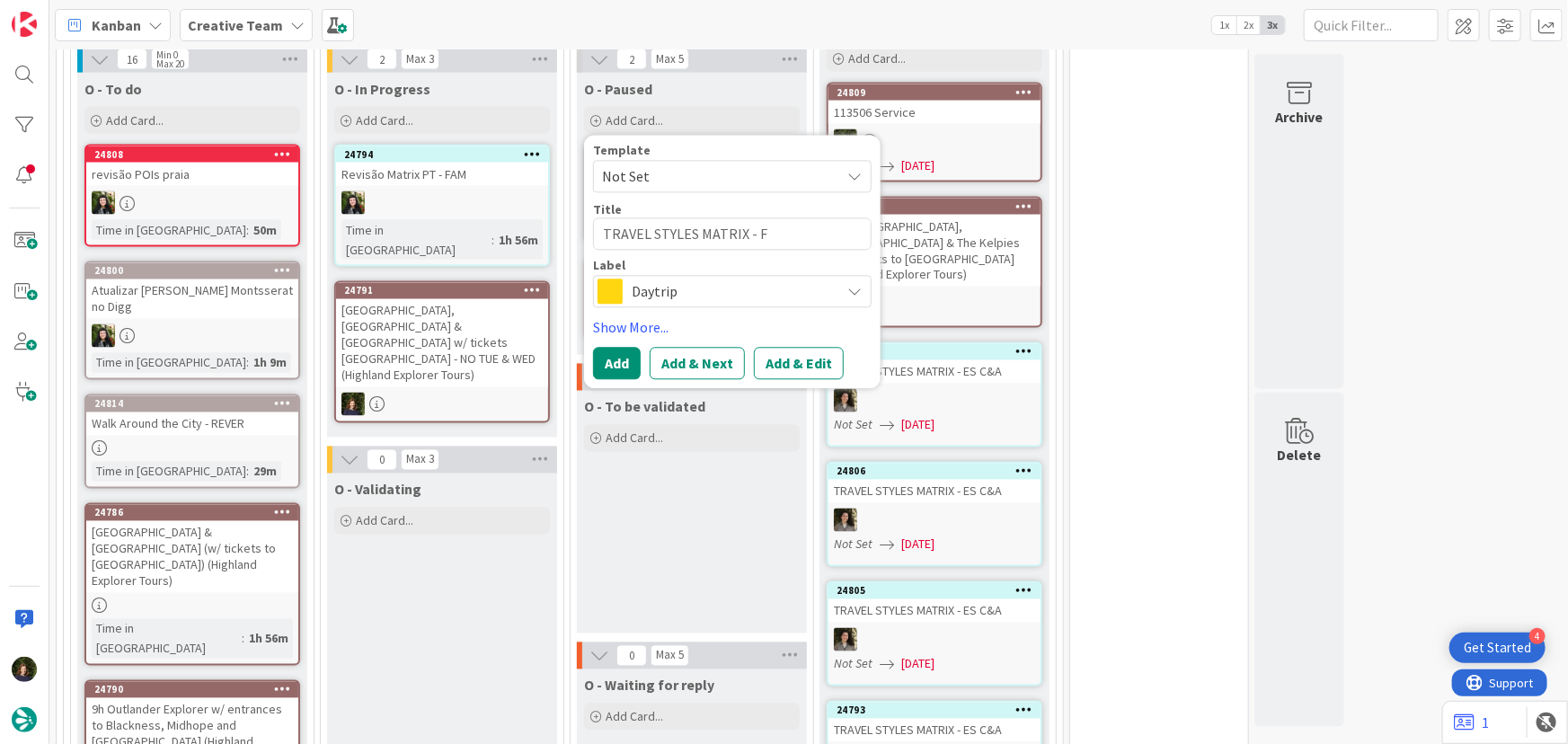
type textarea "x"
type textarea "TRAVEL STYLES MATRIX - FA"
type textarea "x"
type textarea "TRAVEL STYLES MATRIX - FAM"
type textarea "x"
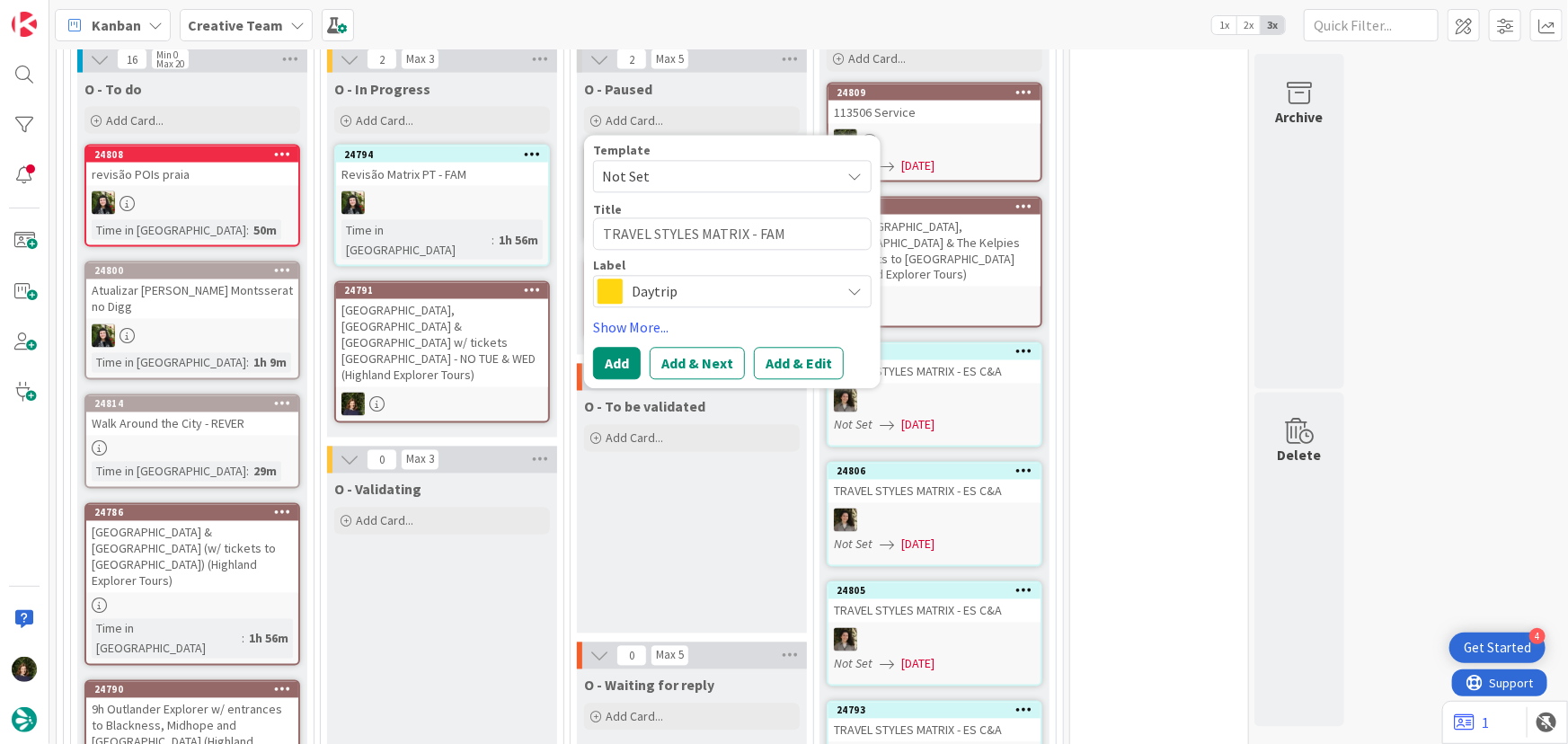
type textarea "TRAVEL STYLES MATRIX - FAMI"
type textarea "x"
type textarea "TRAVEL STYLES MATRIX - FAMIL"
type textarea "x"
type textarea "TRAVEL STYLES MATRIX - FAMILI"
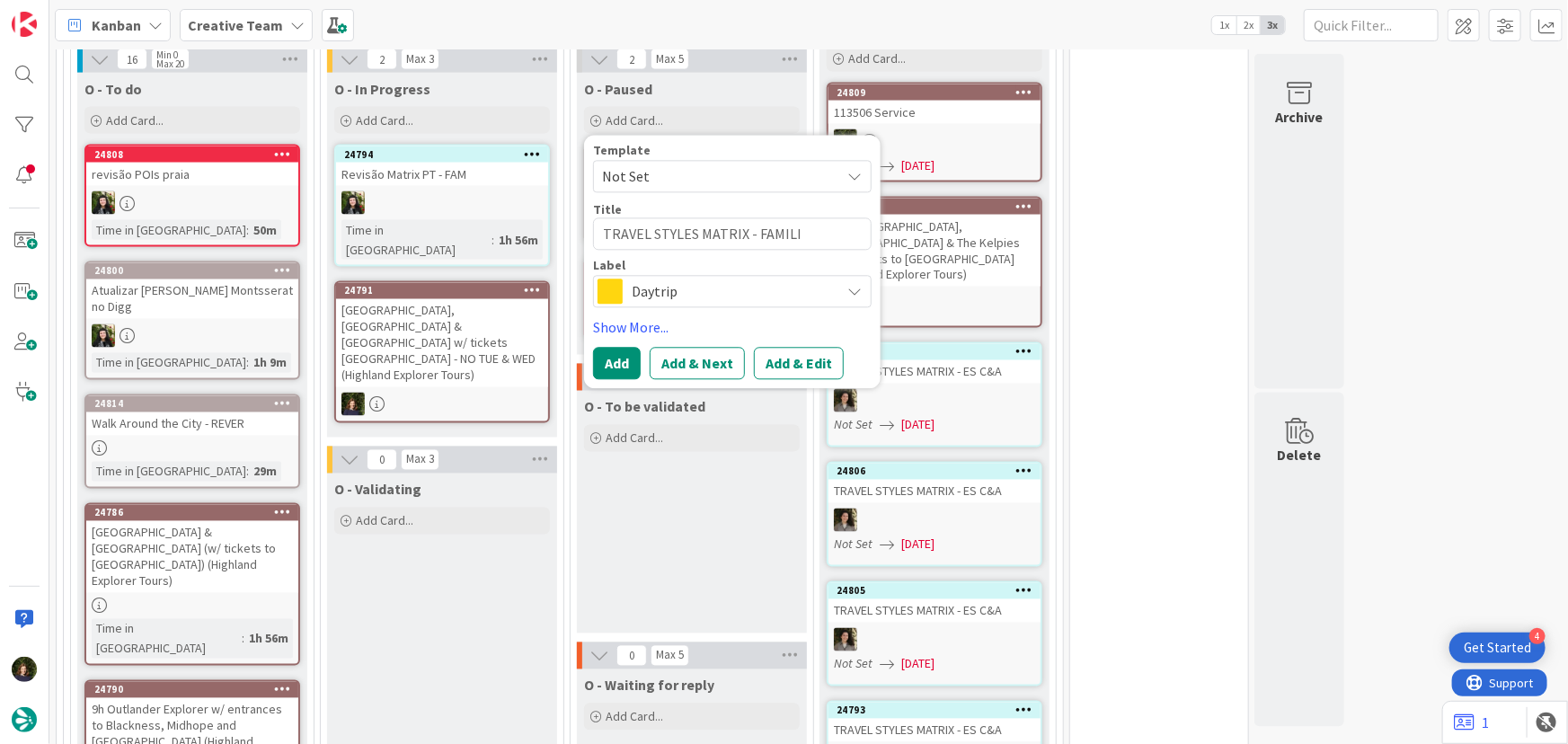
type textarea "x"
type textarea "TRAVEL STYLES MATRIX - FAMILIE"
type textarea "x"
type textarea "TRAVEL STYLES MATRIX - FAMILIES"
type textarea "x"
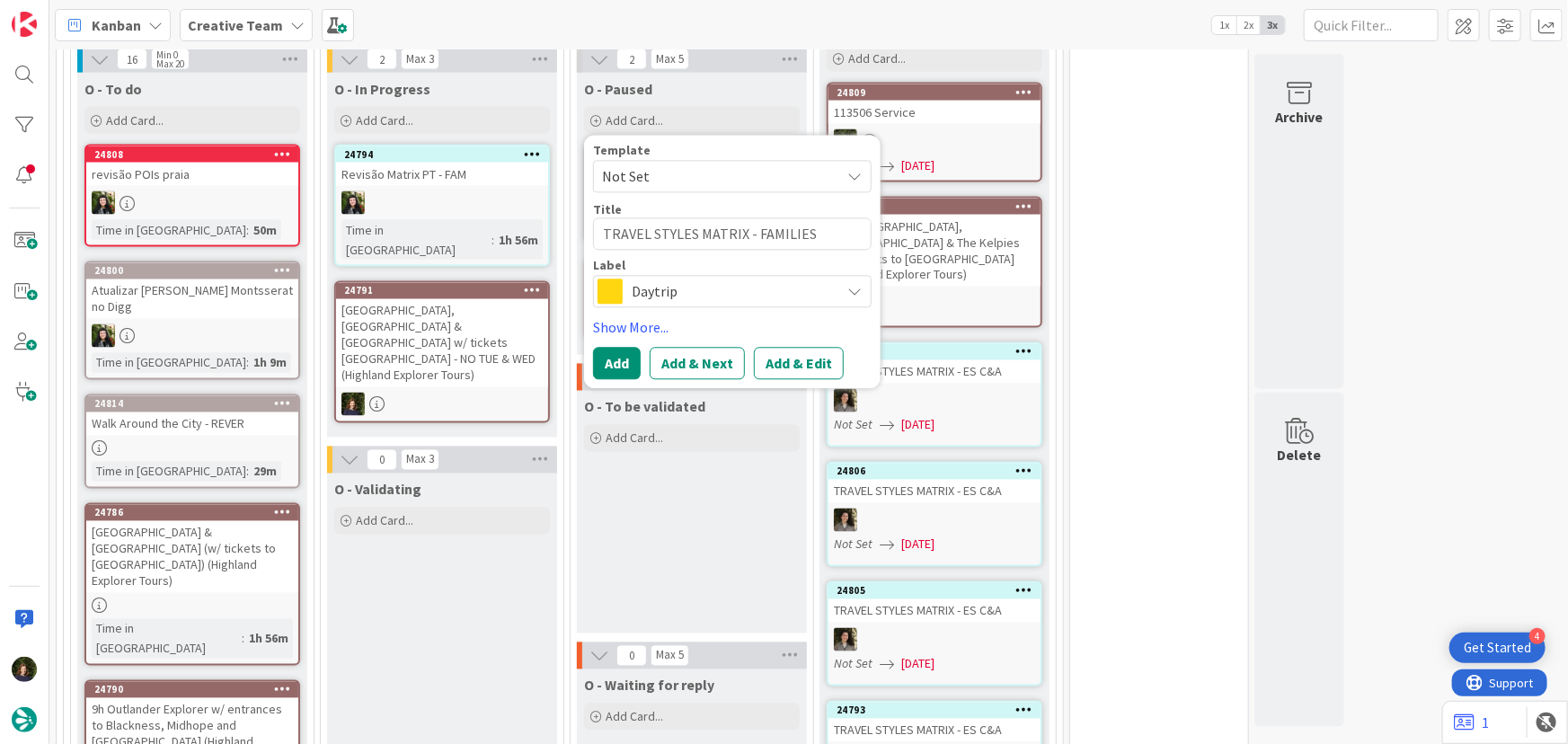
type textarea "TRAVEL STYLES MATRIX - FAMILIES -"
type textarea "x"
type textarea "TRAVEL STYLES MATRIX - FAMILIES -"
type textarea "x"
type textarea "TRAVEL STYLES MATRIX - FAMILIES - S"
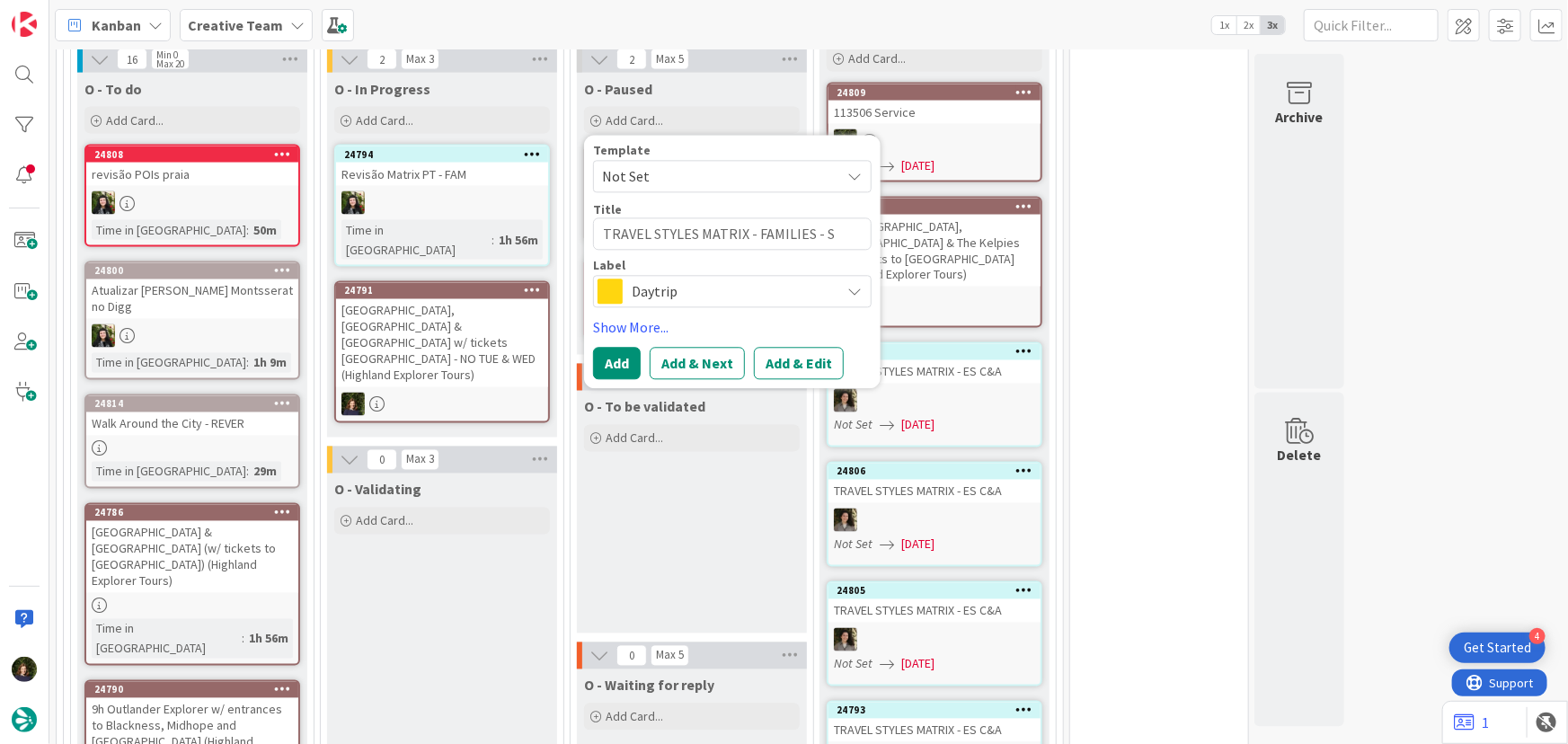
type textarea "x"
type textarea "TRAVEL STYLES MATRIX - FAMILIES - Sp"
type textarea "x"
type textarea "TRAVEL STYLES MATRIX - FAMILIES - Spa"
type textarea "x"
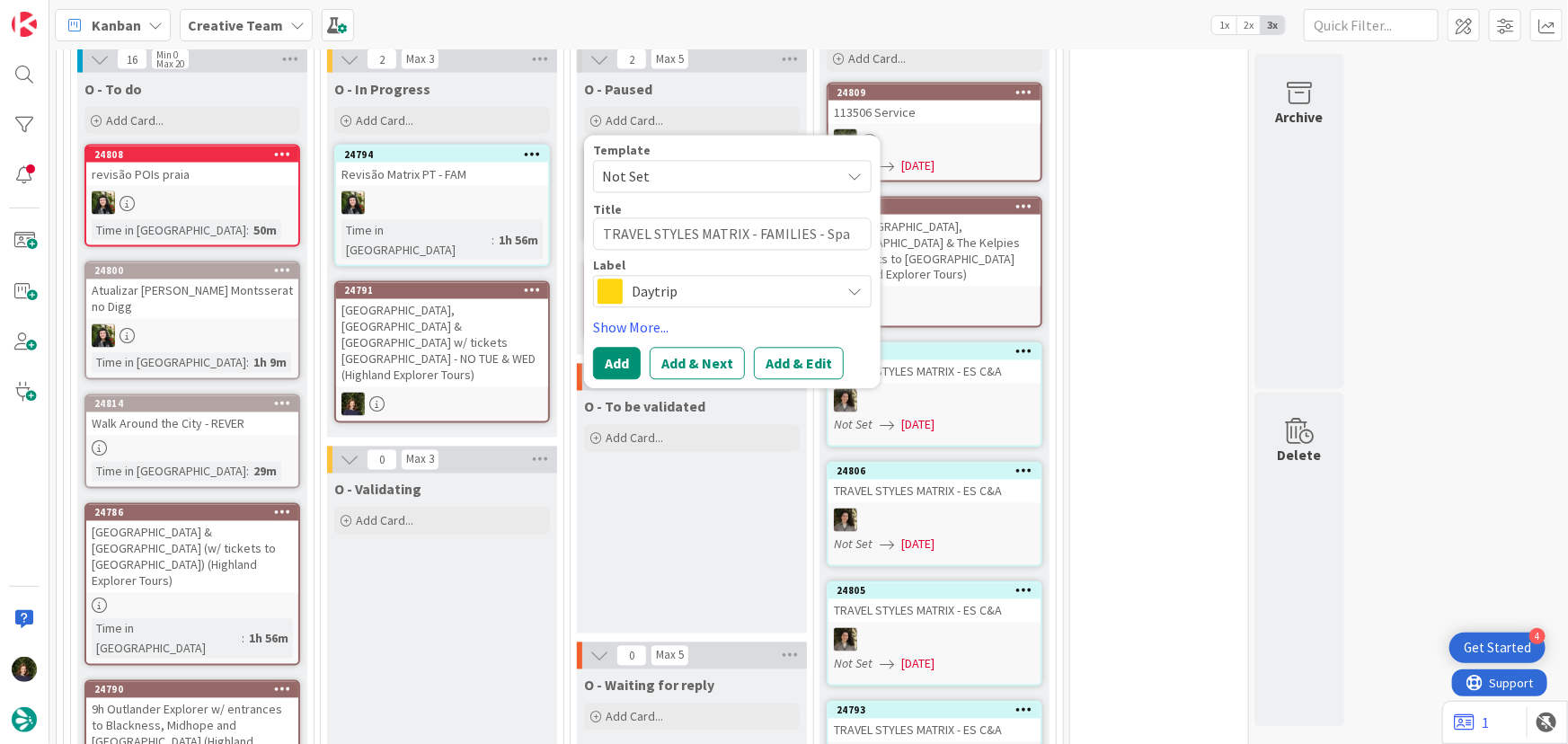
type textarea "TRAVEL STYLES MATRIX - FAMILIES - Spai"
type textarea "x"
type textarea "TRAVEL STYLES MATRIX - FAMILIES - [GEOGRAPHIC_DATA]"
click at [656, 287] on span "Daytrip" at bounding box center [732, 293] width 200 height 25
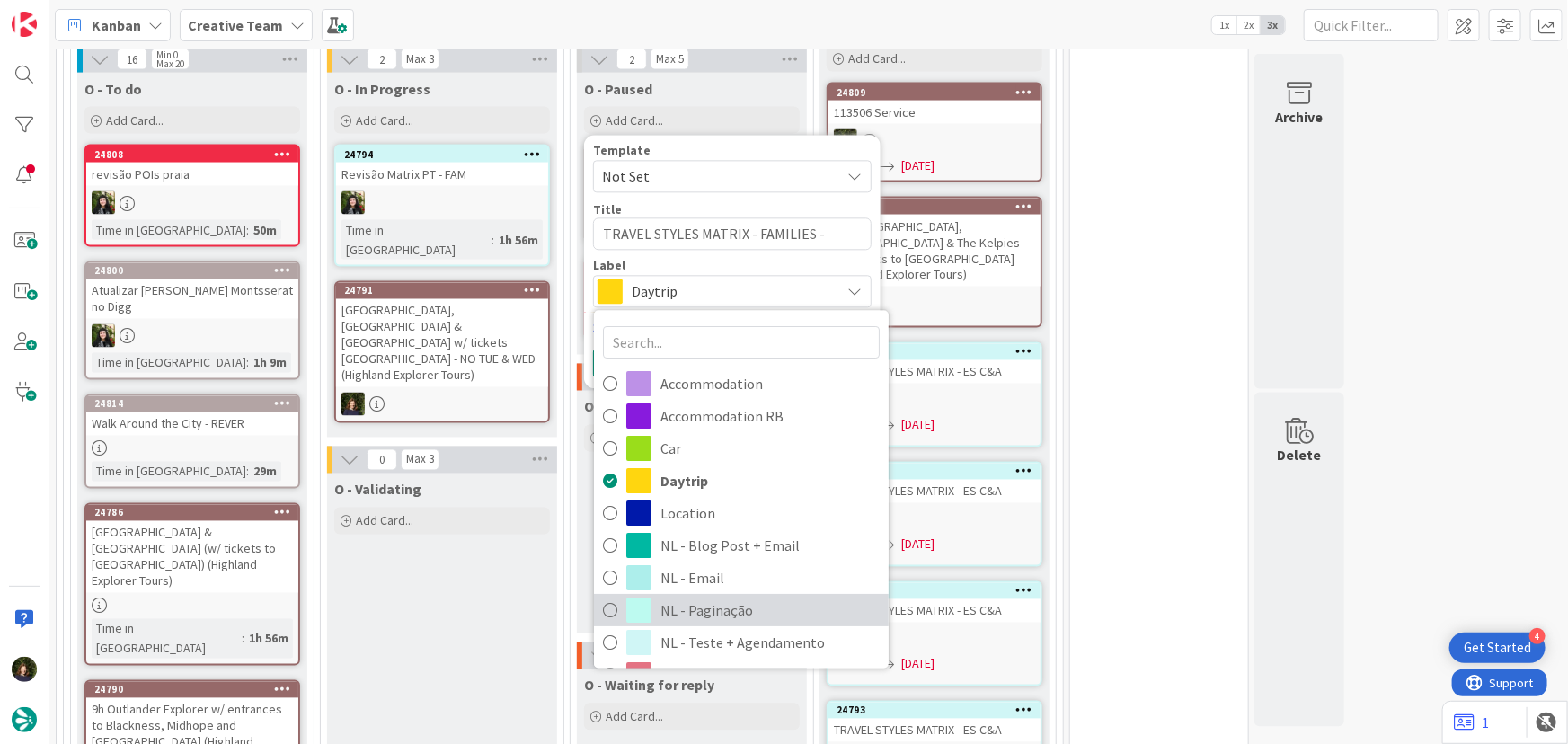
click at [744, 607] on span "NL - Paginação" at bounding box center [769, 611] width 219 height 27
type textarea "x"
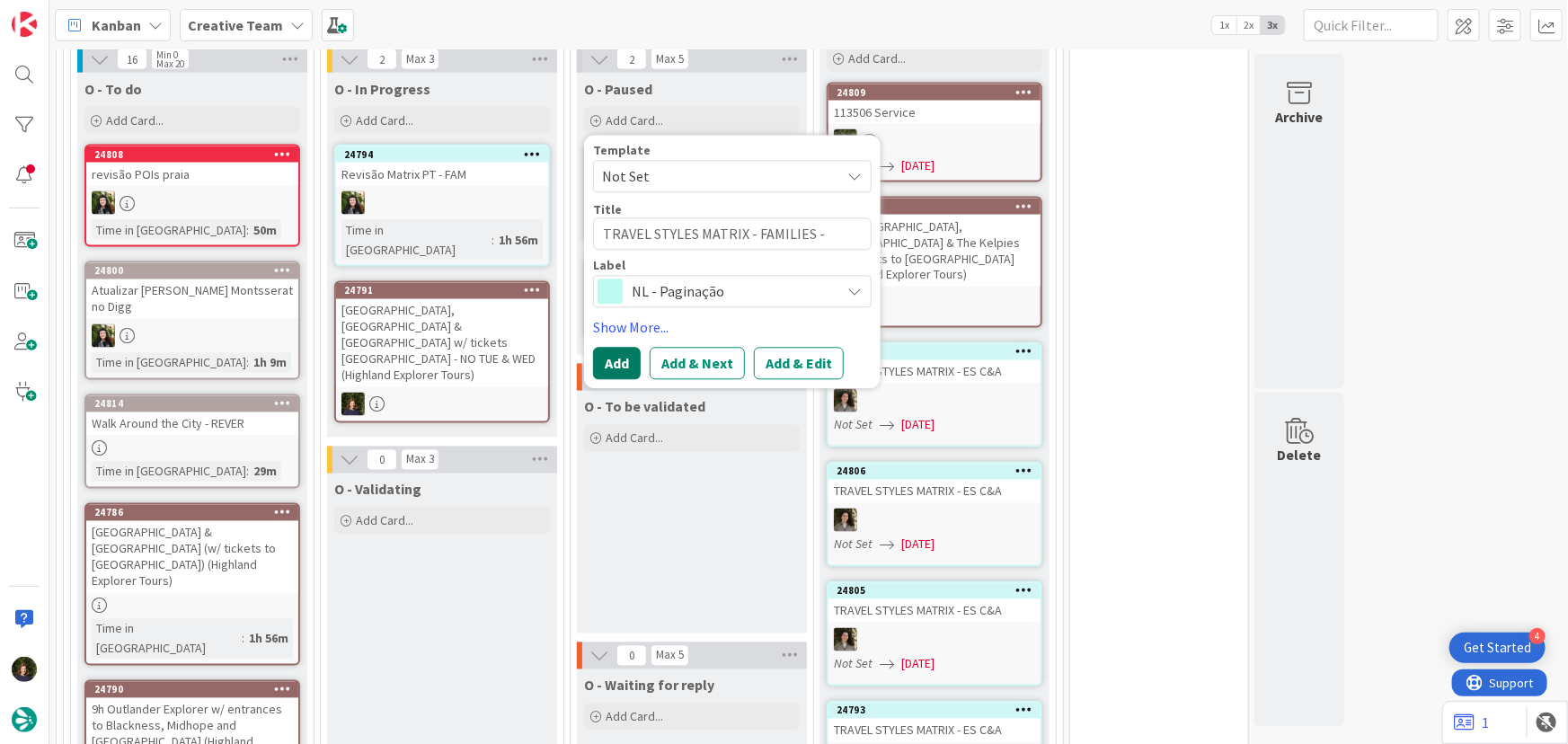
click at [626, 367] on button "Add" at bounding box center [616, 364] width 47 height 33
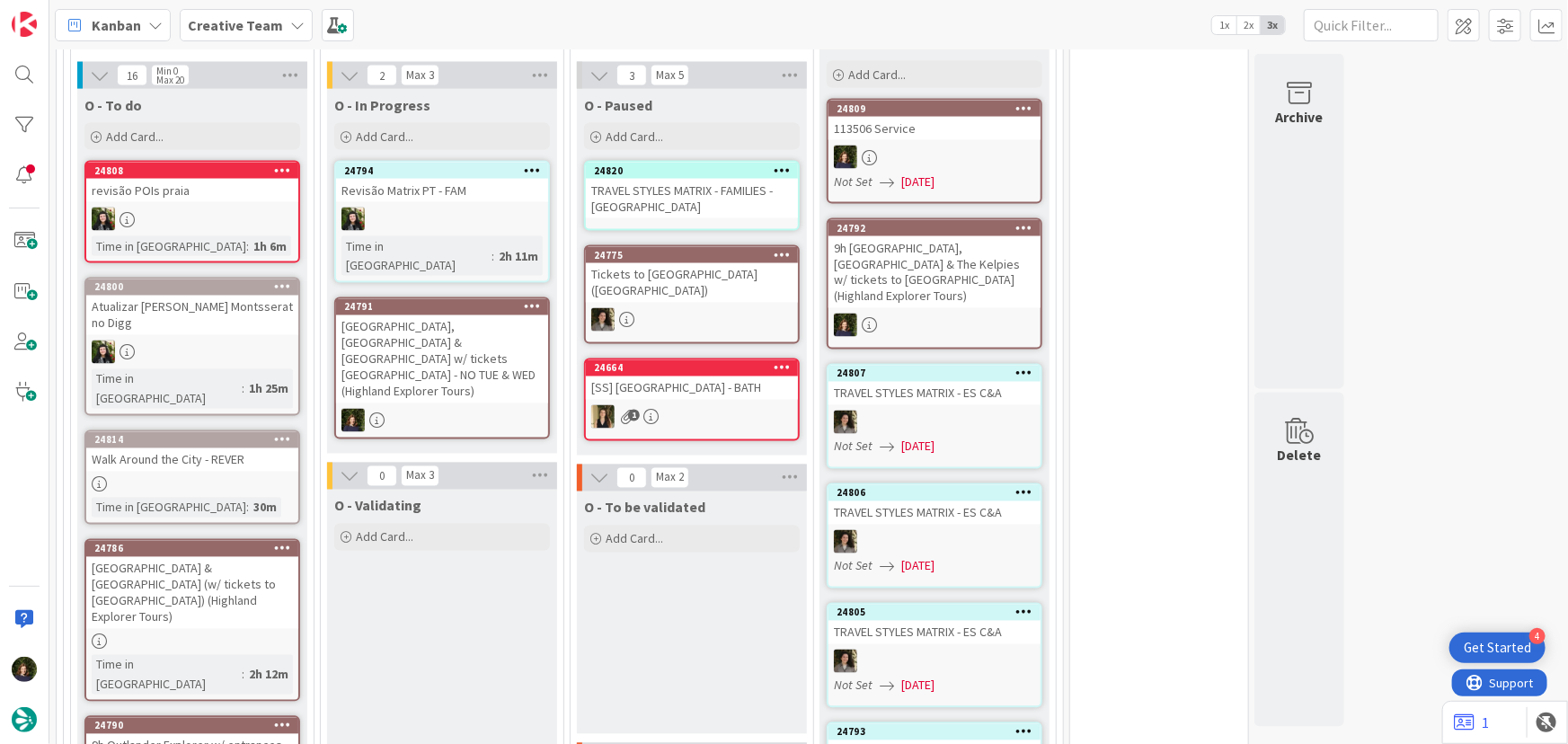
scroll to position [1523, 0]
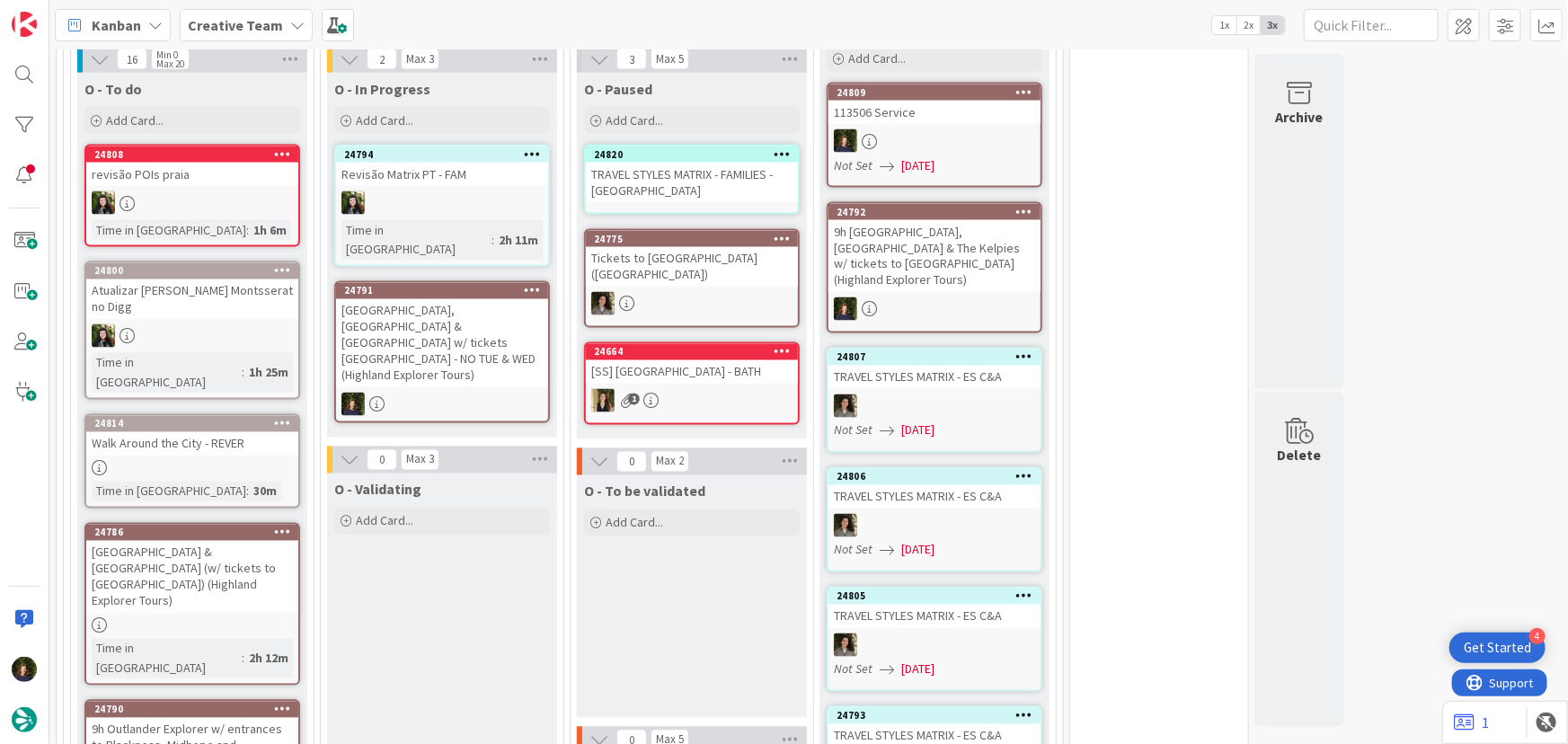
click at [671, 180] on div "TRAVEL STYLES MATRIX - FAMILIES - [GEOGRAPHIC_DATA]" at bounding box center [692, 183] width 212 height 40
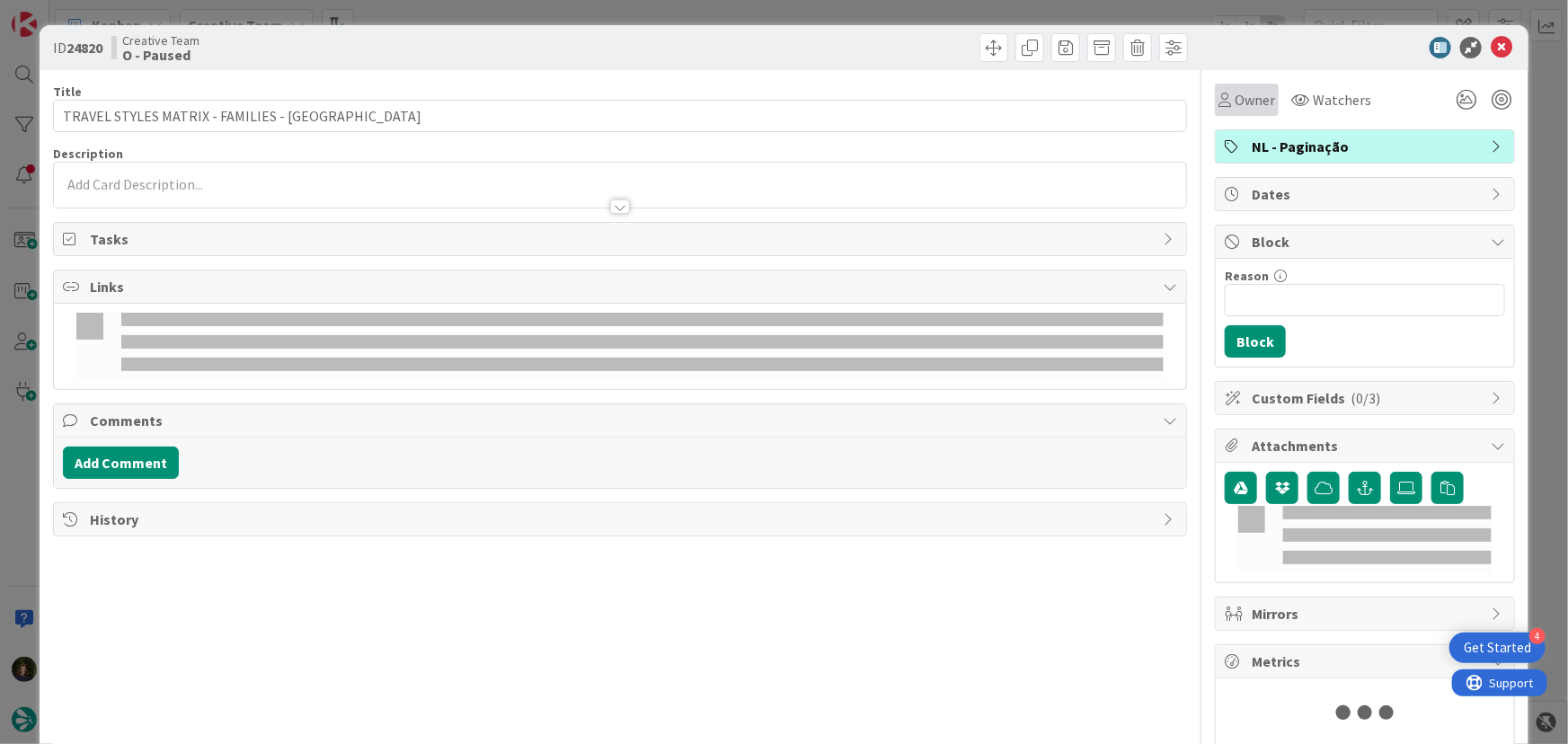
click at [1235, 91] on span "Owner" at bounding box center [1255, 100] width 41 height 22
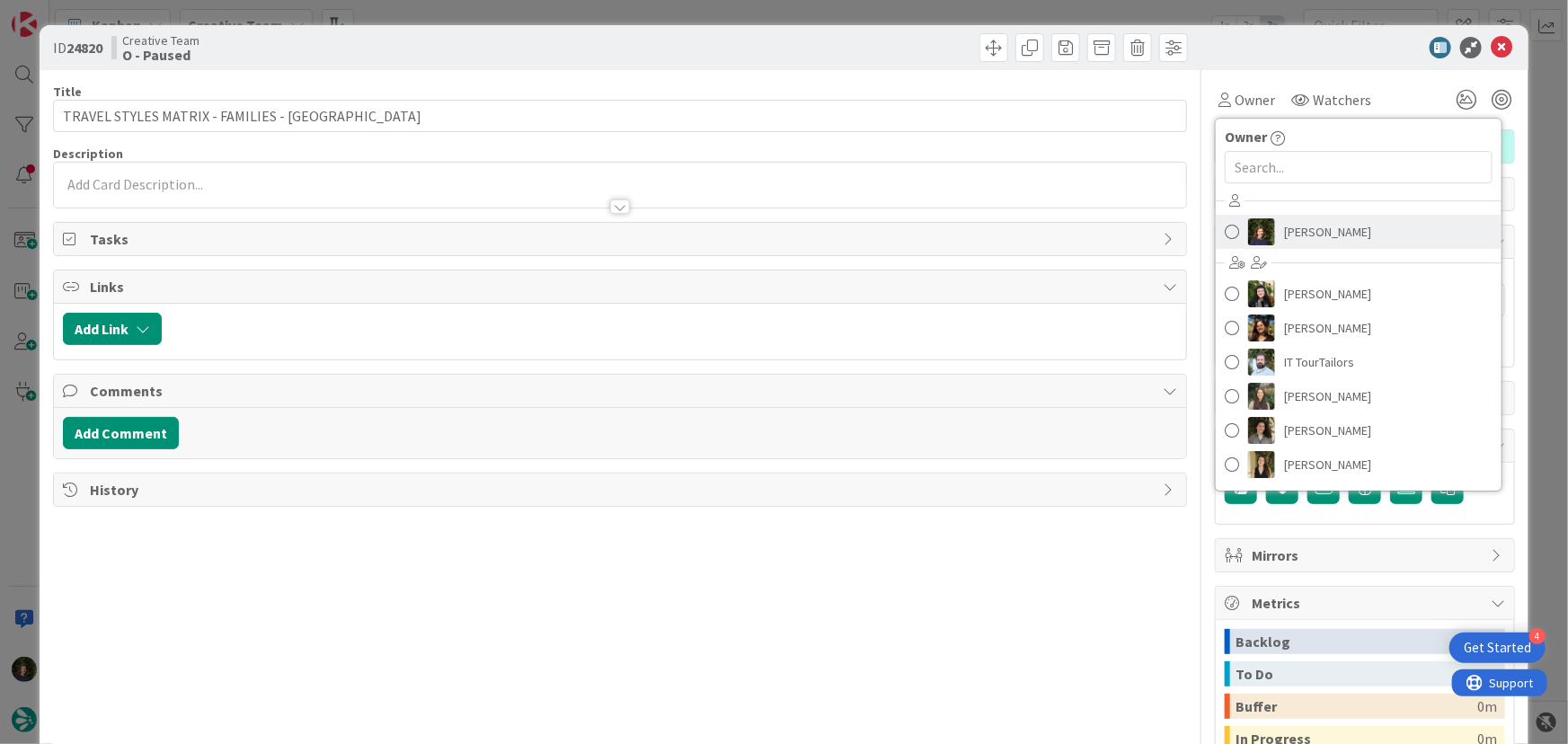
click at [1319, 222] on span "[PERSON_NAME]" at bounding box center [1327, 232] width 87 height 27
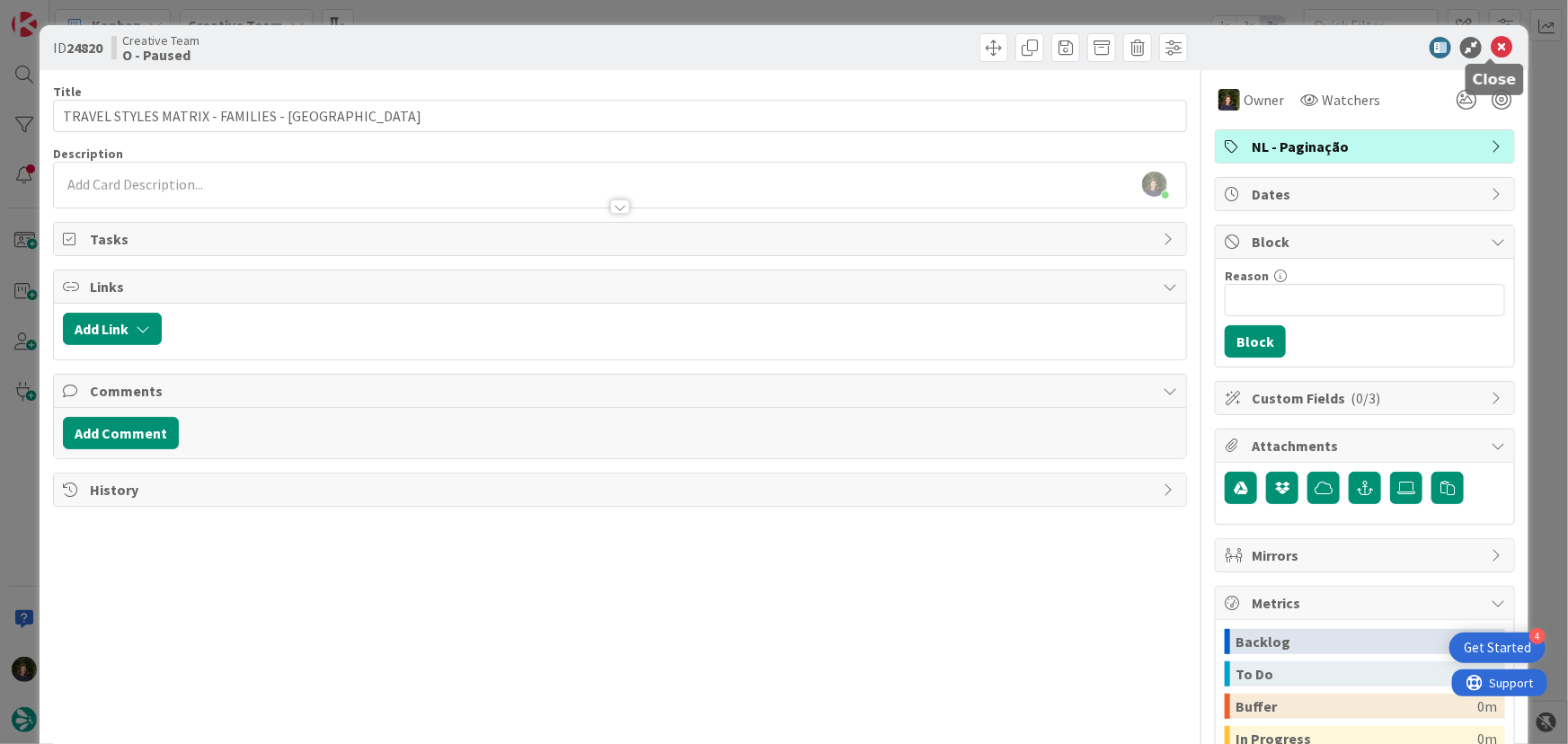
click at [1491, 45] on icon at bounding box center [1502, 48] width 22 height 22
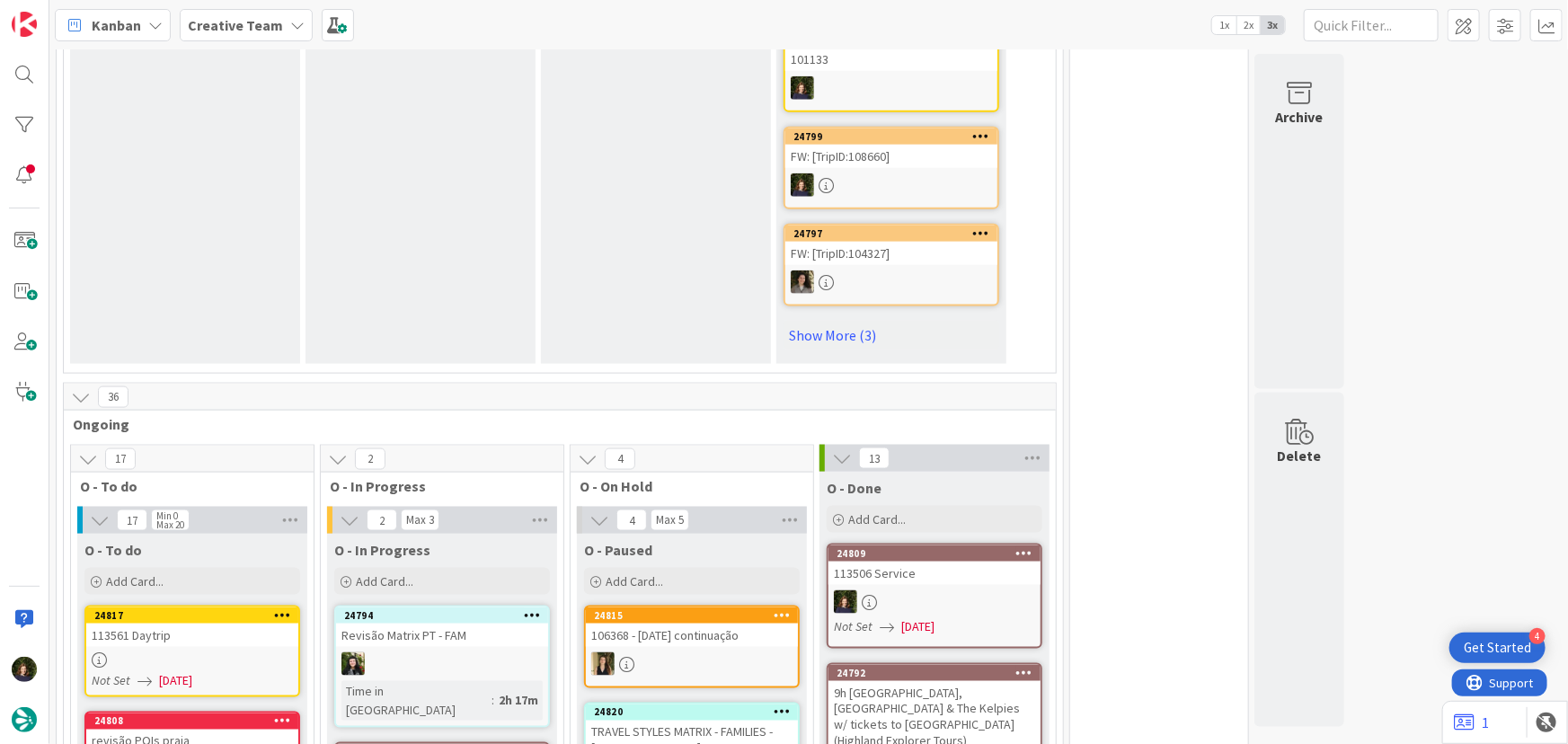
scroll to position [1400, 0]
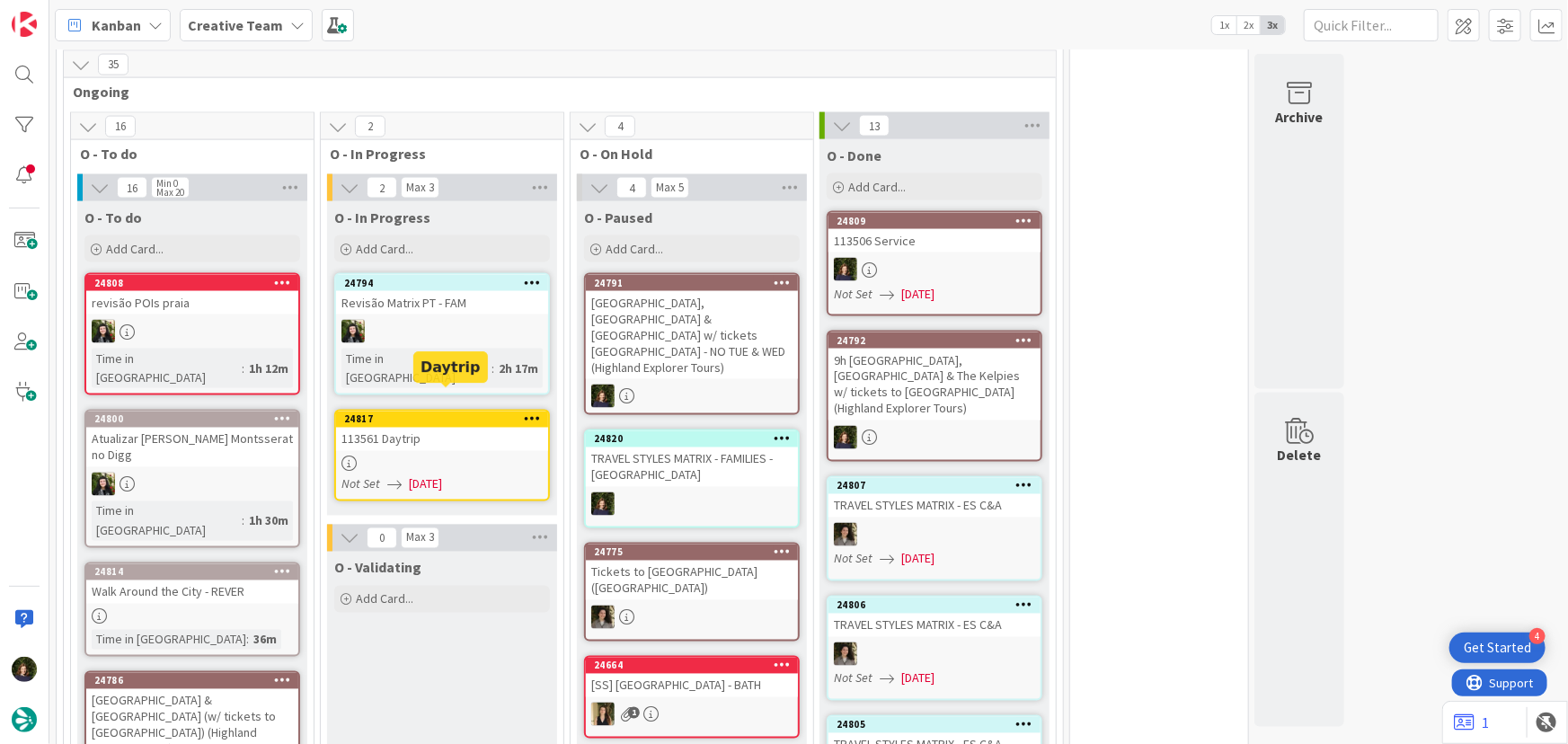
click at [441, 413] on div "24817" at bounding box center [446, 420] width 204 height 13
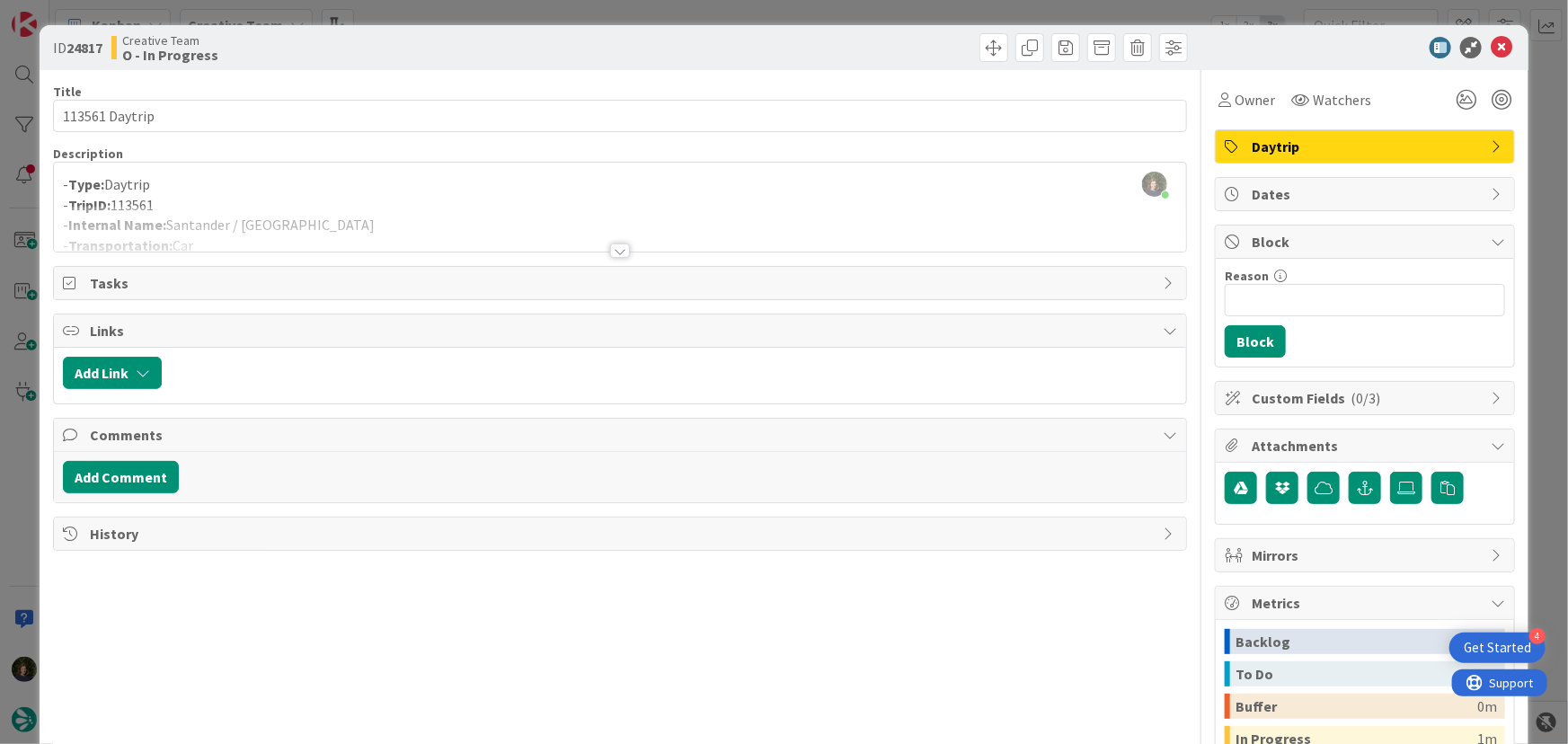
click at [409, 223] on div at bounding box center [620, 229] width 1133 height 45
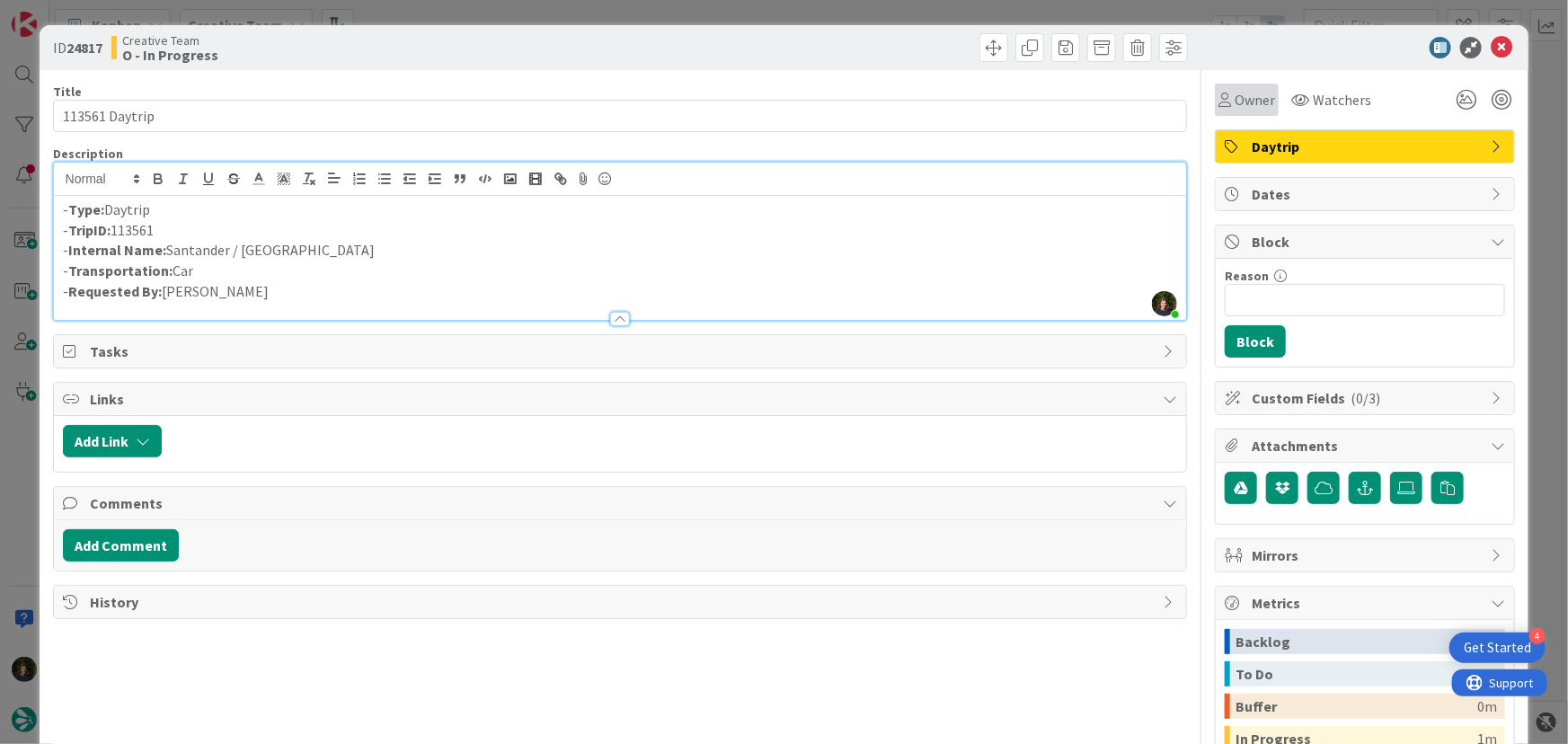
click at [1251, 103] on span "Owner" at bounding box center [1255, 100] width 41 height 22
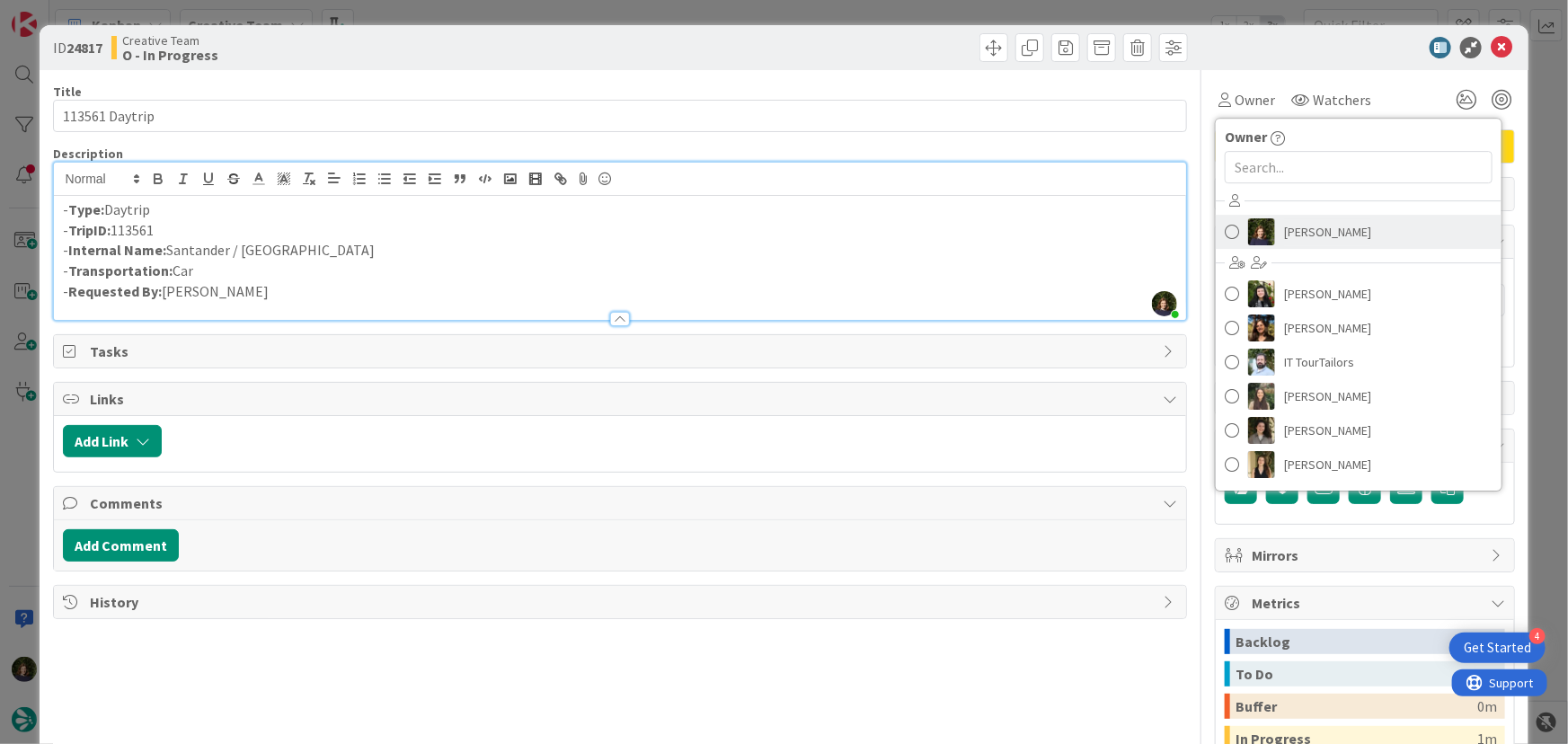
click at [1308, 218] on span "[PERSON_NAME]" at bounding box center [1327, 232] width 87 height 27
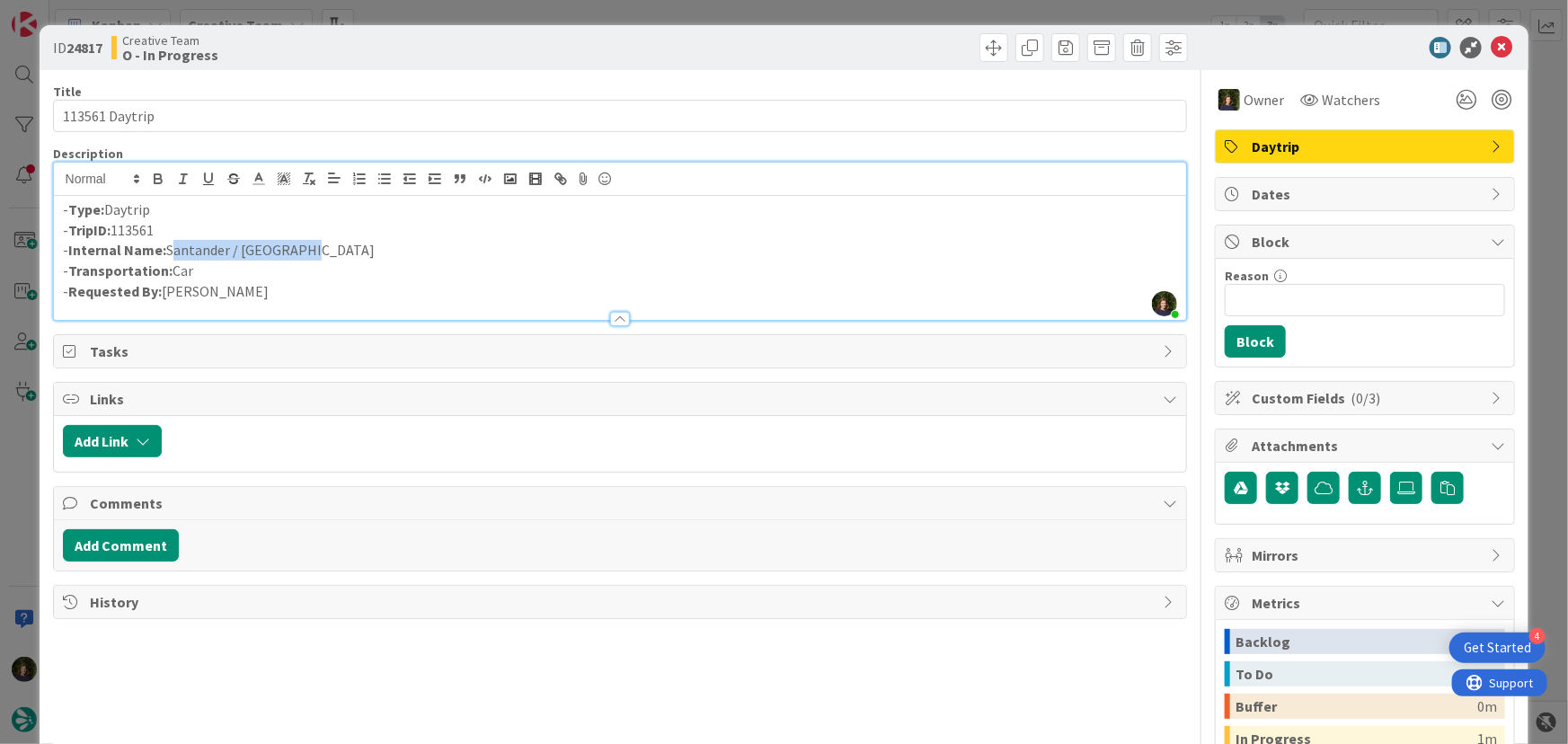
drag, startPoint x: 170, startPoint y: 246, endPoint x: 315, endPoint y: 243, distance: 145.0
click at [319, 240] on p "- Internal Name: [GEOGRAPHIC_DATA] / [GEOGRAPHIC_DATA]" at bounding box center [620, 250] width 1115 height 21
copy p "Santander / [GEOGRAPHIC_DATA]"
drag, startPoint x: 175, startPoint y: 233, endPoint x: 70, endPoint y: 234, distance: 105.0
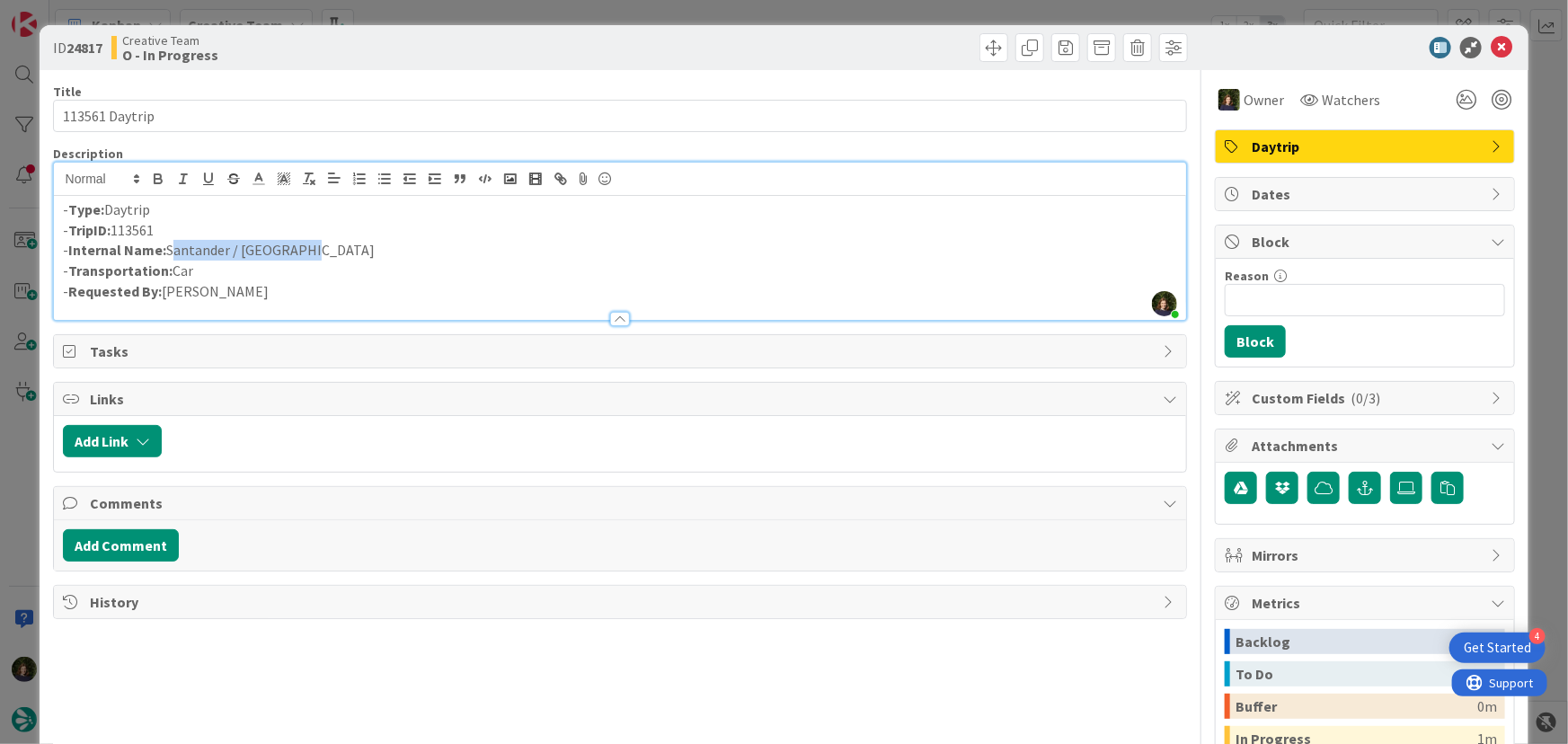
click at [70, 234] on p "- TripID: 113561" at bounding box center [620, 230] width 1115 height 21
copy p "TripID: 113561"
drag, startPoint x: 171, startPoint y: 252, endPoint x: 313, endPoint y: 248, distance: 142.1
click at [315, 248] on p "- Internal Name: [GEOGRAPHIC_DATA] / [GEOGRAPHIC_DATA]" at bounding box center [620, 250] width 1115 height 21
copy p "Santander / [GEOGRAPHIC_DATA]"
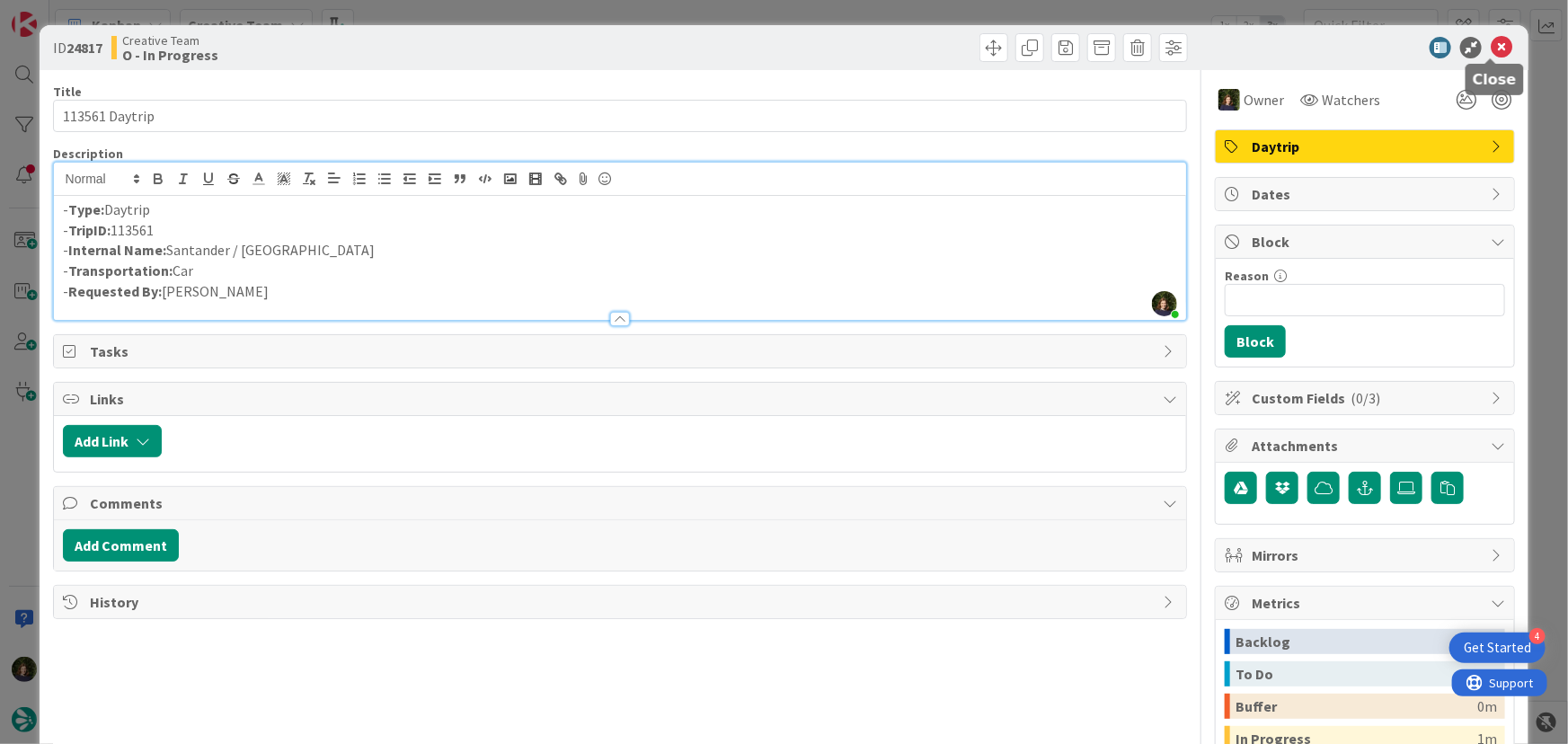
click at [1491, 37] on icon at bounding box center [1502, 48] width 22 height 22
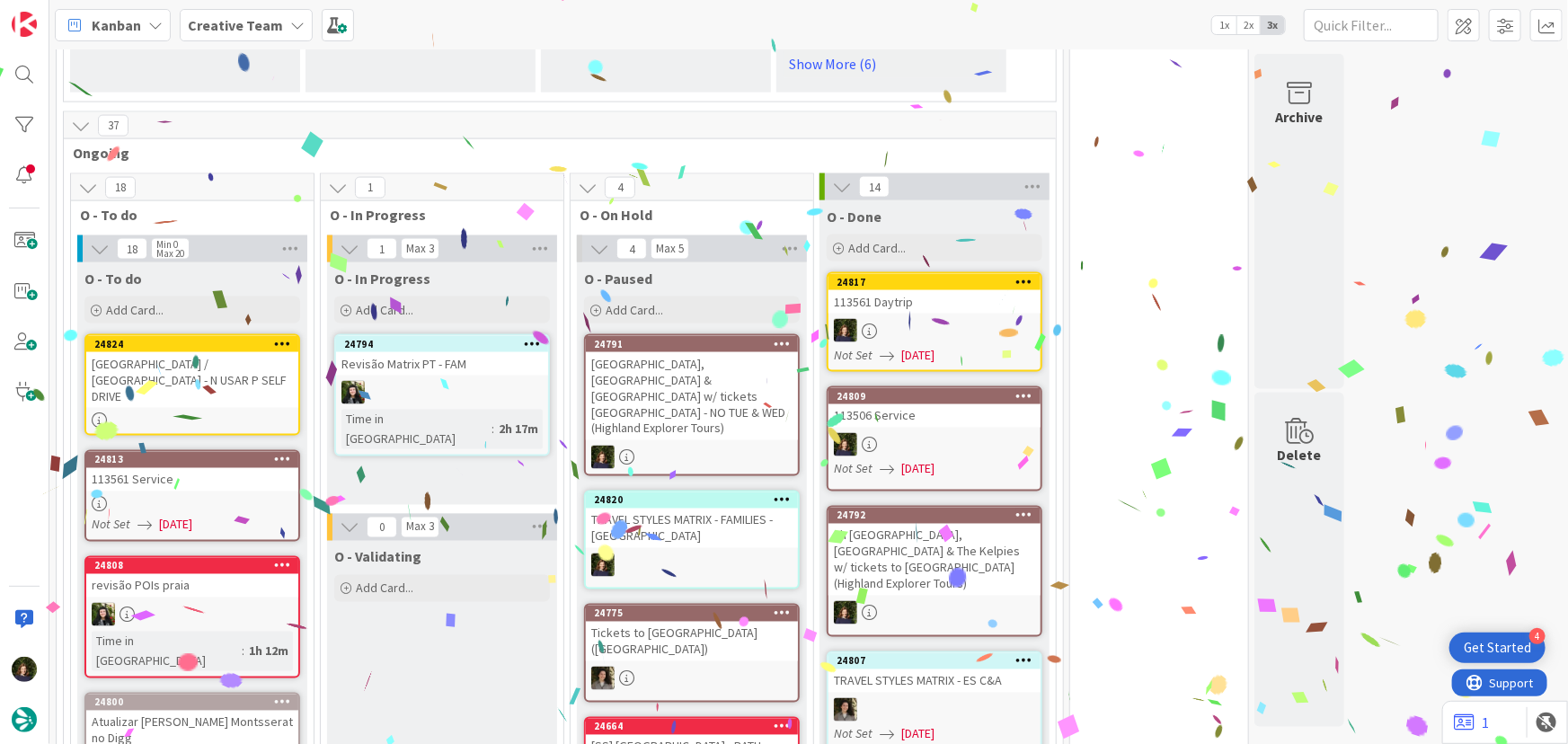
click at [180, 382] on div "[GEOGRAPHIC_DATA] / [GEOGRAPHIC_DATA] - N USAR P SELF DRIVE" at bounding box center [192, 380] width 212 height 55
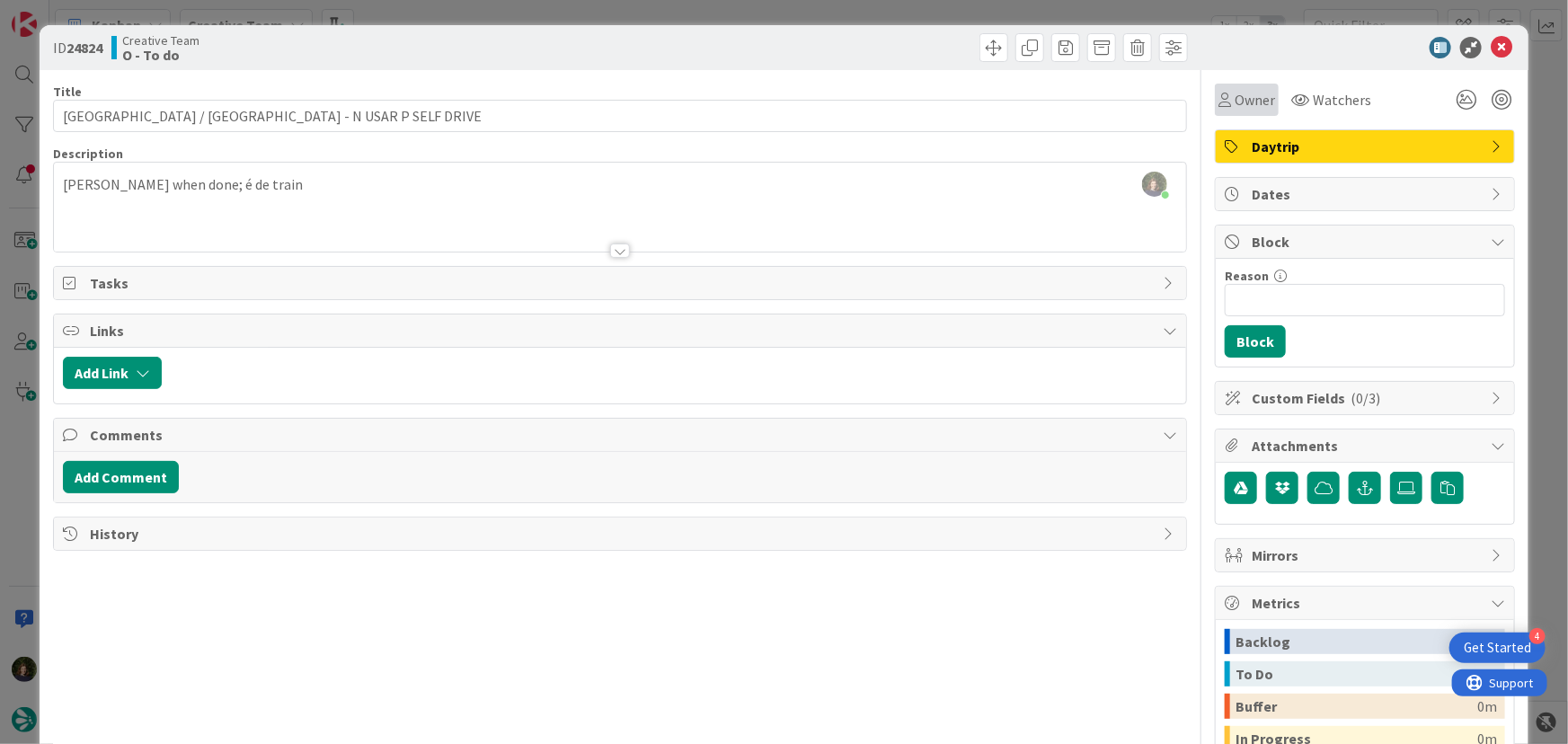
click at [1242, 106] on span "Owner" at bounding box center [1255, 100] width 41 height 22
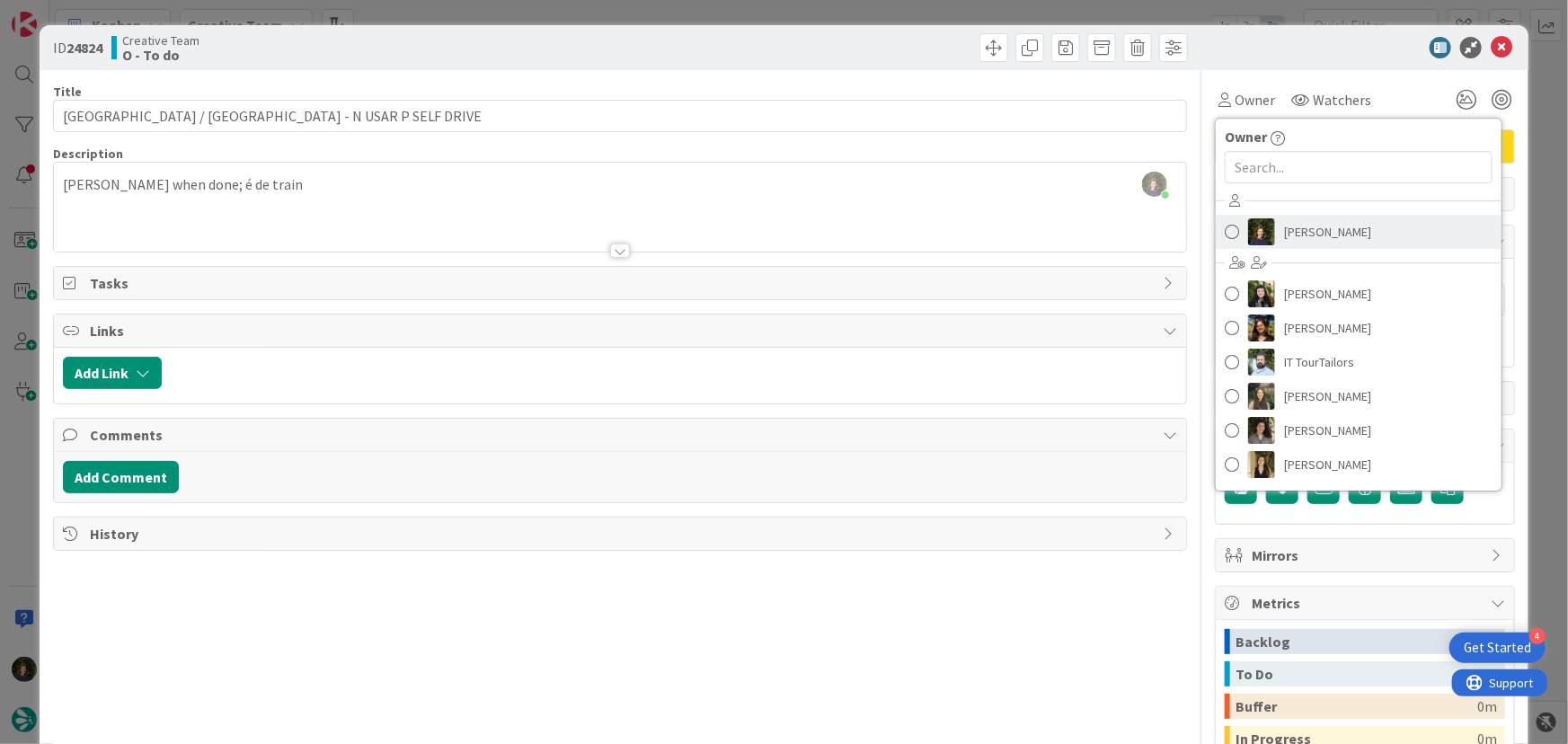
click at [1287, 227] on span "[PERSON_NAME]" at bounding box center [1327, 232] width 87 height 27
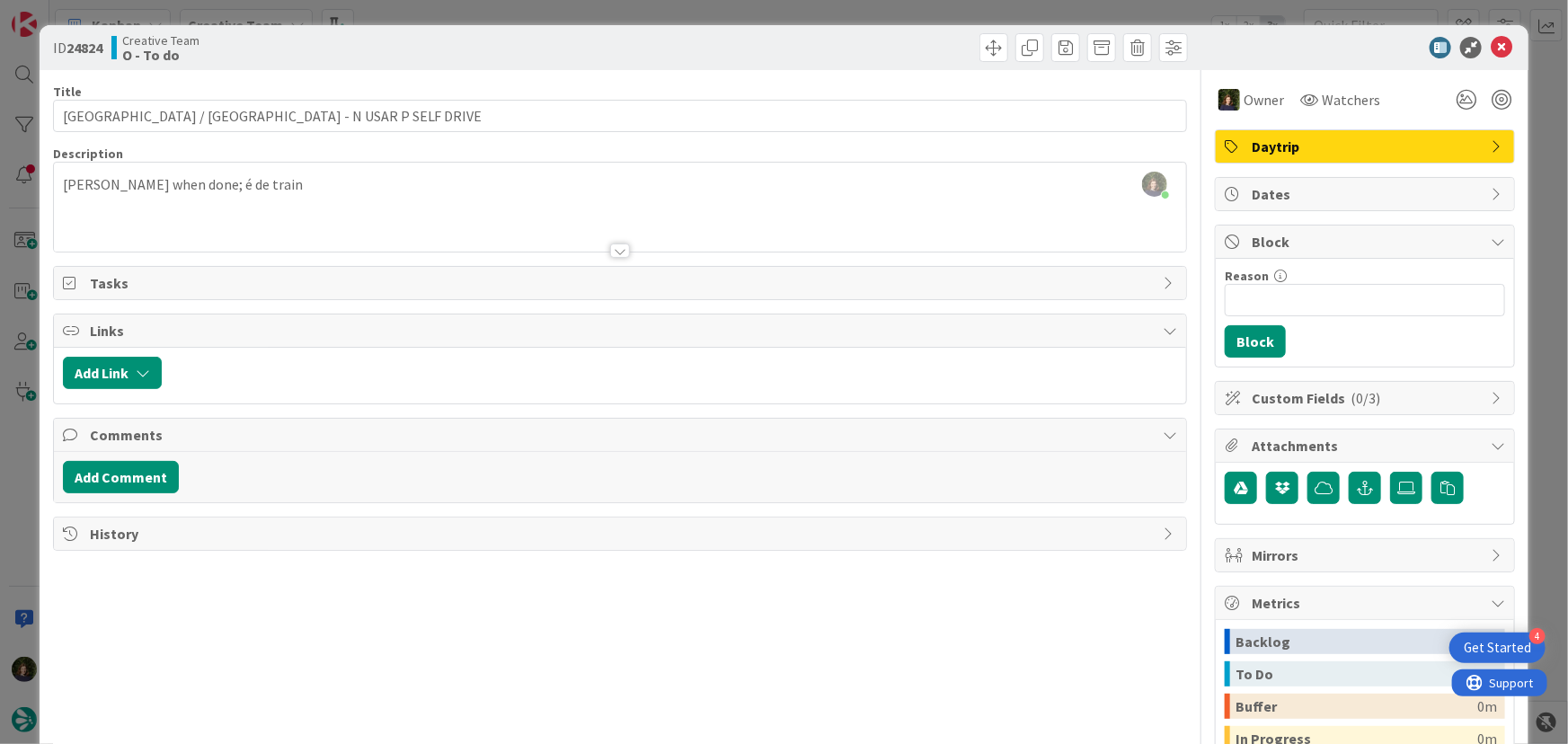
click at [363, 207] on div at bounding box center [620, 229] width 1133 height 45
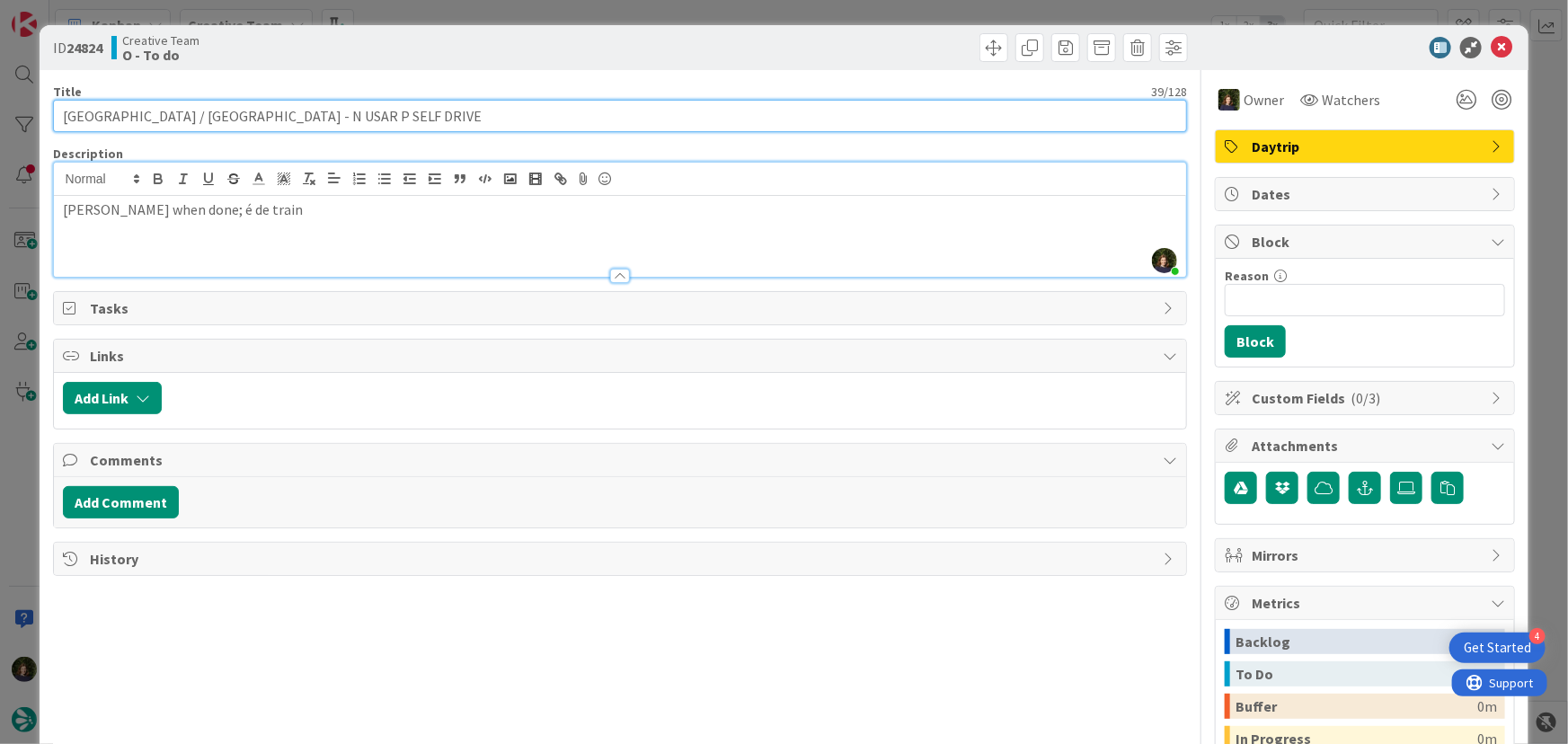
drag, startPoint x: 61, startPoint y: 119, endPoint x: 167, endPoint y: 115, distance: 106.1
click at [167, 115] on input "[GEOGRAPHIC_DATA] / [GEOGRAPHIC_DATA] - N USAR P SELF DRIVE" at bounding box center [620, 116] width 1135 height 33
click at [210, 115] on input "[GEOGRAPHIC_DATA] / [GEOGRAPHIC_DATA] - N USAR P SELF DRIVE" at bounding box center [620, 116] width 1135 height 33
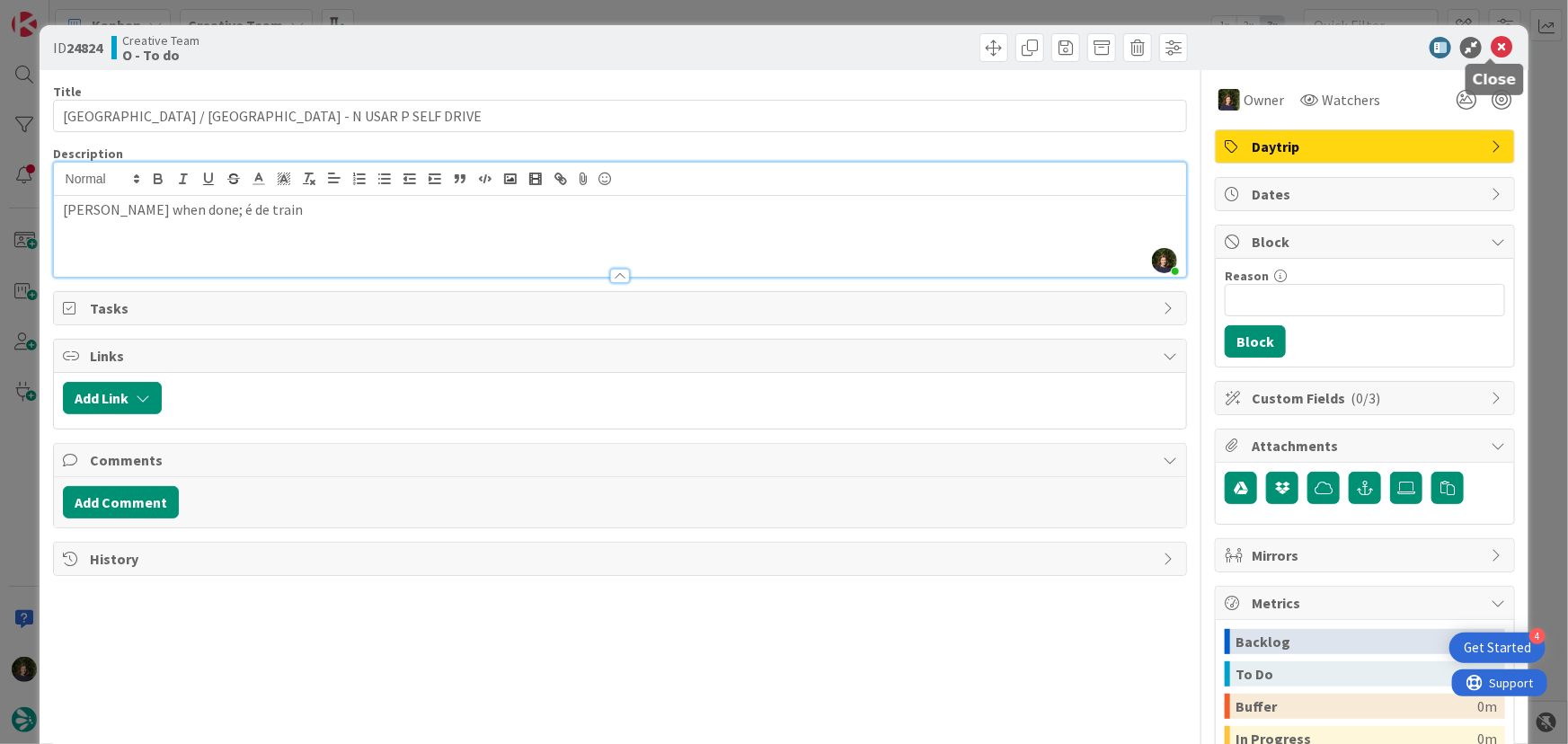
click at [1501, 45] on icon at bounding box center [1502, 48] width 22 height 22
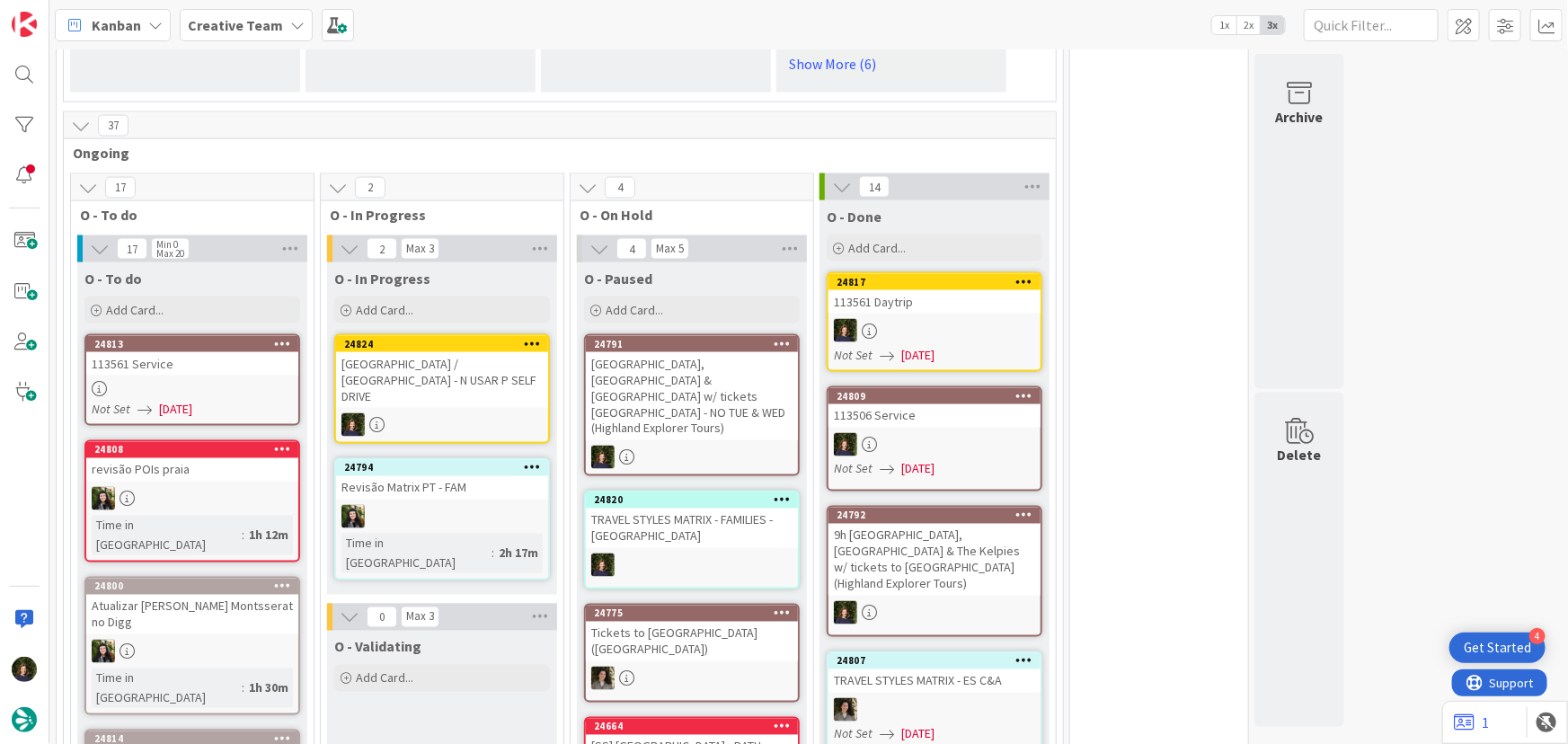
click at [175, 366] on div "113561 Service" at bounding box center [192, 364] width 212 height 24
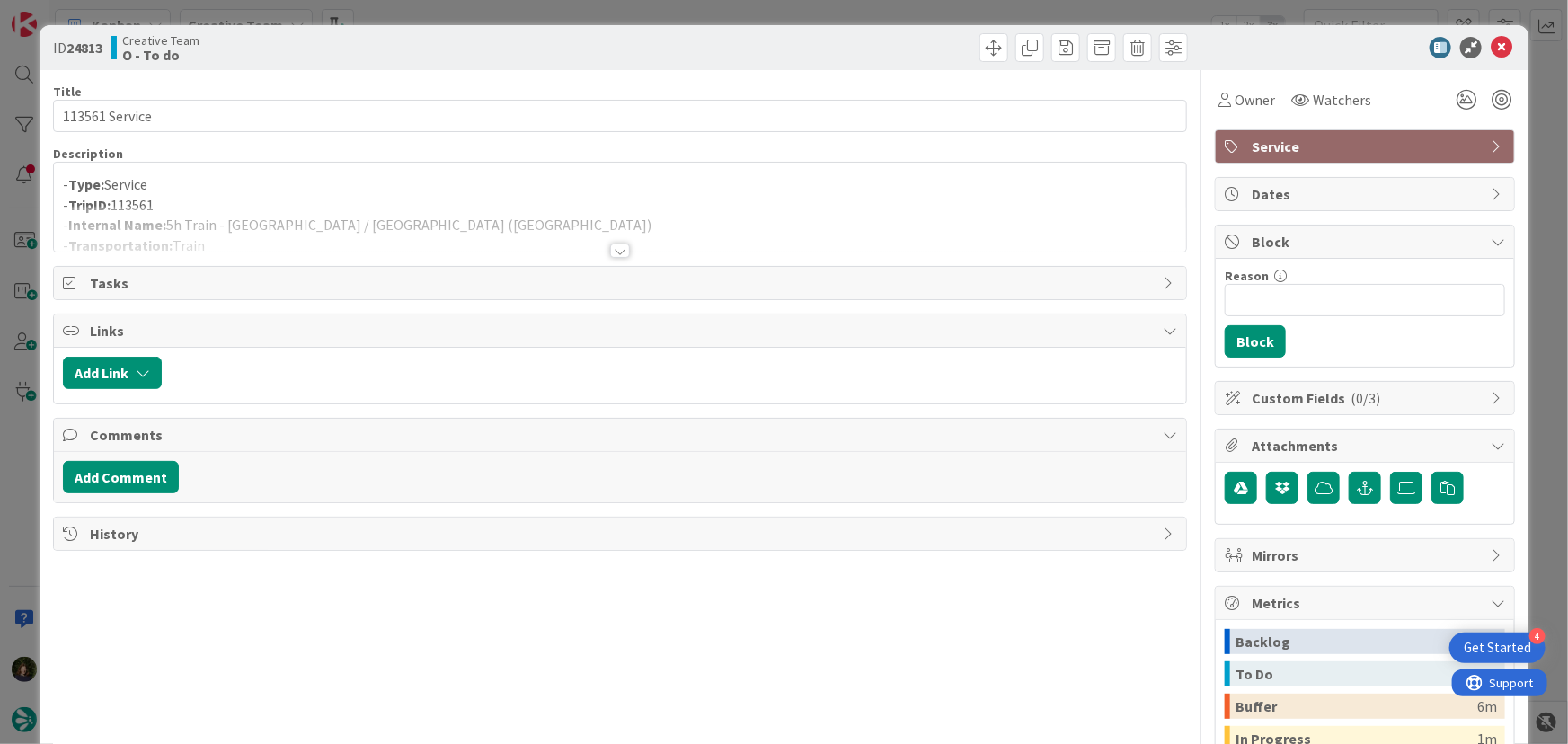
click at [616, 250] on div at bounding box center [620, 251] width 20 height 15
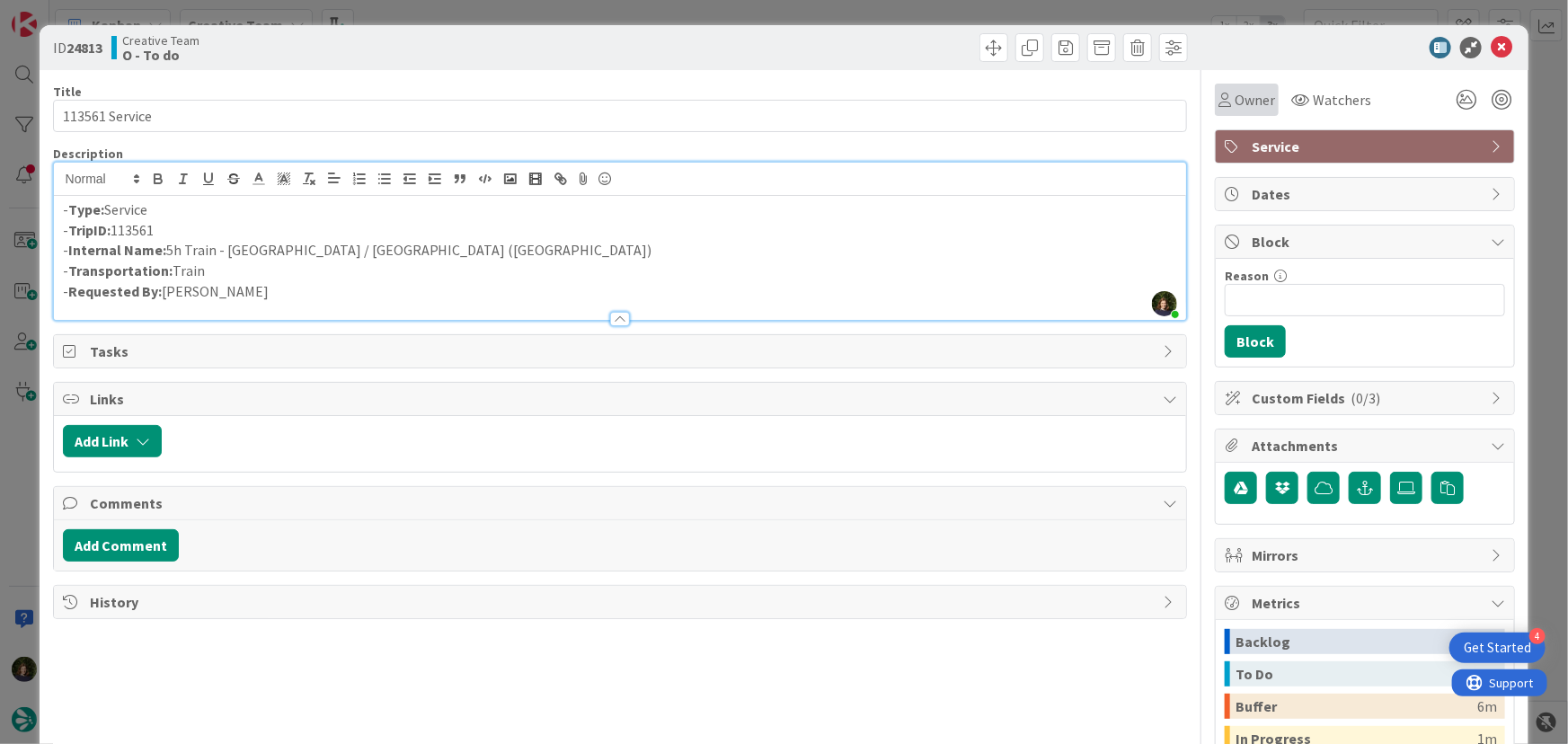
click at [1235, 102] on span "Owner" at bounding box center [1255, 100] width 41 height 22
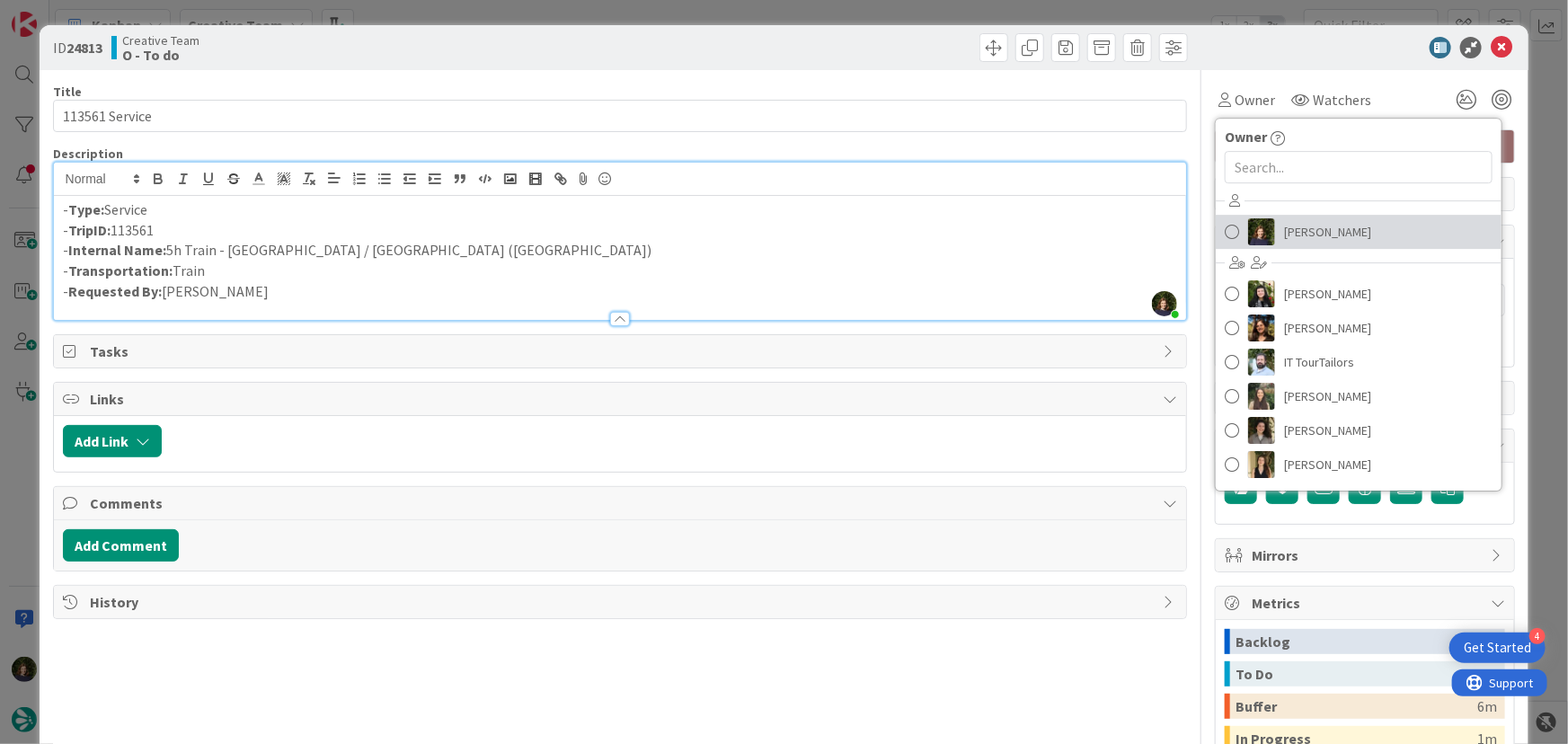
click at [1290, 231] on span "[PERSON_NAME]" at bounding box center [1327, 232] width 87 height 27
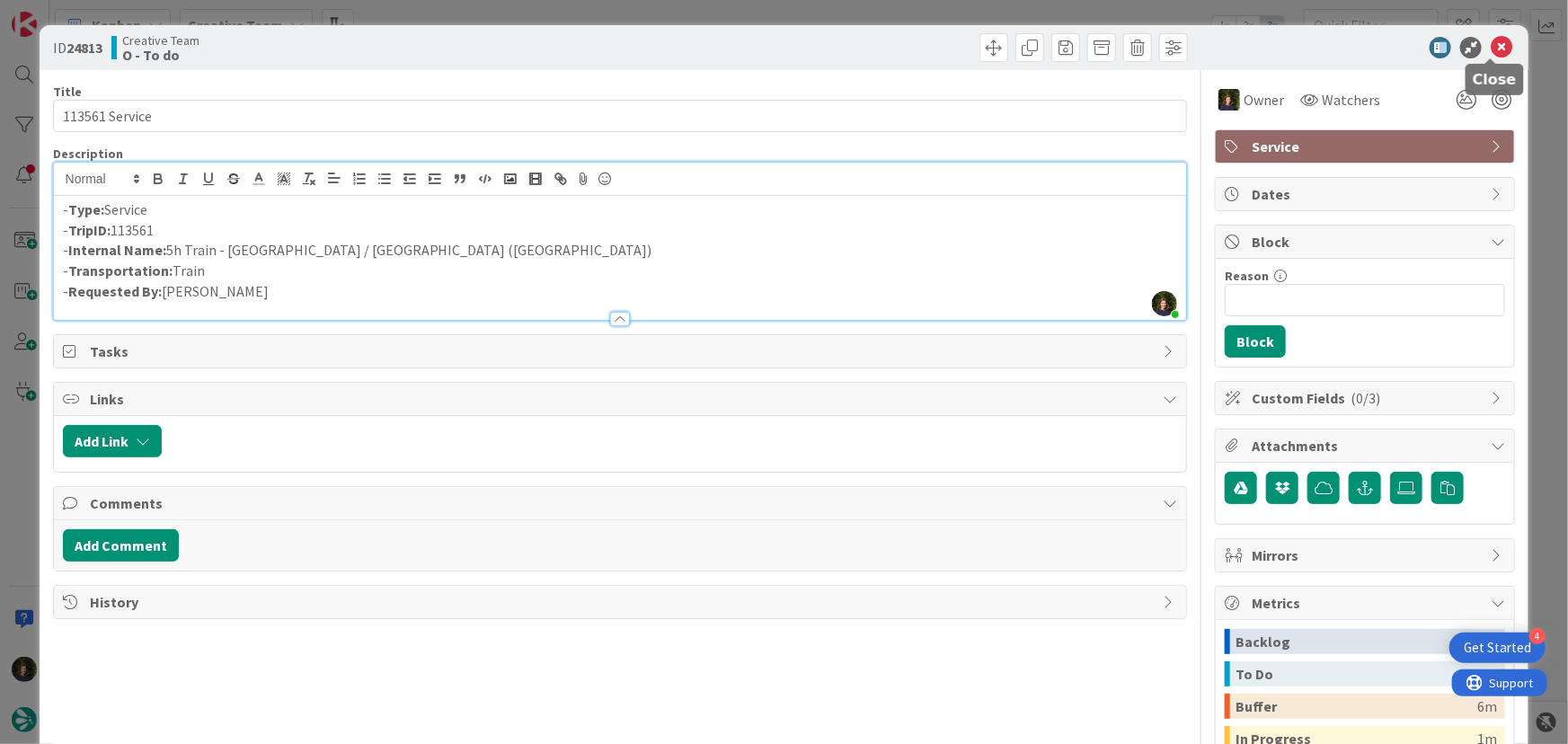
click at [1491, 45] on icon at bounding box center [1502, 48] width 22 height 22
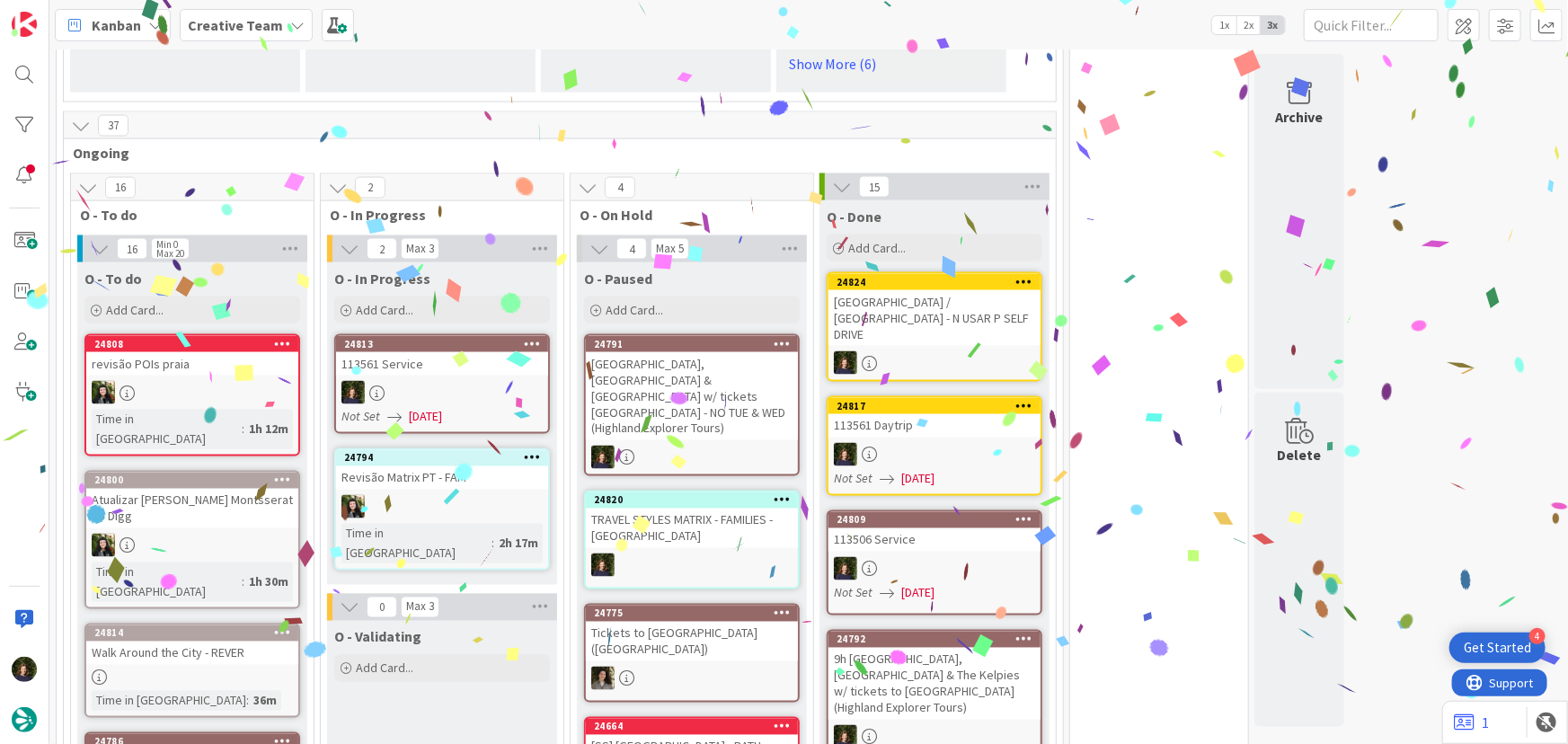
click at [425, 366] on div "113561 Service" at bounding box center [442, 364] width 212 height 24
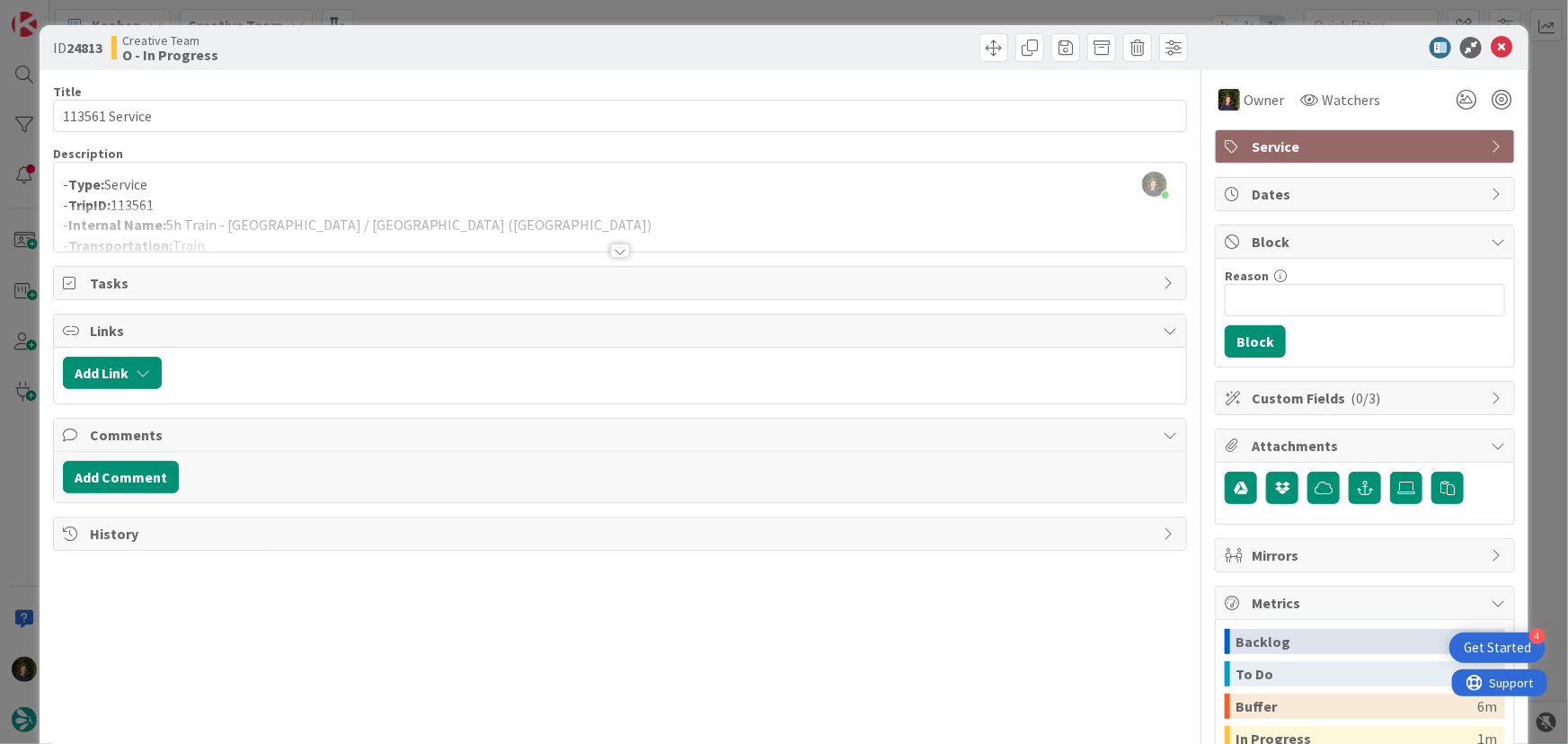
click at [616, 252] on div at bounding box center [620, 251] width 20 height 15
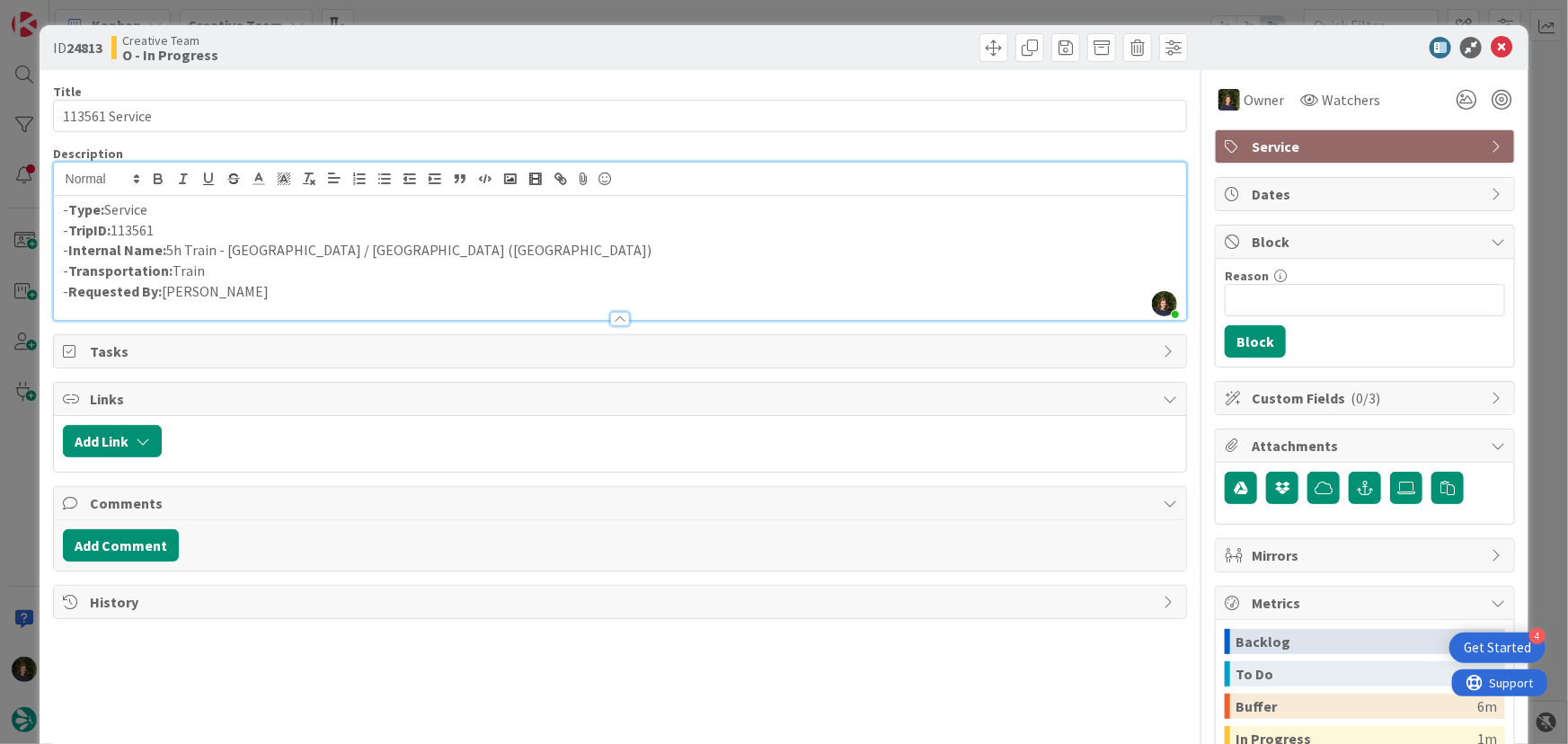
click at [314, 264] on p "- Transportation: Train" at bounding box center [620, 271] width 1115 height 21
drag, startPoint x: 1488, startPoint y: 52, endPoint x: 1484, endPoint y: 72, distance: 20.4
click at [1491, 52] on icon at bounding box center [1502, 48] width 22 height 22
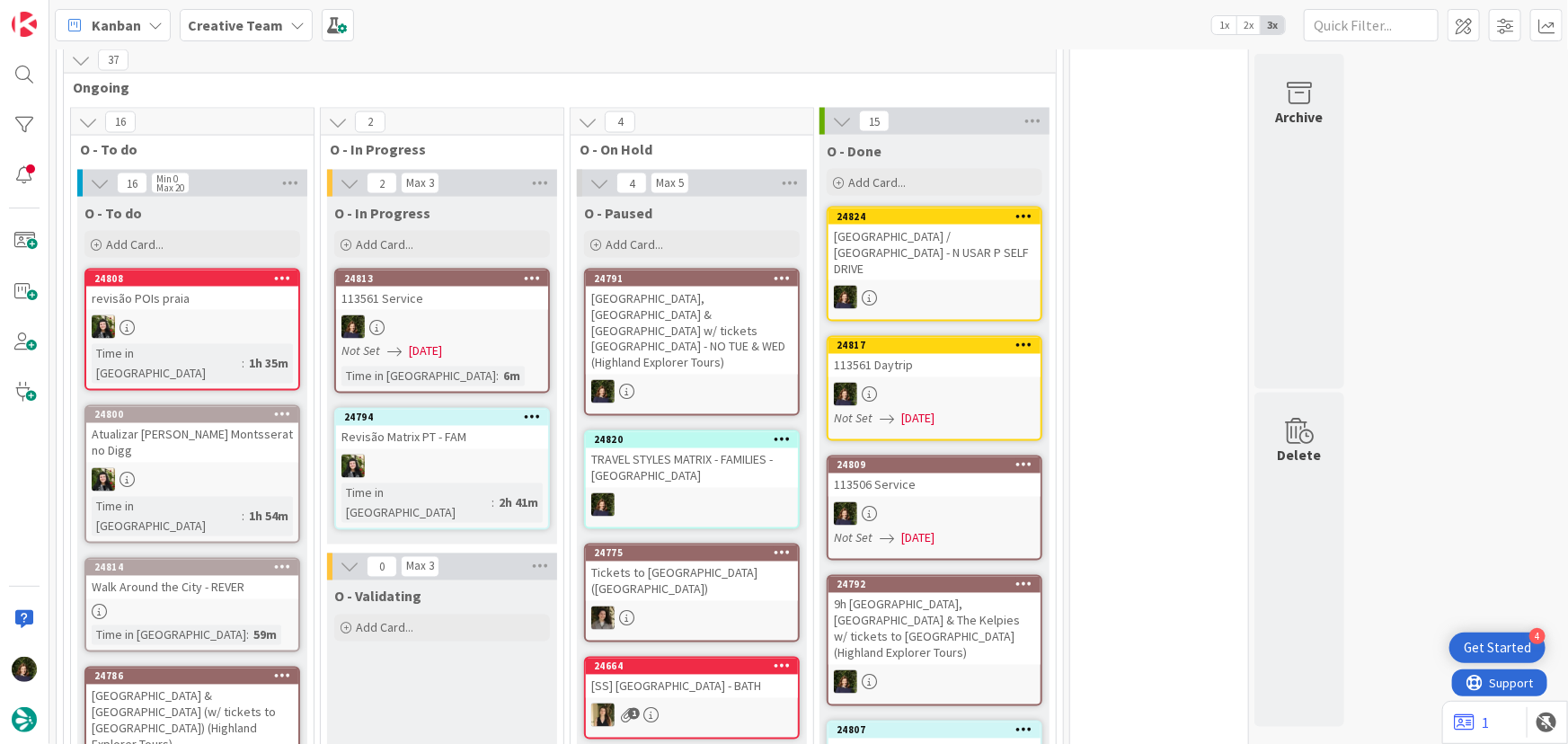
click at [940, 502] on div at bounding box center [934, 514] width 212 height 24
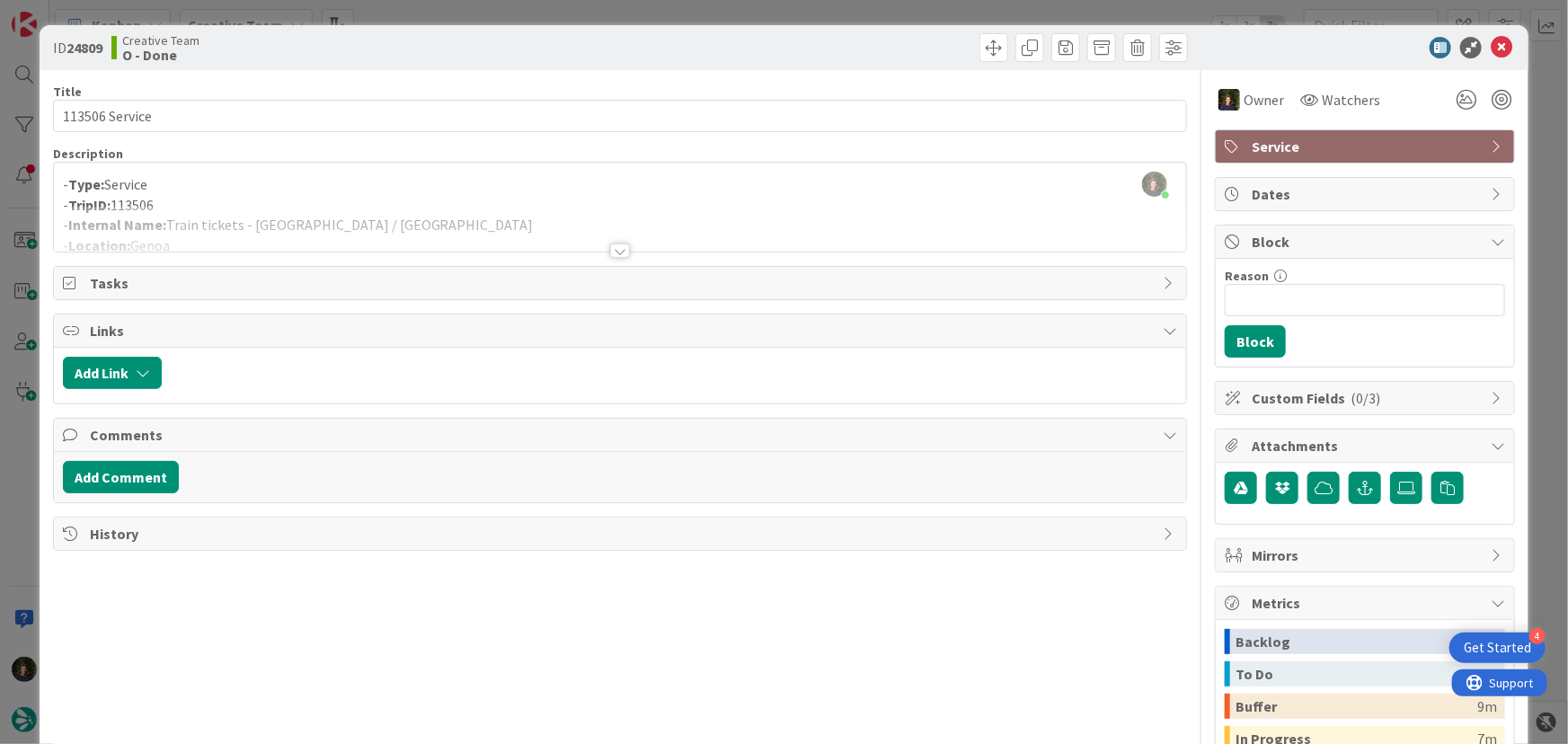
drag, startPoint x: 258, startPoint y: 224, endPoint x: 315, endPoint y: 242, distance: 59.8
click at [258, 224] on div at bounding box center [620, 229] width 1133 height 45
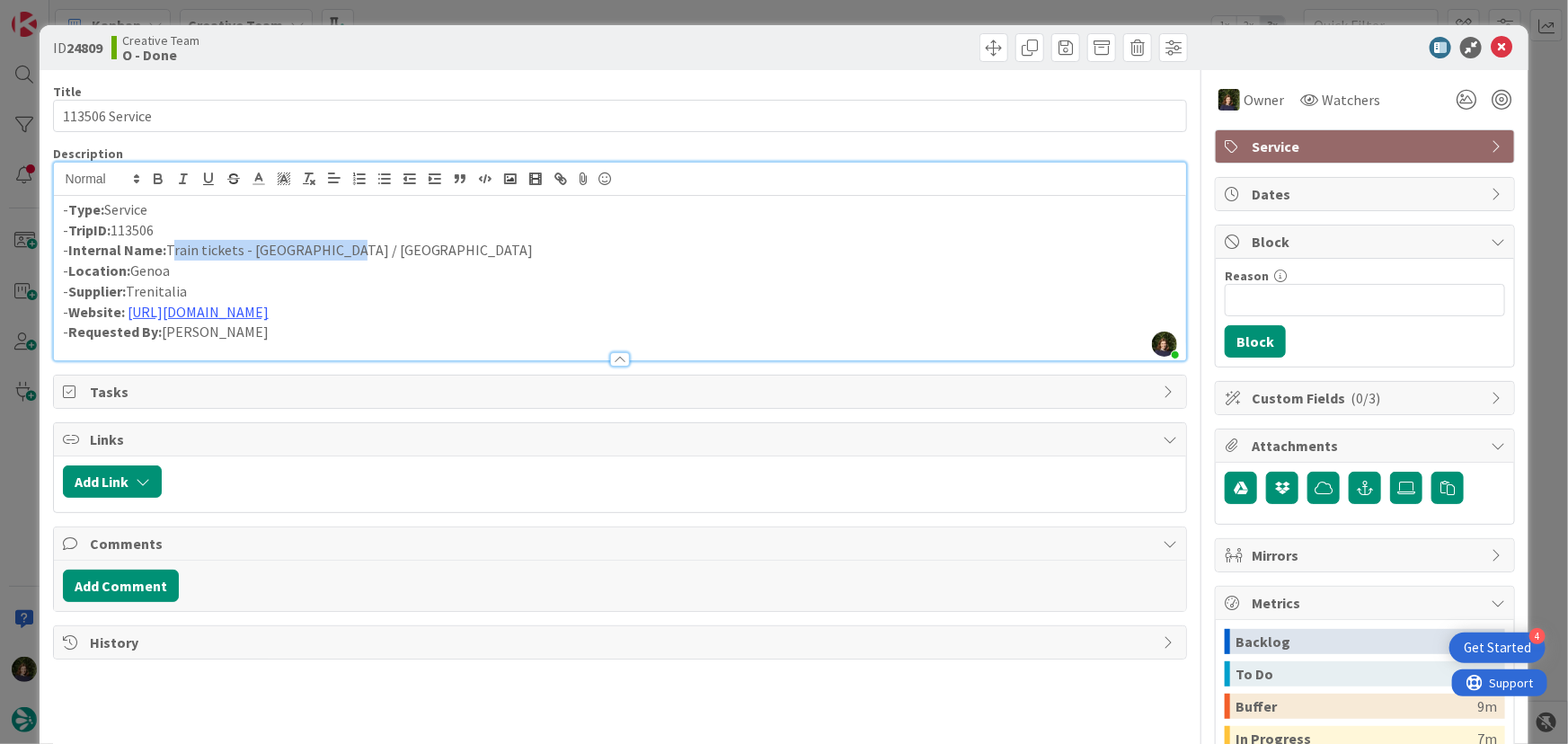
drag, startPoint x: 347, startPoint y: 251, endPoint x: 169, endPoint y: 253, distance: 178.0
click at [169, 253] on p "- Internal Name: Train tickets - [GEOGRAPHIC_DATA] / [GEOGRAPHIC_DATA]" at bounding box center [620, 250] width 1115 height 21
click at [1491, 51] on icon at bounding box center [1502, 48] width 22 height 22
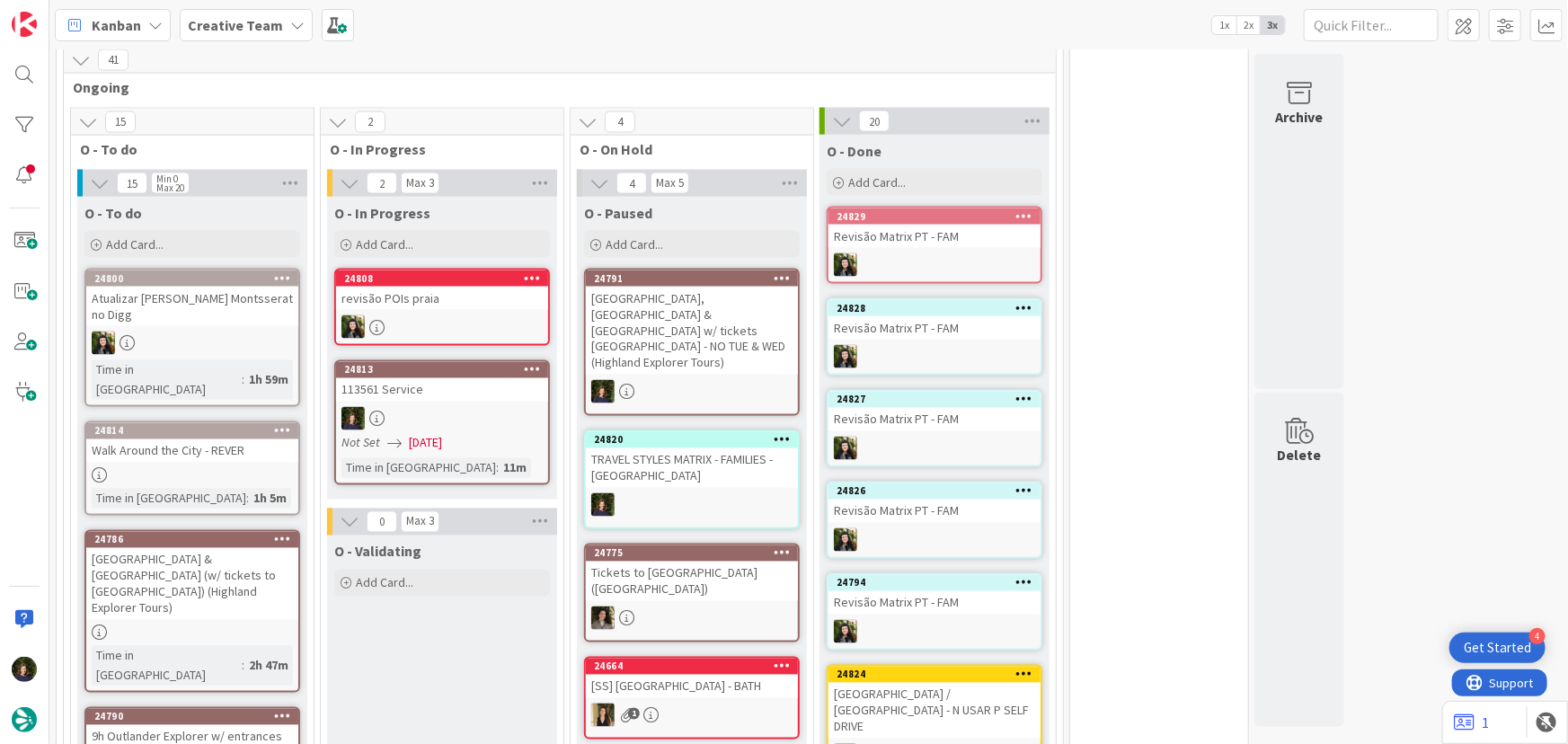
click at [442, 409] on div at bounding box center [442, 419] width 212 height 24
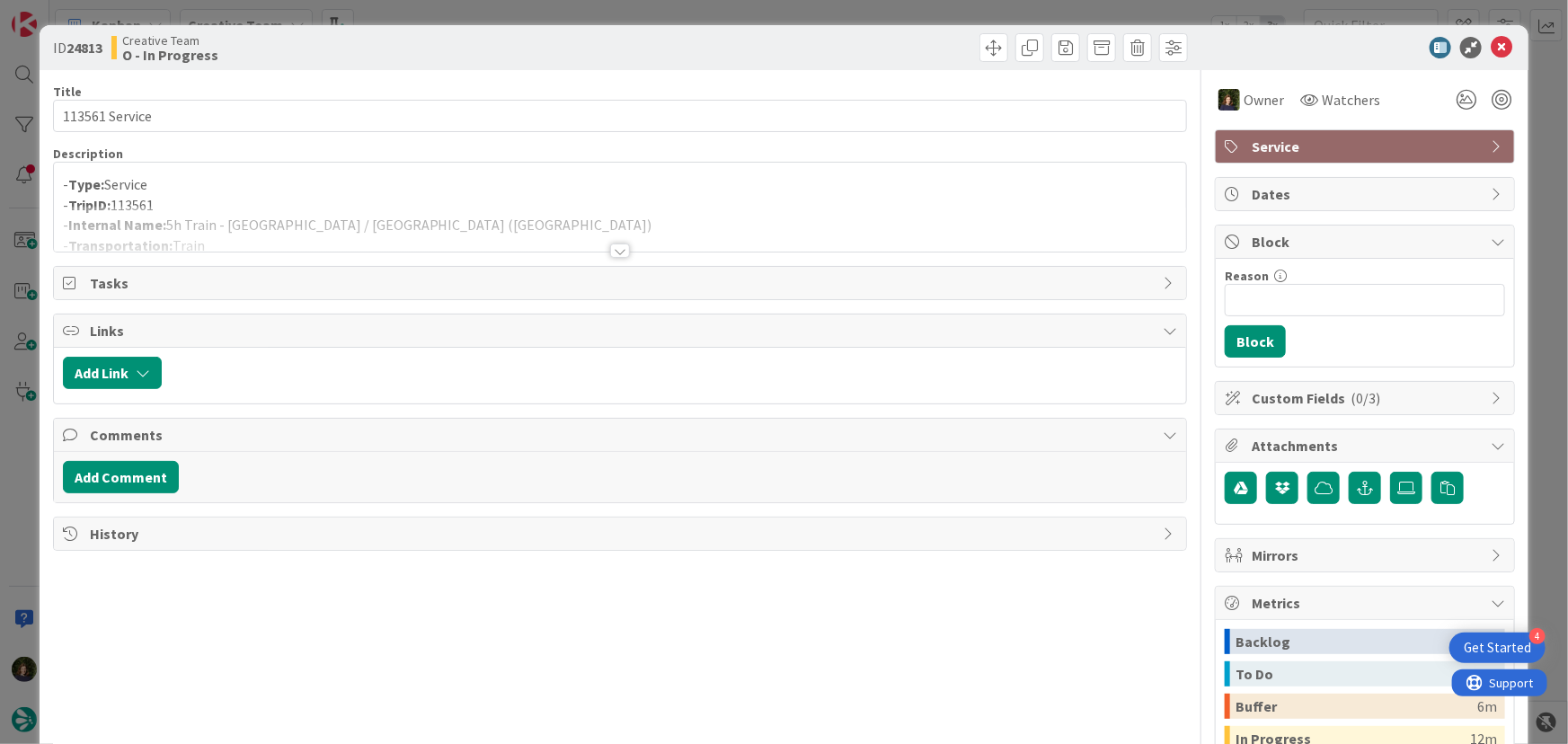
click at [380, 220] on div at bounding box center [620, 229] width 1133 height 45
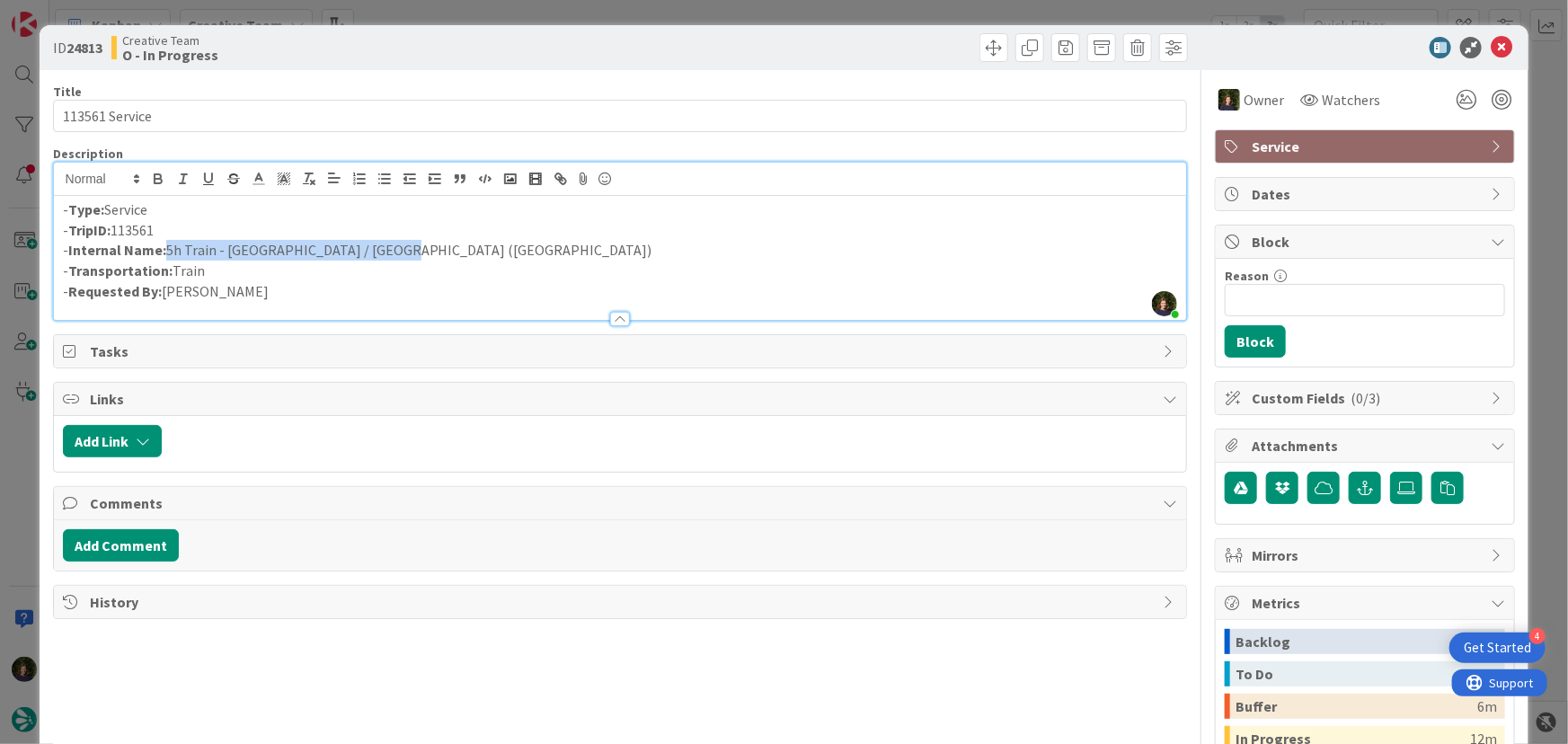
drag, startPoint x: 381, startPoint y: 250, endPoint x: 164, endPoint y: 248, distance: 217.0
click at [164, 248] on p "- Internal Name: 5h Train - [GEOGRAPHIC_DATA] / [GEOGRAPHIC_DATA] ([GEOGRAPHIC_…" at bounding box center [620, 250] width 1115 height 21
copy p "5h Train - [GEOGRAPHIC_DATA] / [GEOGRAPHIC_DATA] ([GEOGRAPHIC_DATA])"
drag, startPoint x: 1492, startPoint y: 45, endPoint x: 1372, endPoint y: 143, distance: 154.9
click at [1492, 45] on icon at bounding box center [1502, 48] width 22 height 22
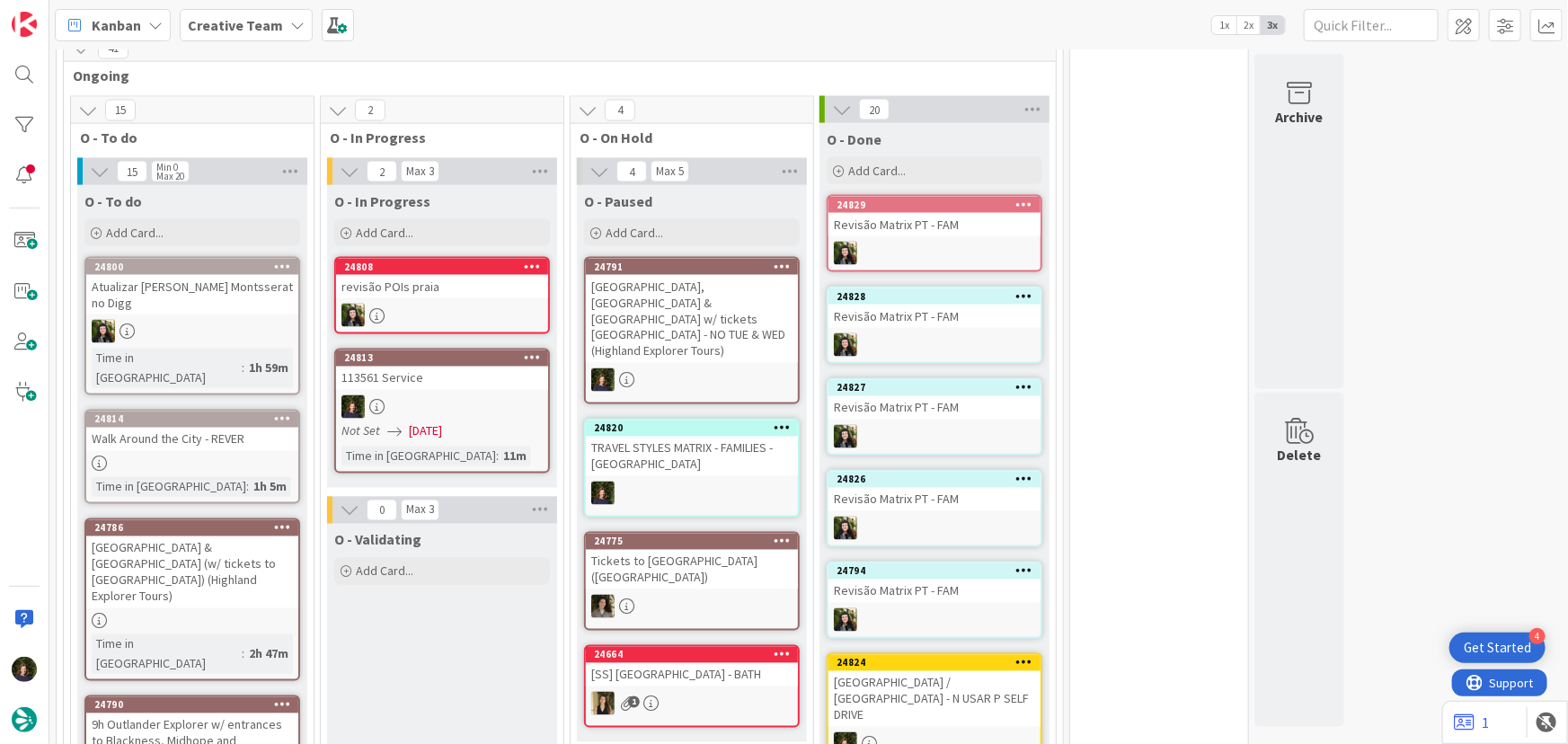
scroll to position [1437, 0]
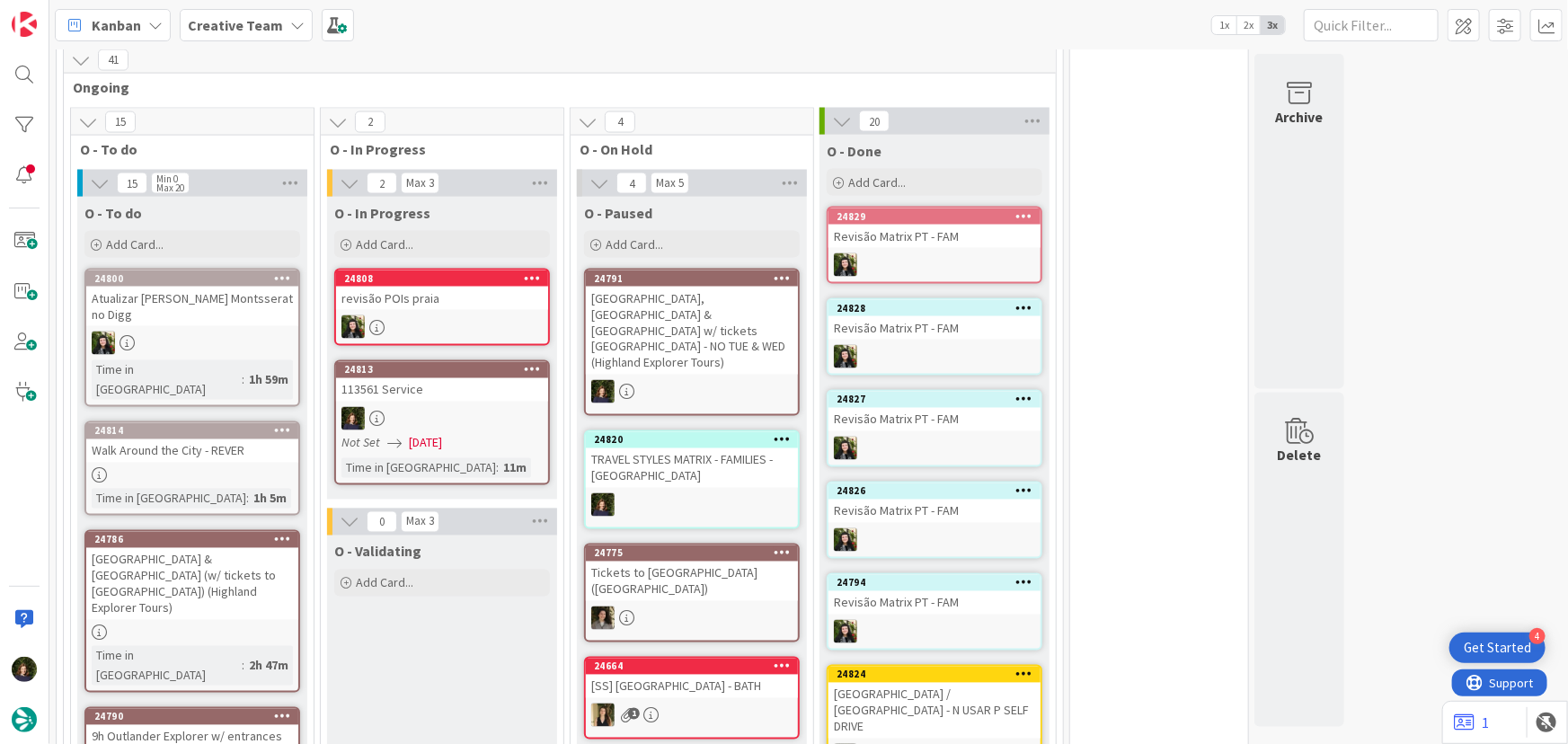
click at [488, 407] on div at bounding box center [442, 419] width 212 height 24
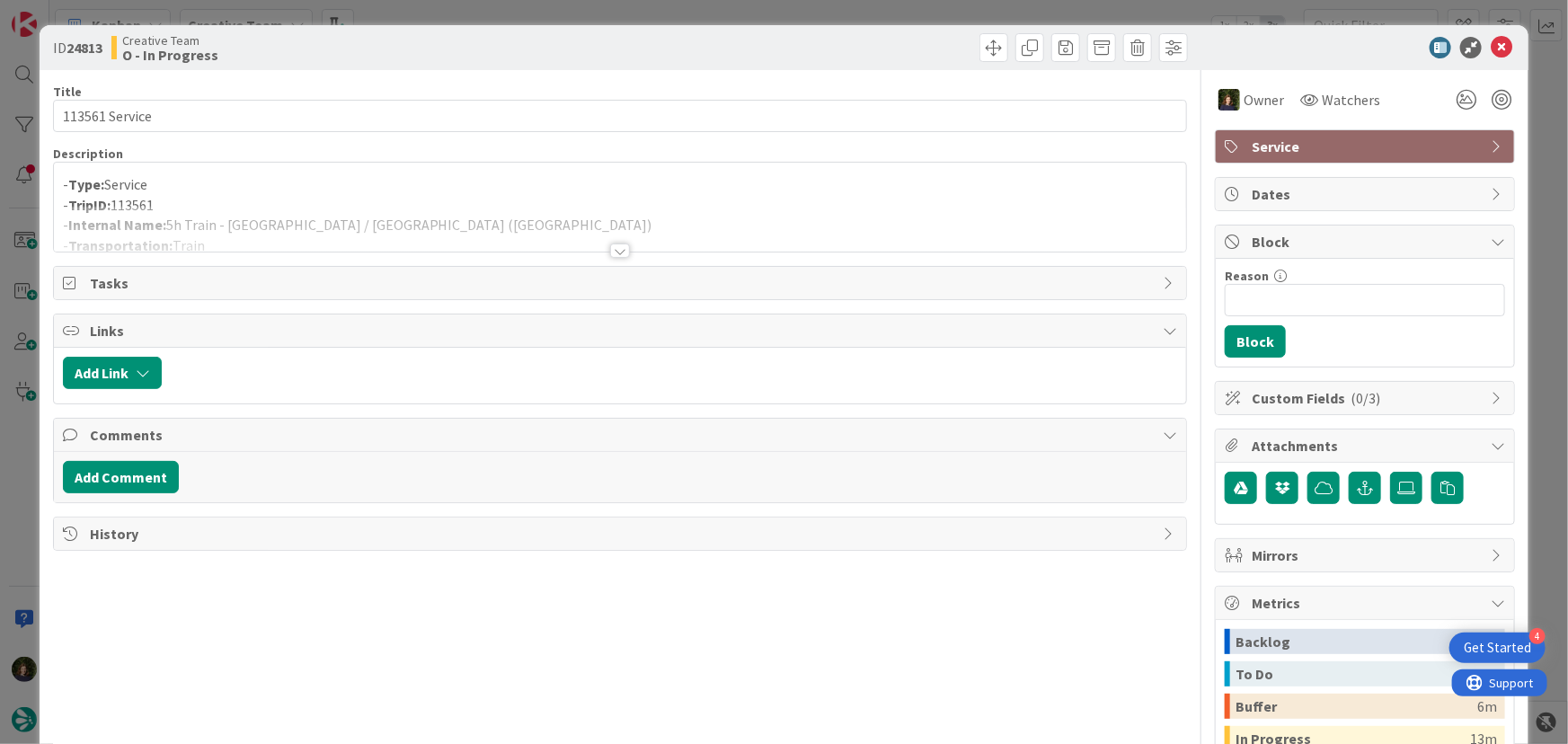
drag, startPoint x: 189, startPoint y: 194, endPoint x: 171, endPoint y: 203, distance: 20.1
click at [174, 201] on p "- TripID: 113561" at bounding box center [620, 205] width 1115 height 21
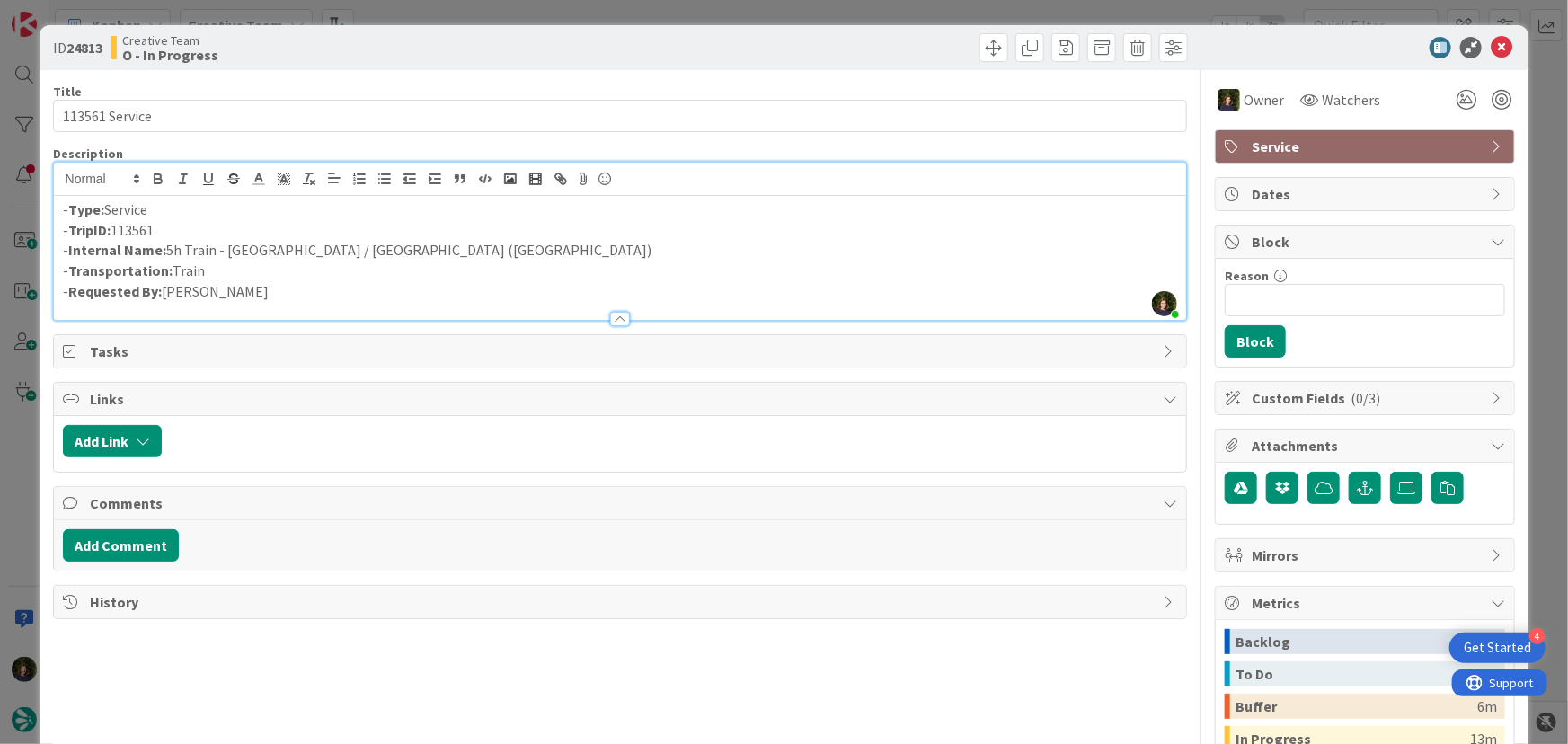
drag, startPoint x: 168, startPoint y: 233, endPoint x: 80, endPoint y: 229, distance: 88.1
click at [67, 229] on p "- TripID: 113561" at bounding box center [620, 230] width 1115 height 21
copy p "TripID: 113561"
click at [1509, 53] on div "ID 24813 Creative Team O - In Progress" at bounding box center [784, 47] width 1490 height 45
click at [1492, 48] on icon at bounding box center [1502, 48] width 22 height 22
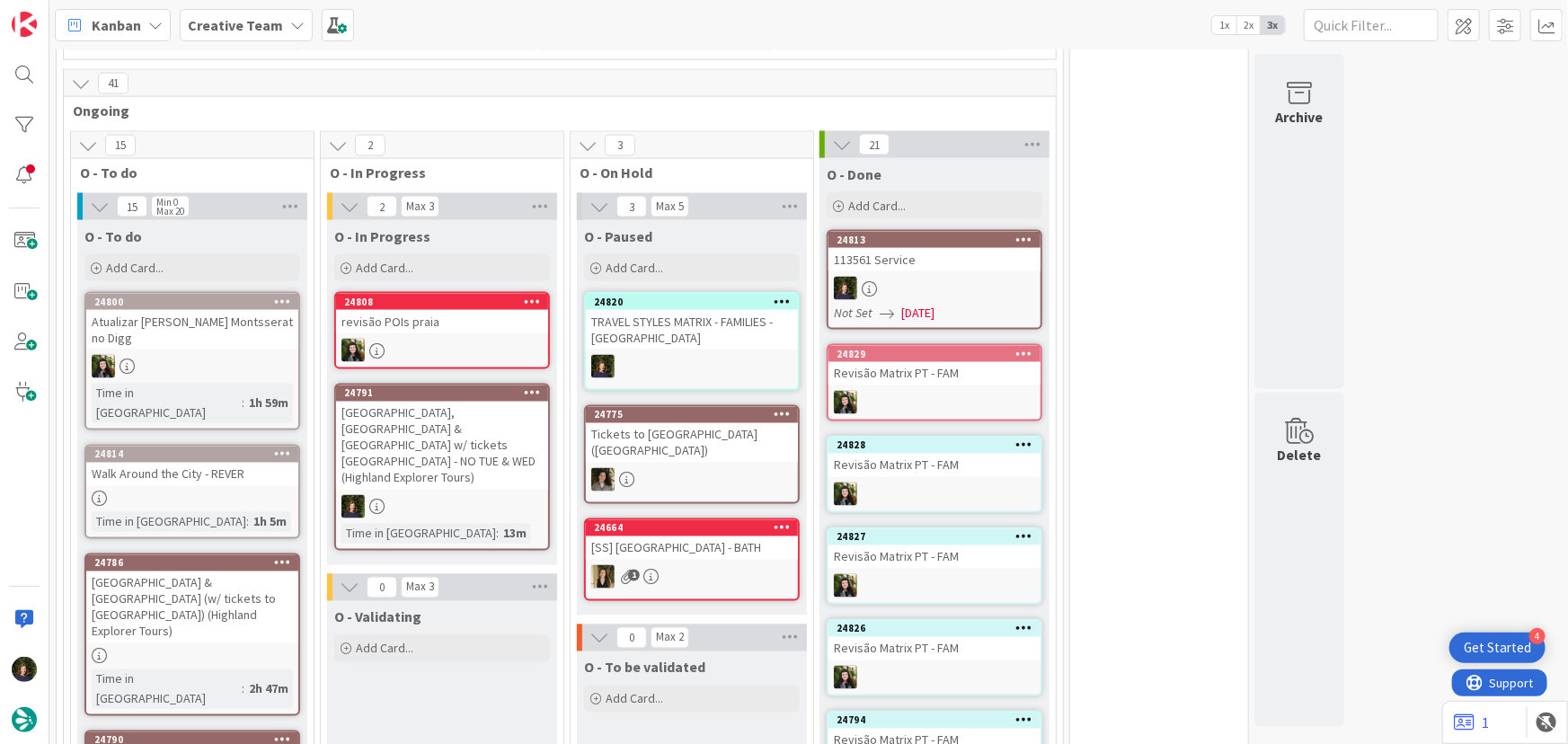
click at [485, 416] on div "[GEOGRAPHIC_DATA], [GEOGRAPHIC_DATA] & [GEOGRAPHIC_DATA] w/ tickets [GEOGRAPHIC…" at bounding box center [442, 445] width 212 height 88
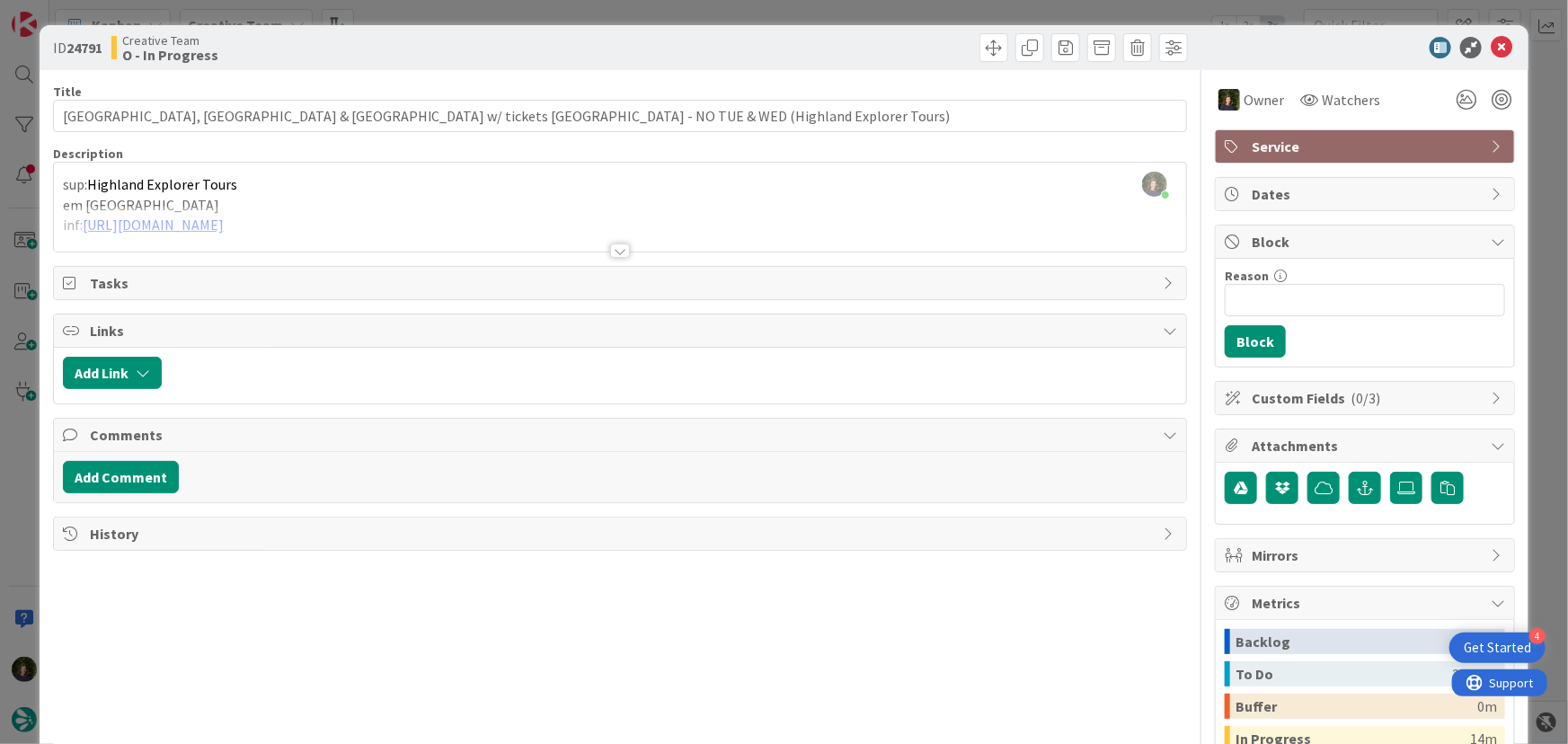
click at [620, 249] on div at bounding box center [620, 251] width 20 height 15
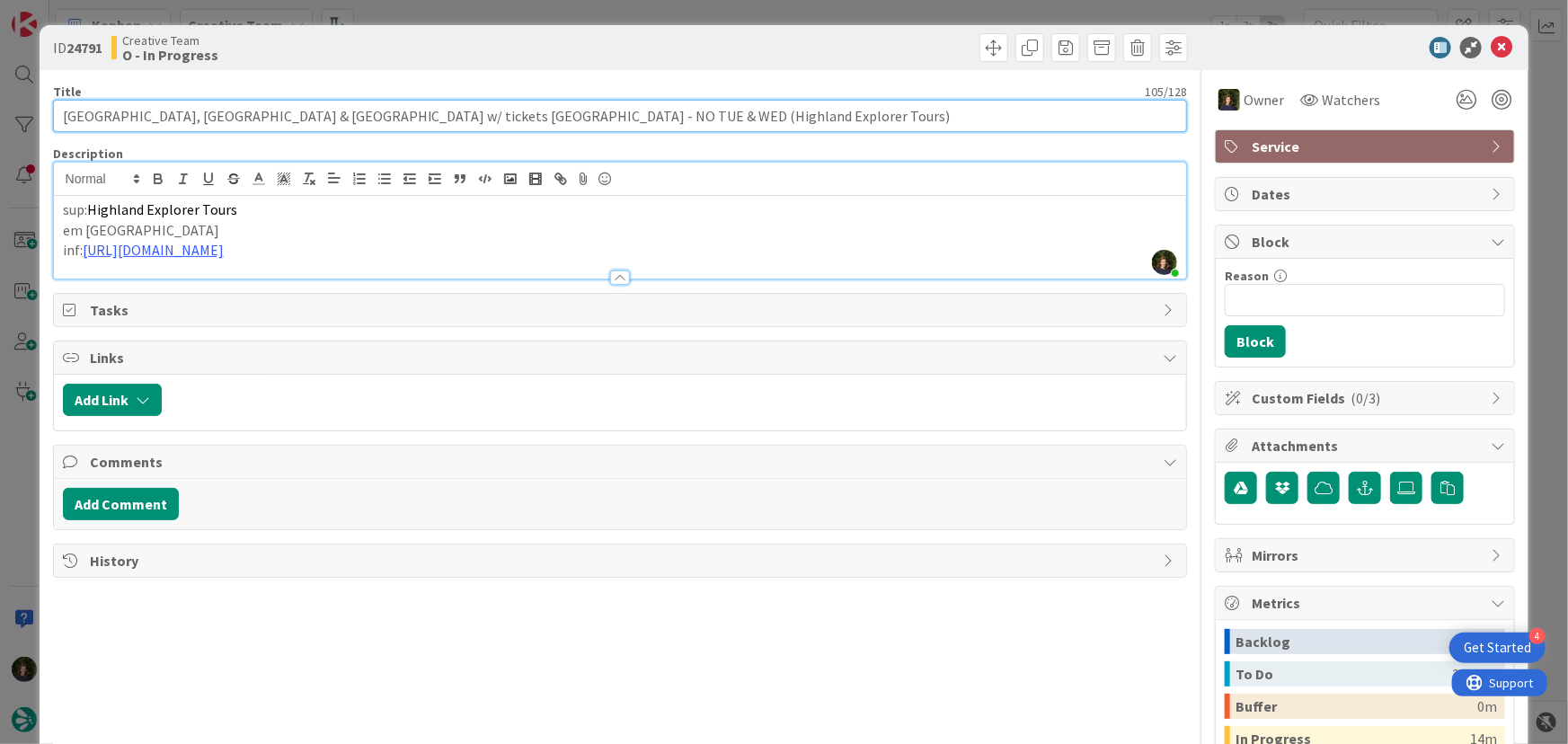
drag, startPoint x: 57, startPoint y: 116, endPoint x: 757, endPoint y: 125, distance: 700.1
click at [757, 125] on input "[GEOGRAPHIC_DATA], [GEOGRAPHIC_DATA] & [GEOGRAPHIC_DATA] w/ tickets [GEOGRAPHIC…" at bounding box center [620, 116] width 1135 height 33
click at [235, 120] on input "[GEOGRAPHIC_DATA], [GEOGRAPHIC_DATA] & [GEOGRAPHIC_DATA] w/ tickets [GEOGRAPHIC…" at bounding box center [620, 116] width 1135 height 33
drag, startPoint x: 57, startPoint y: 112, endPoint x: 317, endPoint y: 117, distance: 260.0
click at [317, 117] on input "[GEOGRAPHIC_DATA], [GEOGRAPHIC_DATA] & [GEOGRAPHIC_DATA] w/ tickets [GEOGRAPHIC…" at bounding box center [620, 116] width 1135 height 33
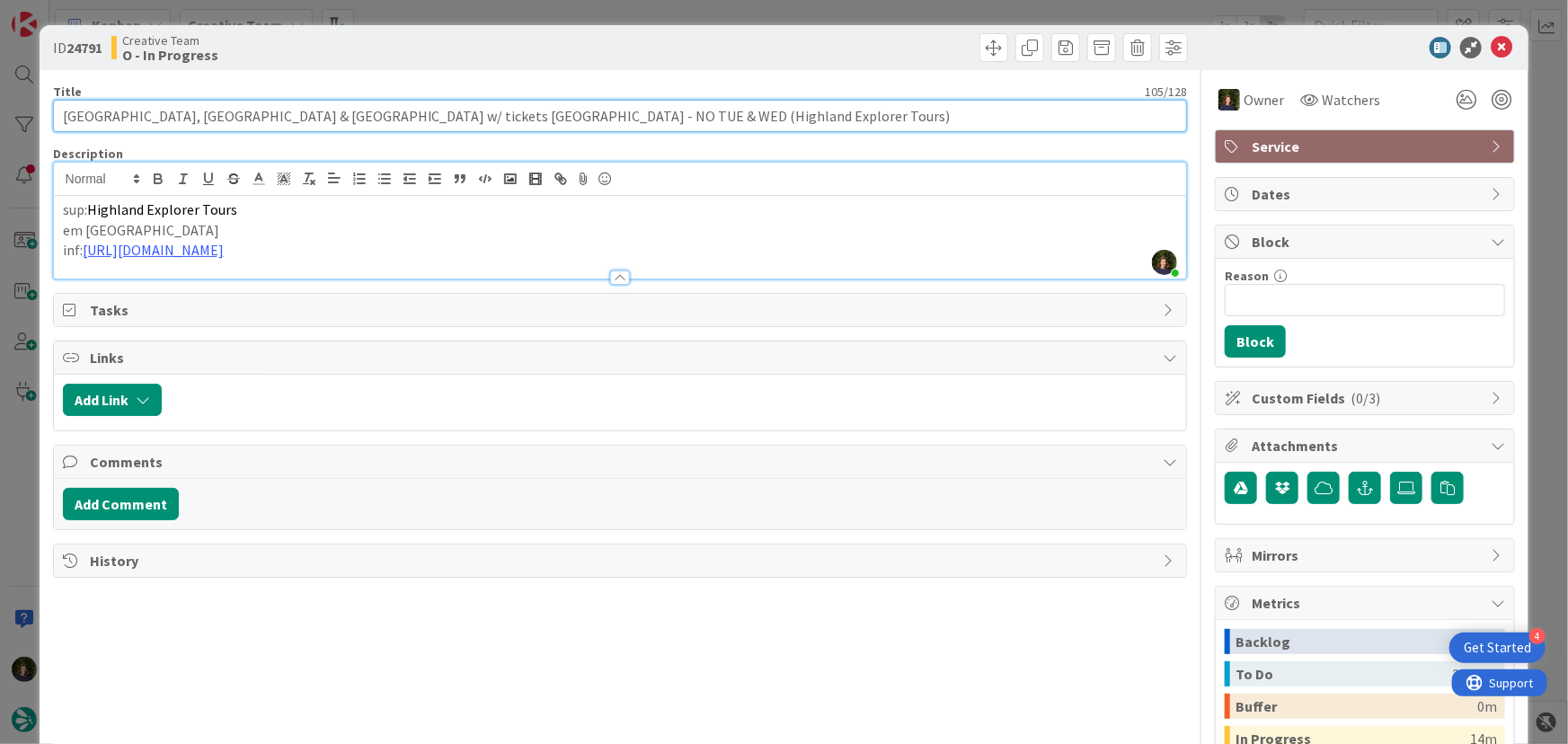
paste input "text"
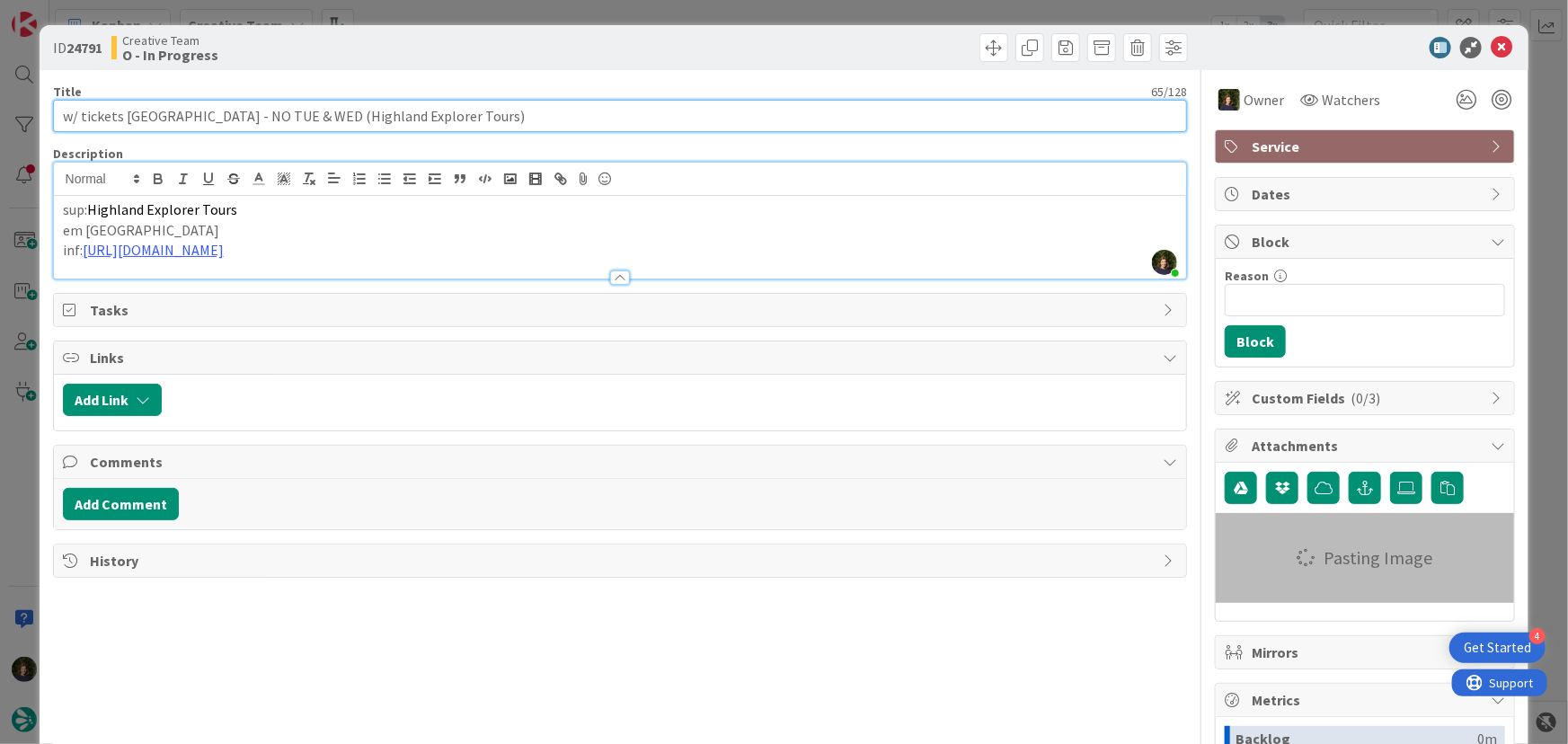
type input "[GEOGRAPHIC_DATA], [GEOGRAPHIC_DATA] & [GEOGRAPHIC_DATA] w/ tickets [GEOGRAPHIC…"
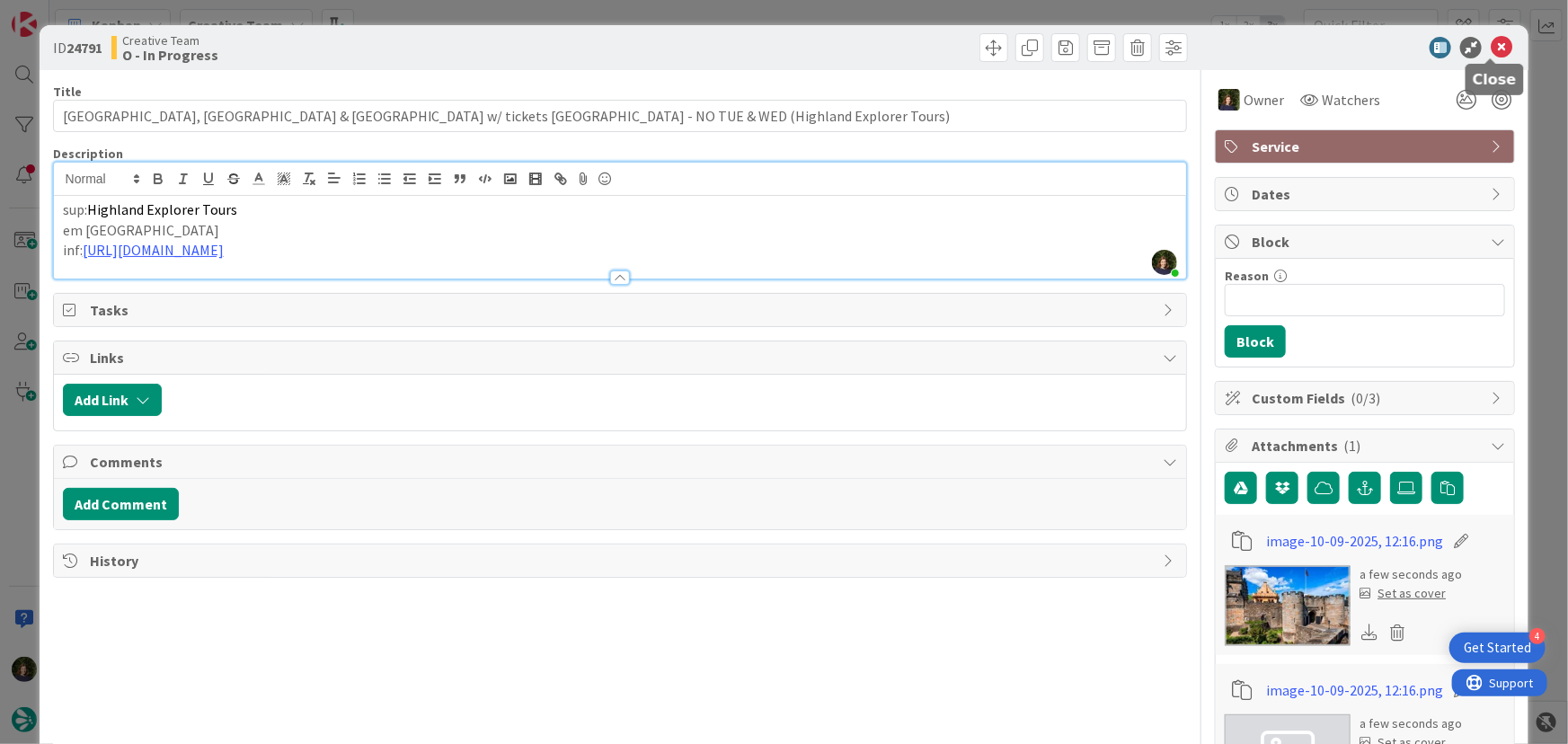
click at [1491, 45] on icon at bounding box center [1502, 48] width 22 height 22
